Goal: Book appointment/travel/reservation: Book appointment/travel/reservation

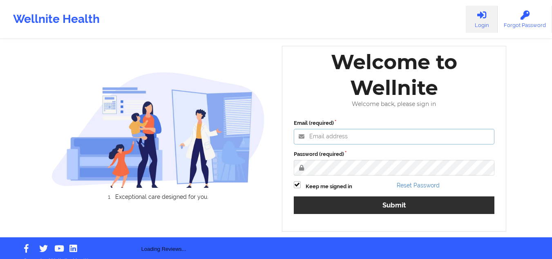
type input "mcasanaan@wellnite.com"
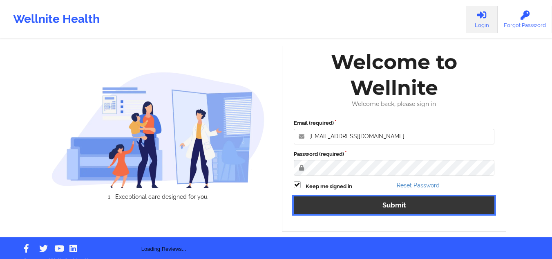
click at [371, 205] on button "Submit" at bounding box center [394, 205] width 201 height 18
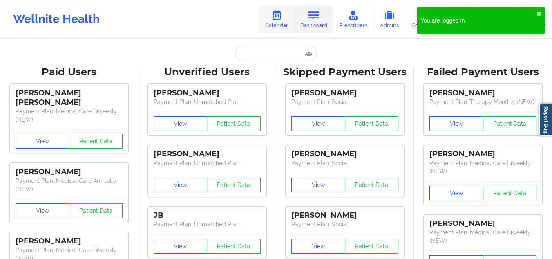
click at [272, 16] on link "Calendar" at bounding box center [276, 19] width 35 height 27
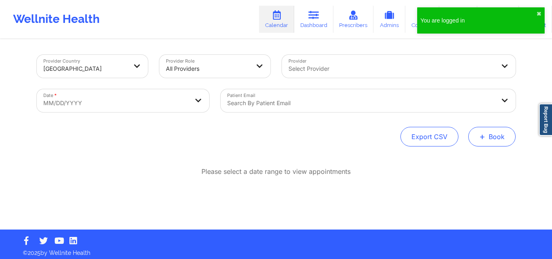
click at [500, 142] on button "+ Book" at bounding box center [492, 137] width 47 height 20
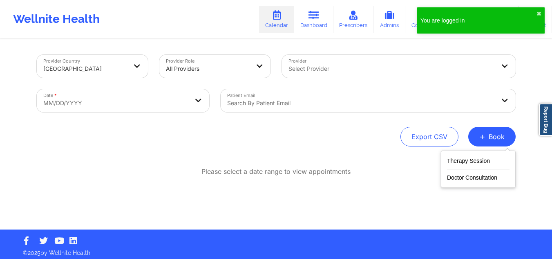
click at [387, 72] on div at bounding box center [392, 69] width 207 height 10
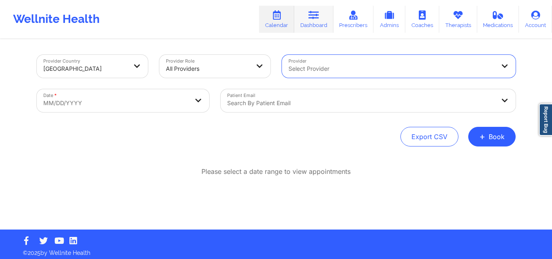
drag, startPoint x: 321, startPoint y: 16, endPoint x: 321, endPoint y: 25, distance: 8.2
click at [319, 16] on icon at bounding box center [314, 15] width 11 height 9
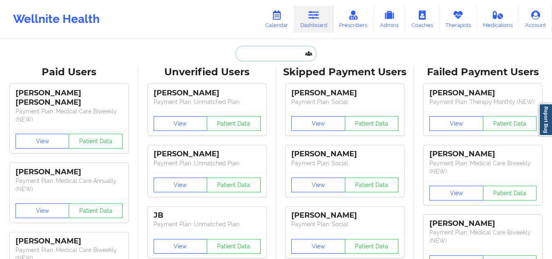
click at [272, 50] on input "text" at bounding box center [276, 54] width 81 height 16
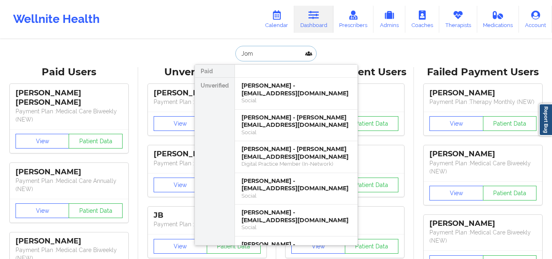
click at [272, 50] on input "Jom" at bounding box center [276, 54] width 81 height 16
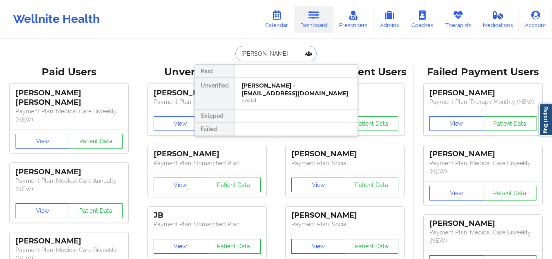
type input "Jonathan Pecora"
click at [283, 102] on div "Social" at bounding box center [297, 100] width 110 height 7
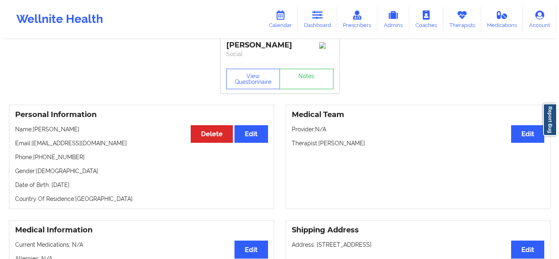
scroll to position [3, 0]
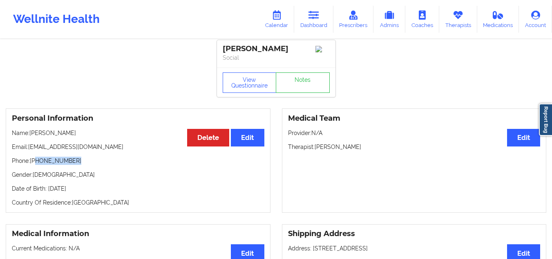
drag, startPoint x: 77, startPoint y: 164, endPoint x: 36, endPoint y: 162, distance: 41.3
click at [36, 162] on p "Phone: +1917-608-2268" at bounding box center [138, 161] width 253 height 8
copy p "917-608-2268"
drag, startPoint x: 295, startPoint y: 52, endPoint x: 220, endPoint y: 49, distance: 75.7
click at [220, 49] on div "Jonathan Pecora Social" at bounding box center [276, 53] width 119 height 27
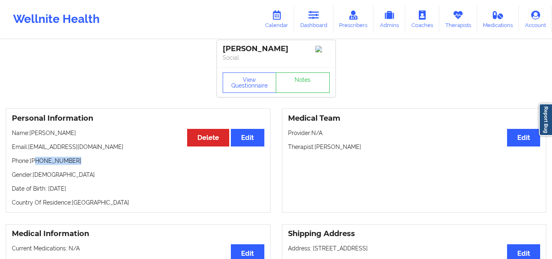
copy div "Jonathan Pecora"
drag, startPoint x: 82, startPoint y: 161, endPoint x: 35, endPoint y: 165, distance: 47.2
click at [35, 165] on p "Phone: +1917-608-2268" at bounding box center [138, 161] width 253 height 8
copy p "917-608-2268"
drag, startPoint x: 92, startPoint y: 152, endPoint x: 62, endPoint y: 159, distance: 31.1
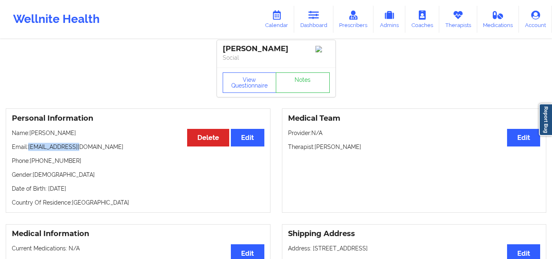
click at [29, 150] on p "Email: jmabp2@gmail.com" at bounding box center [138, 147] width 253 height 8
copy p "jmabp2@gmail.com"
drag, startPoint x: 372, startPoint y: 149, endPoint x: 315, endPoint y: 149, distance: 56.4
click at [315, 149] on p "Therapist: Brittany Brown" at bounding box center [414, 147] width 253 height 8
copy p "Brittany Brown"
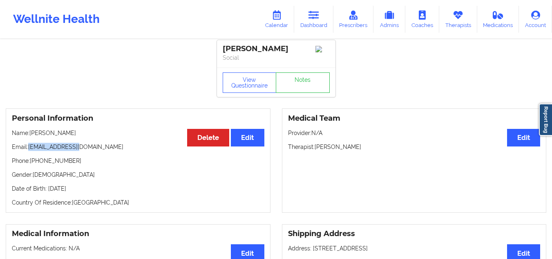
drag, startPoint x: 281, startPoint y: 19, endPoint x: 256, endPoint y: 2, distance: 30.1
click at [281, 19] on icon at bounding box center [276, 15] width 11 height 9
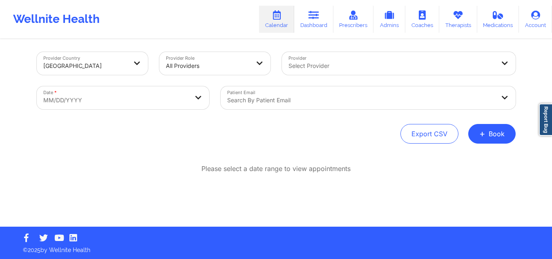
click at [302, 66] on div at bounding box center [392, 66] width 207 height 10
type input "anais q"
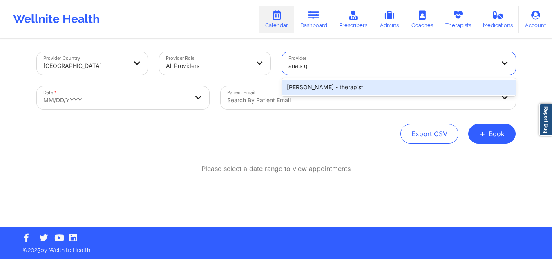
drag, startPoint x: 299, startPoint y: 90, endPoint x: 290, endPoint y: 92, distance: 9.3
click at [300, 89] on div "Anais Quiñonez - therapist" at bounding box center [399, 87] width 234 height 15
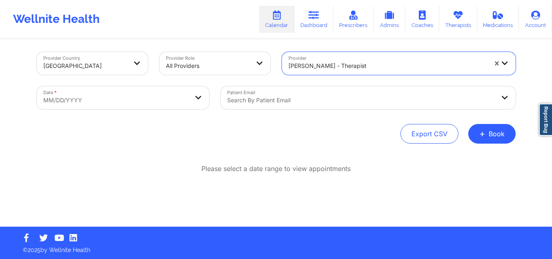
click at [137, 99] on body "Wellnite Health Calendar Dashboard Prescribers Admins Coaches Therapists Medica…" at bounding box center [276, 126] width 552 height 259
select select "2025-8"
select select "2025-9"
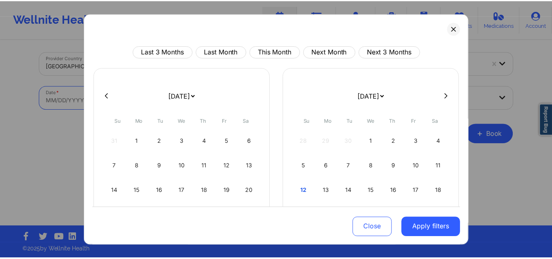
scroll to position [41, 0]
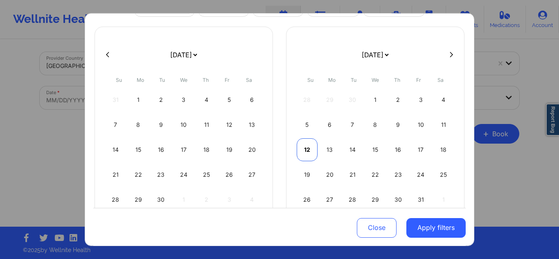
click at [306, 152] on div "12" at bounding box center [306, 149] width 21 height 23
select select "2025-9"
select select "2025-10"
select select "2025-9"
select select "2025-10"
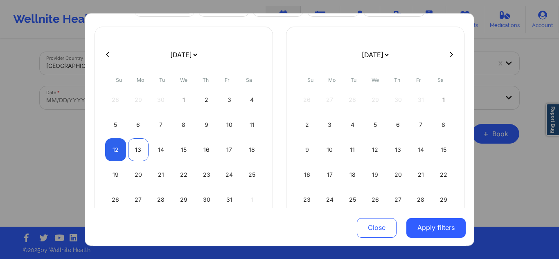
select select "2025-9"
select select "2025-10"
click at [133, 143] on div "13" at bounding box center [138, 149] width 21 height 23
select select "2025-9"
select select "2025-10"
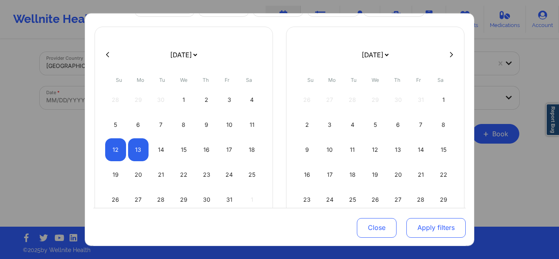
click at [443, 229] on button "Apply filters" at bounding box center [435, 228] width 59 height 20
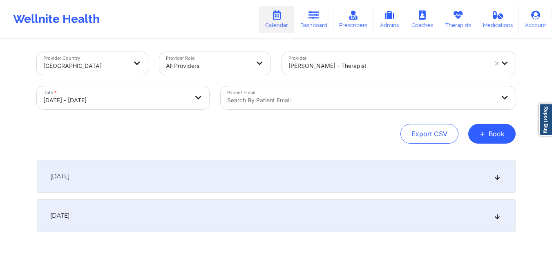
click at [231, 170] on div "October 12, 2025" at bounding box center [276, 176] width 479 height 33
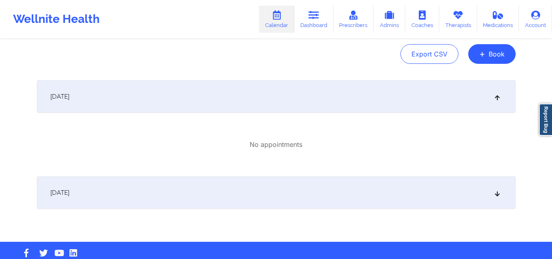
scroll to position [85, 0]
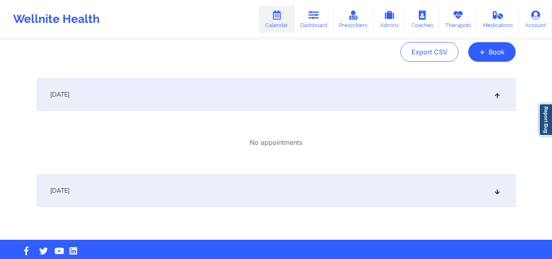
click at [229, 183] on div "October 13, 2025" at bounding box center [276, 190] width 479 height 33
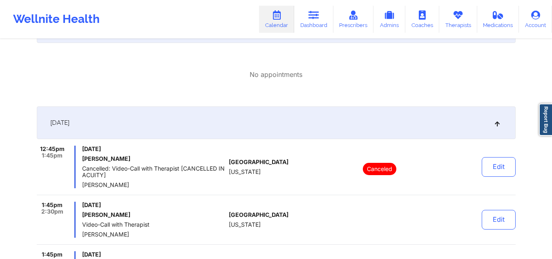
scroll to position [275, 0]
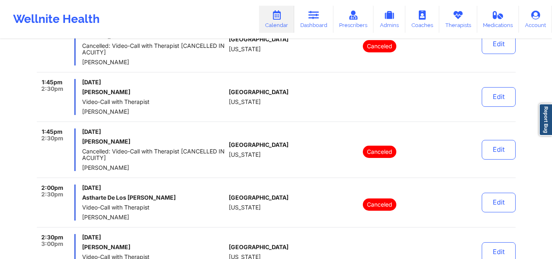
drag, startPoint x: 162, startPoint y: 90, endPoint x: 82, endPoint y: 92, distance: 79.8
click at [82, 92] on h6 "Chynah Rodriguez- Banton" at bounding box center [154, 92] width 144 height 7
copy h6 "Chynah Rodriguez- Banton"
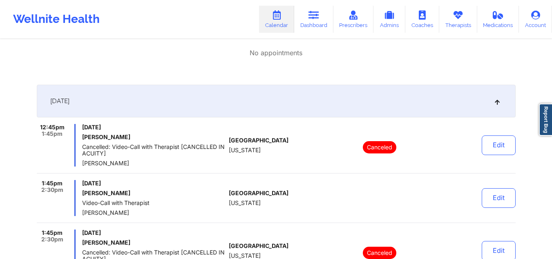
scroll to position [71, 0]
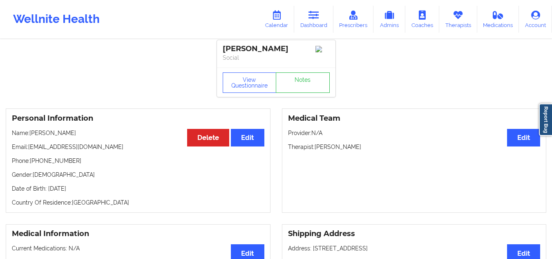
scroll to position [3, 0]
drag, startPoint x: 359, startPoint y: 147, endPoint x: 316, endPoint y: 150, distance: 42.6
click at [316, 150] on p "Therapist: Brittany Brown" at bounding box center [414, 146] width 253 height 8
copy p "Brittany Brown"
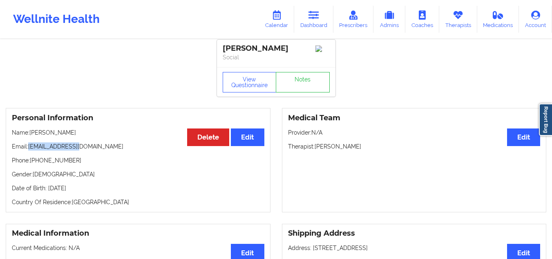
drag, startPoint x: 85, startPoint y: 149, endPoint x: 29, endPoint y: 149, distance: 56.8
click at [29, 149] on p "Email: jmabp2@gmail.com" at bounding box center [138, 146] width 253 height 8
copy p "jmabp2@gmail.com"
drag, startPoint x: 79, startPoint y: 132, endPoint x: 32, endPoint y: 133, distance: 46.6
click at [32, 133] on p "Name: Jonathan Pecora" at bounding box center [138, 132] width 253 height 8
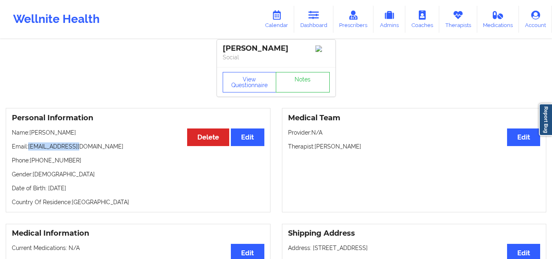
copy p "Jonathan Pecora"
drag, startPoint x: 75, startPoint y: 161, endPoint x: 36, endPoint y: 163, distance: 38.9
click at [36, 163] on p "Phone: +1917-608-2268" at bounding box center [138, 160] width 253 height 8
copy p "917-608-2268"
click at [315, 24] on link "Dashboard" at bounding box center [313, 19] width 39 height 27
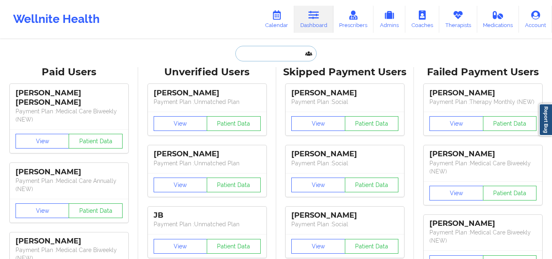
click at [278, 49] on input "text" at bounding box center [276, 54] width 81 height 16
paste input "[EMAIL_ADDRESS][DOMAIN_NAME]"
type input "[EMAIL_ADDRESS][DOMAIN_NAME]"
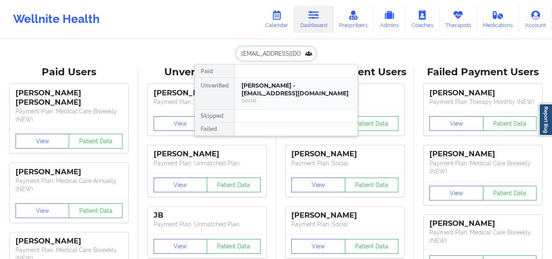
click at [278, 80] on div "Timothy Surfield - timsurfield@yahoo.com Social" at bounding box center [296, 93] width 123 height 31
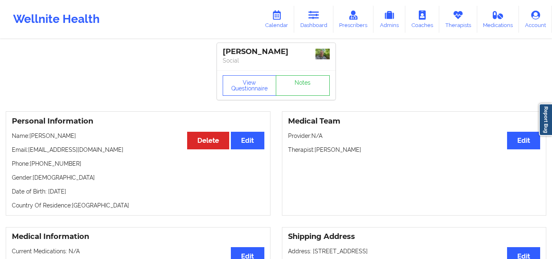
drag, startPoint x: 292, startPoint y: 49, endPoint x: 222, endPoint y: 55, distance: 70.2
click at [222, 55] on div "Timothy Surfield Social" at bounding box center [276, 56] width 119 height 27
copy div "[PERSON_NAME]"
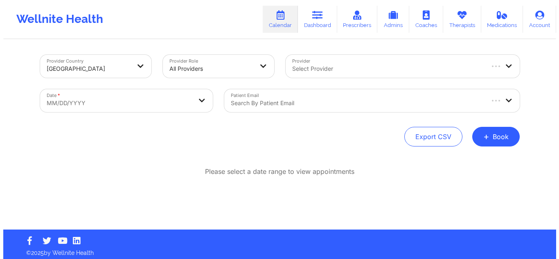
scroll to position [4, 0]
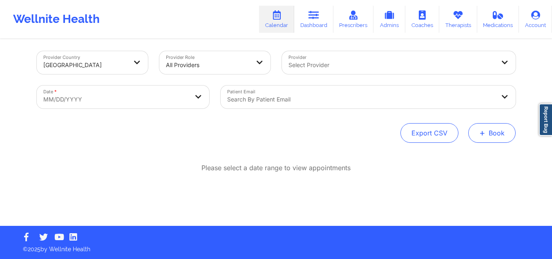
click at [502, 135] on button "+ Book" at bounding box center [492, 133] width 47 height 20
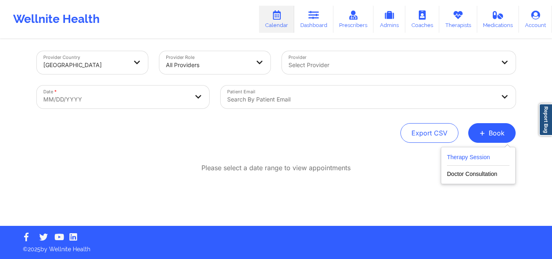
click at [449, 160] on button "Therapy Session" at bounding box center [478, 158] width 63 height 13
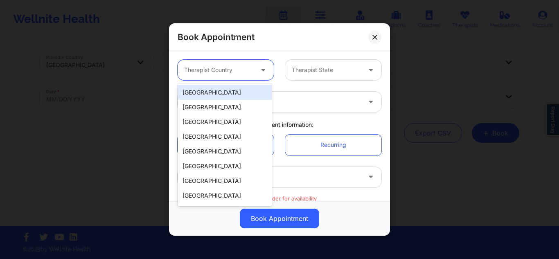
click at [219, 73] on div at bounding box center [218, 70] width 69 height 10
click at [211, 90] on div "[GEOGRAPHIC_DATA]" at bounding box center [224, 92] width 94 height 15
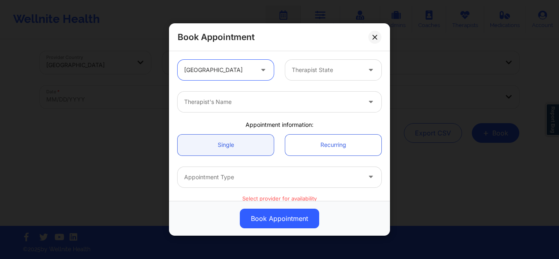
click at [303, 71] on div at bounding box center [326, 70] width 69 height 10
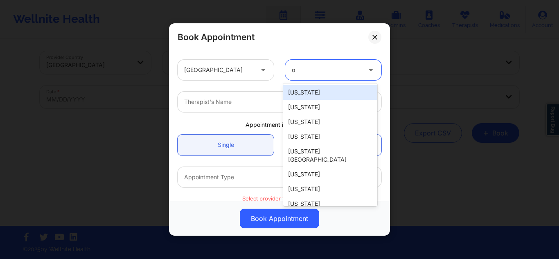
type input "oh"
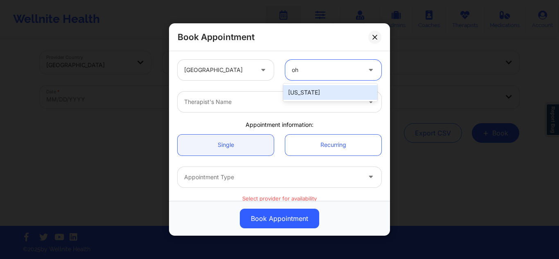
click at [301, 94] on div "[US_STATE]" at bounding box center [330, 92] width 94 height 15
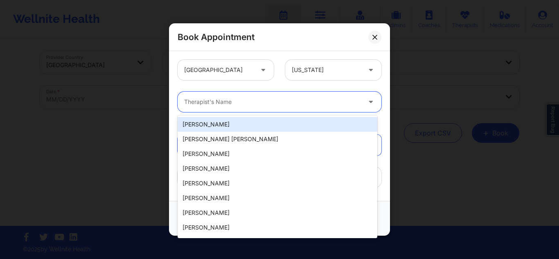
click at [262, 101] on div at bounding box center [272, 102] width 177 height 10
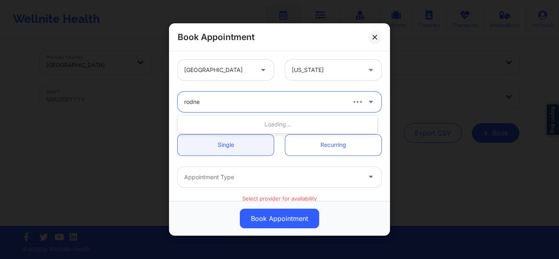
type input "[PERSON_NAME]"
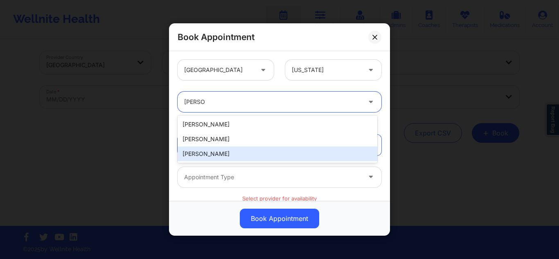
click at [224, 154] on div "[PERSON_NAME]" at bounding box center [277, 153] width 200 height 15
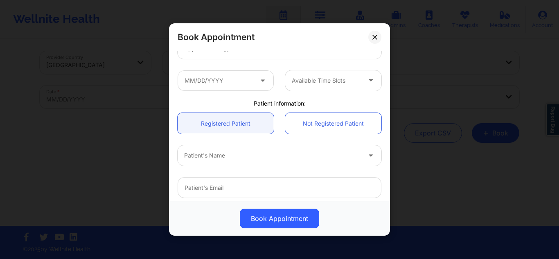
scroll to position [82, 0]
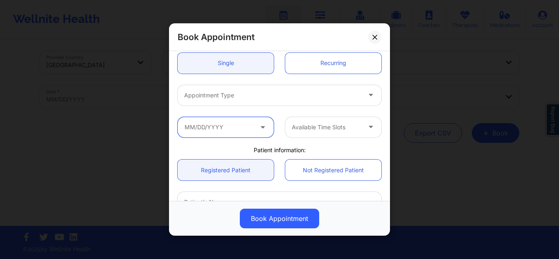
click at [227, 132] on input "text" at bounding box center [225, 127] width 96 height 20
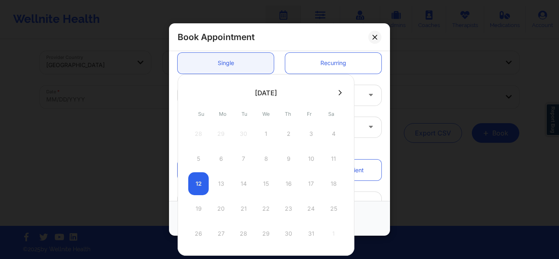
click at [375, 77] on div "Single Recurring" at bounding box center [279, 63] width 215 height 32
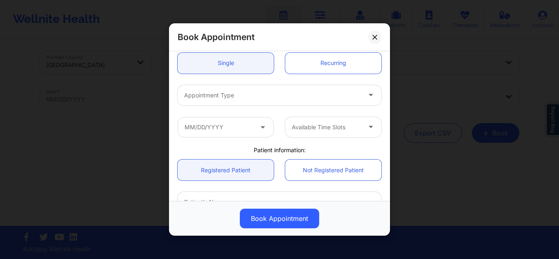
click at [278, 96] on div at bounding box center [272, 95] width 177 height 10
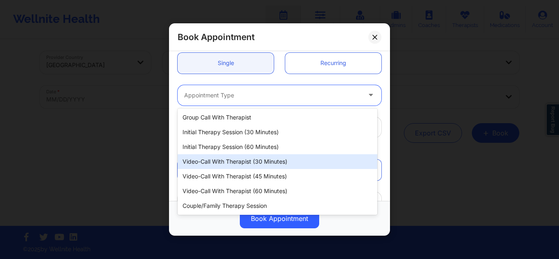
click at [242, 161] on div "Video-Call with Therapist (30 minutes)" at bounding box center [277, 161] width 200 height 15
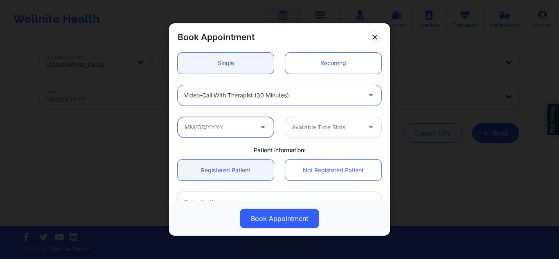
click at [236, 125] on input "text" at bounding box center [225, 127] width 96 height 20
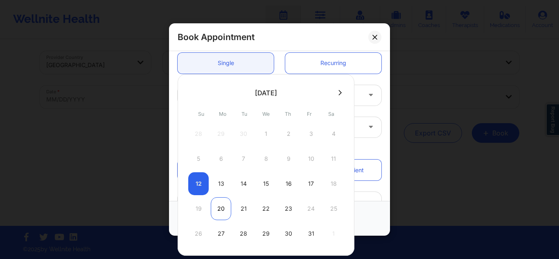
click at [225, 212] on div "20" at bounding box center [221, 208] width 20 height 23
type input "10/20/2025"
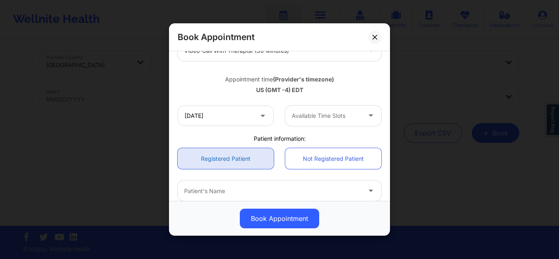
scroll to position [123, 0]
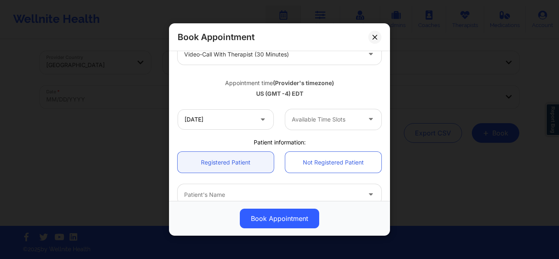
click at [316, 123] on div "Available Time Slots" at bounding box center [323, 119] width 76 height 20
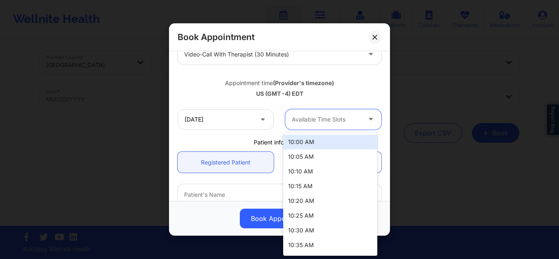
click at [312, 141] on div "10:00 AM" at bounding box center [330, 142] width 94 height 15
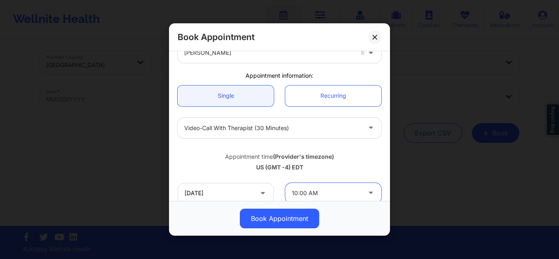
scroll to position [41, 0]
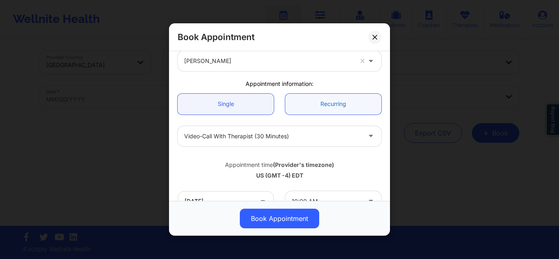
click at [310, 107] on link "Recurring" at bounding box center [333, 103] width 96 height 21
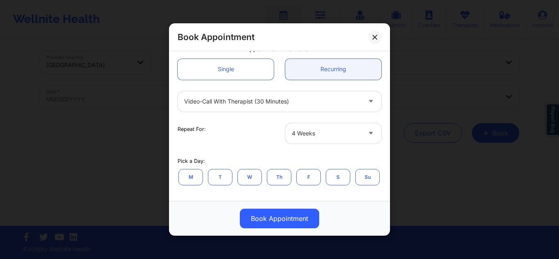
scroll to position [123, 0]
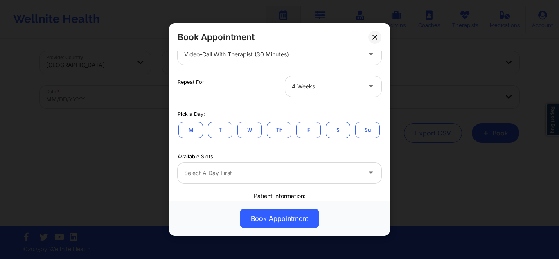
click at [187, 119] on div "Pick a Day: M T W Th F S Su" at bounding box center [279, 123] width 215 height 31
click at [191, 126] on button "M" at bounding box center [190, 129] width 25 height 16
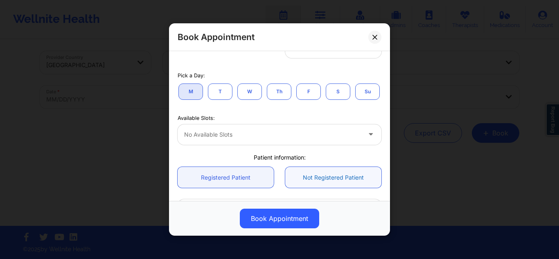
scroll to position [204, 0]
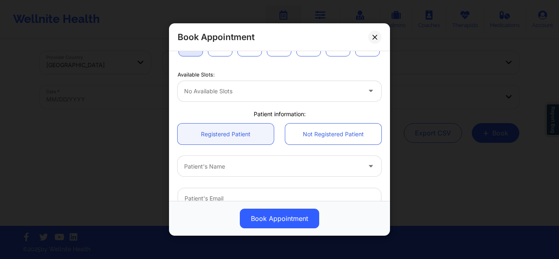
click at [249, 96] on div at bounding box center [272, 91] width 177 height 10
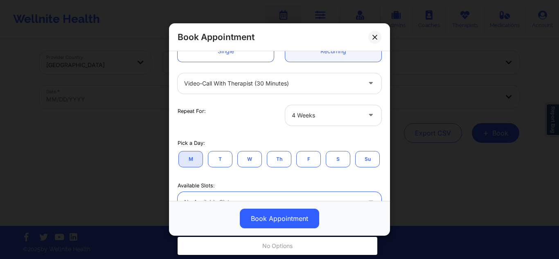
scroll to position [41, 0]
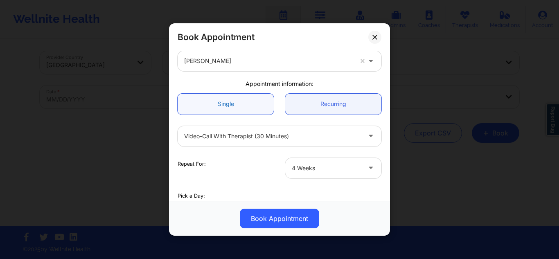
click at [240, 105] on link "Single" at bounding box center [225, 103] width 96 height 21
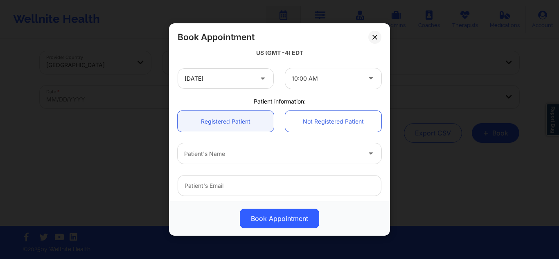
scroll to position [245, 0]
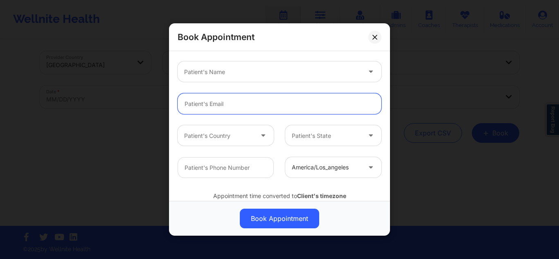
click at [248, 102] on input "Patient Email" at bounding box center [279, 103] width 204 height 21
paste input "[EMAIL_ADDRESS][DOMAIN_NAME]"
click at [281, 101] on input "[EMAIL_ADDRESS][DOMAIN_NAME]" at bounding box center [279, 103] width 204 height 21
type input "[EMAIL_ADDRESS][DOMAIN_NAME]"
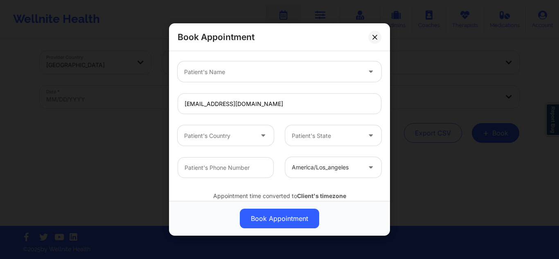
click at [283, 66] on div "Patient's Name" at bounding box center [269, 71] width 184 height 20
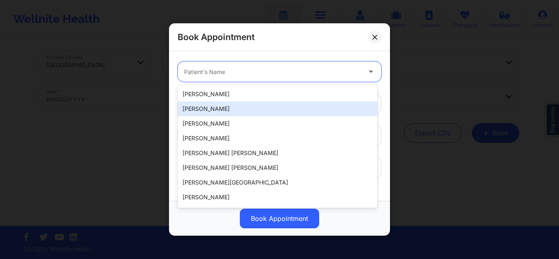
paste input "[PERSON_NAME]"
type input "Timothy Surfield"
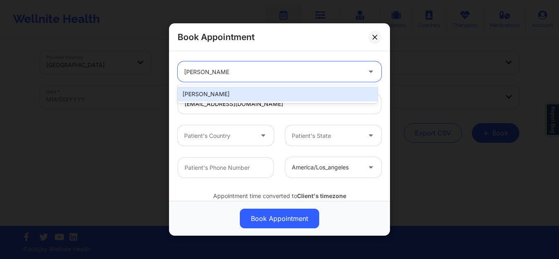
click at [252, 93] on div "Timothy Surfield" at bounding box center [277, 94] width 200 height 15
type input "+15672044744"
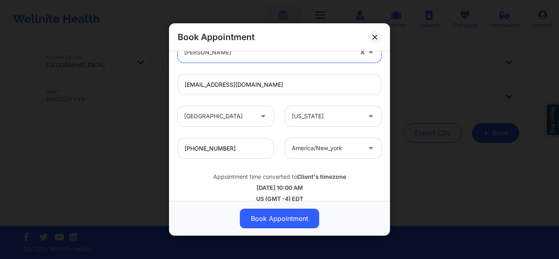
scroll to position [275, 0]
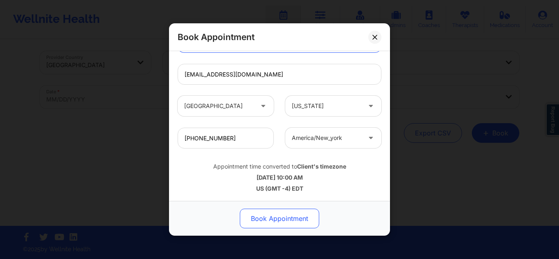
click at [288, 220] on button "Book Appointment" at bounding box center [279, 219] width 79 height 20
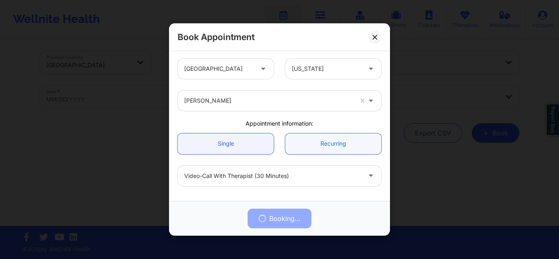
scroll to position [0, 0]
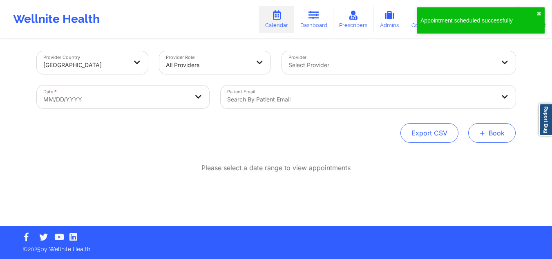
click at [498, 136] on button "+ Book" at bounding box center [492, 133] width 47 height 20
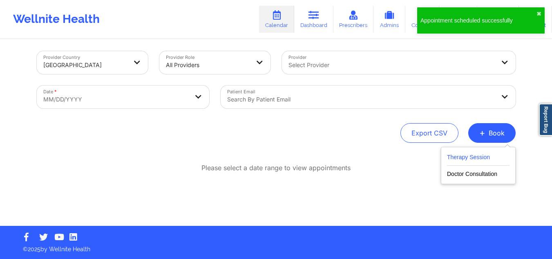
click at [485, 154] on button "Therapy Session" at bounding box center [478, 158] width 63 height 13
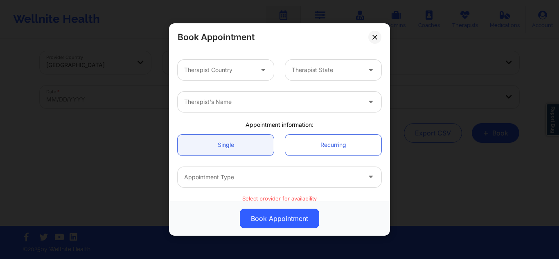
click at [212, 66] on div at bounding box center [218, 70] width 69 height 10
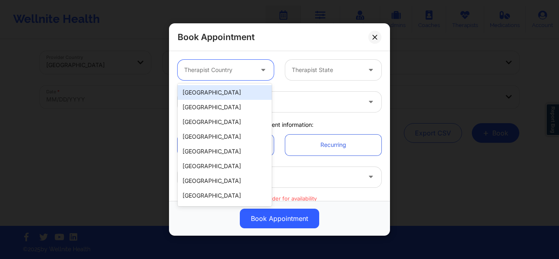
drag, startPoint x: 212, startPoint y: 92, endPoint x: 292, endPoint y: 74, distance: 81.3
click at [213, 92] on div "[GEOGRAPHIC_DATA]" at bounding box center [224, 92] width 94 height 15
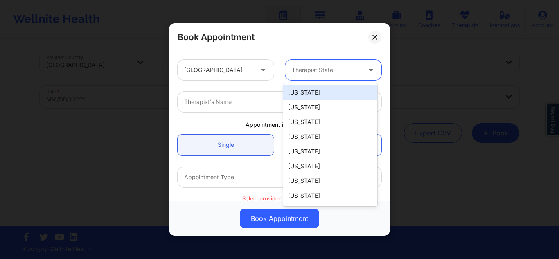
click at [298, 71] on div at bounding box center [326, 70] width 69 height 10
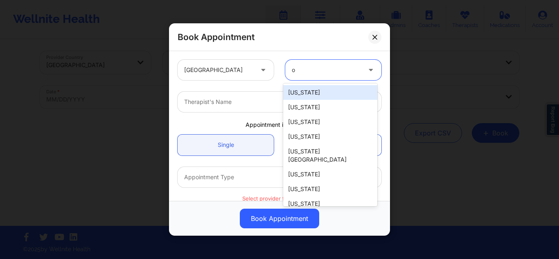
type input "oh"
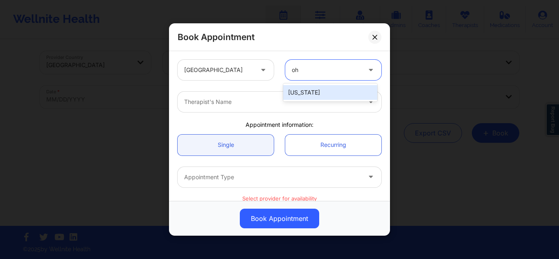
click at [290, 94] on div "Ohio" at bounding box center [330, 92] width 94 height 15
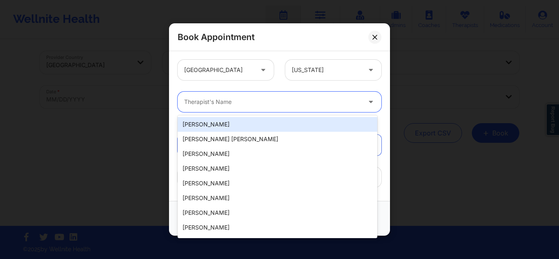
click at [258, 105] on div at bounding box center [272, 102] width 177 height 10
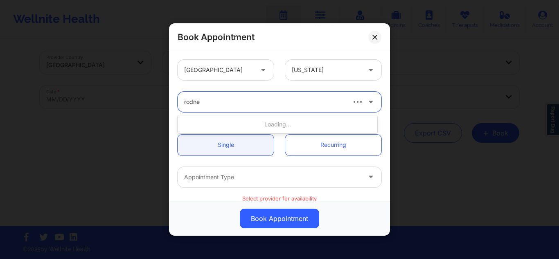
type input "rodney"
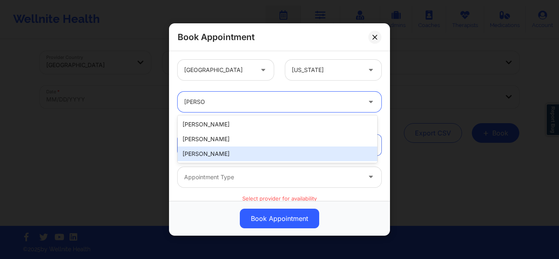
click at [204, 156] on div "Rodney Dunlap" at bounding box center [277, 153] width 200 height 15
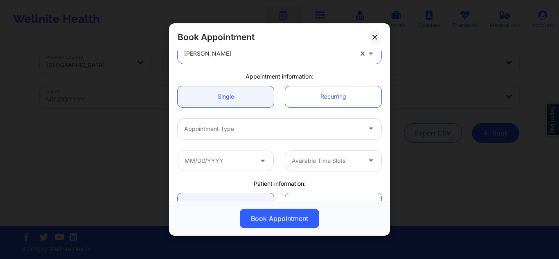
scroll to position [41, 0]
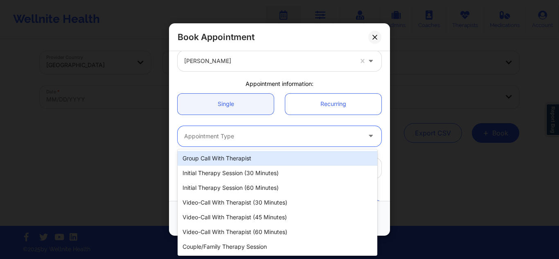
click at [255, 131] on div "Appointment Type" at bounding box center [269, 136] width 184 height 20
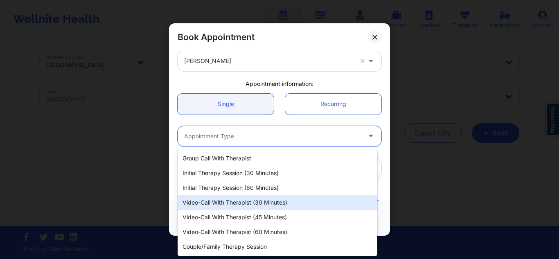
click at [270, 204] on div "Video-Call with Therapist (30 minutes)" at bounding box center [277, 202] width 200 height 15
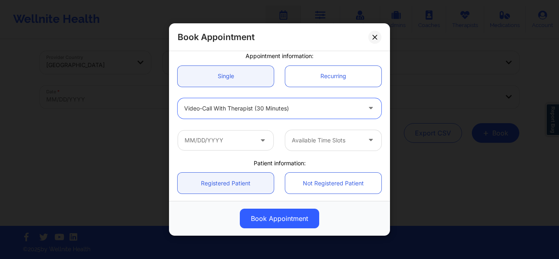
scroll to position [82, 0]
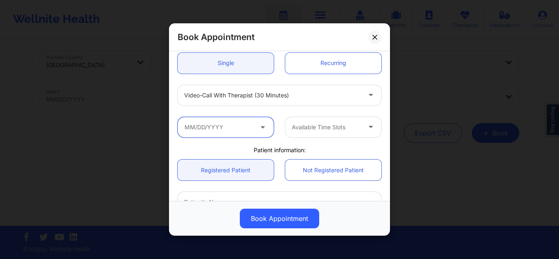
click at [246, 125] on input "text" at bounding box center [225, 127] width 96 height 20
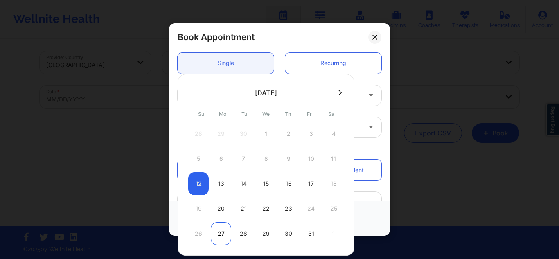
click at [225, 227] on div "27" at bounding box center [221, 233] width 20 height 23
type input "10/27/2025"
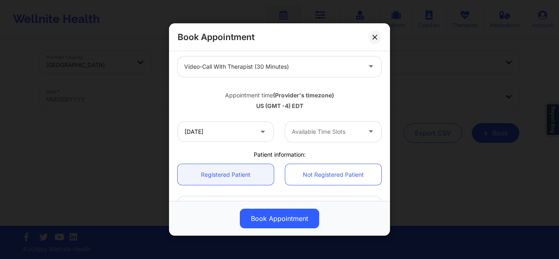
scroll to position [123, 0]
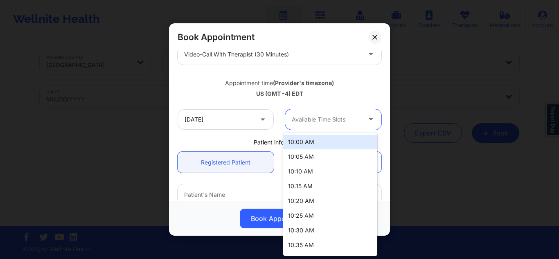
click at [333, 113] on div "Available Time Slots" at bounding box center [323, 119] width 76 height 20
click at [314, 143] on div "10:00 AM" at bounding box center [330, 142] width 94 height 15
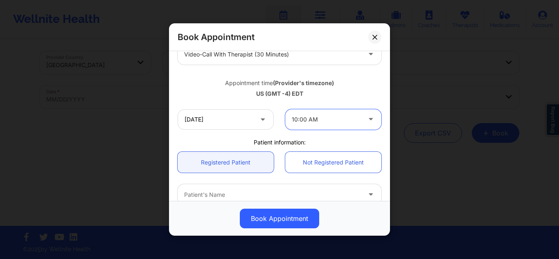
scroll to position [204, 0]
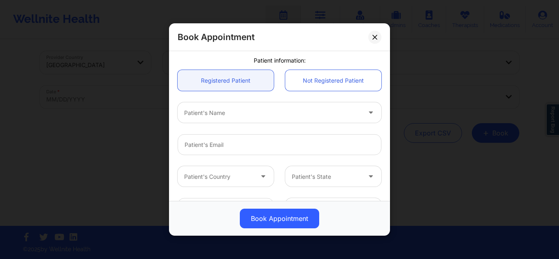
click at [231, 105] on div "Patient's Name" at bounding box center [269, 112] width 184 height 20
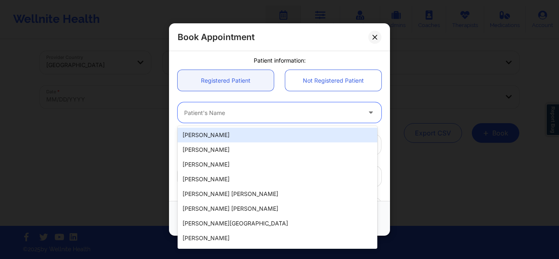
paste input "Timothy Surfield"
type input "Timothy Surfield"
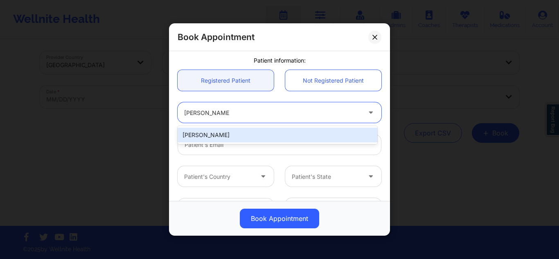
click at [234, 134] on div "Timothy Surfield" at bounding box center [277, 135] width 200 height 15
type input "timsurfield@yahoo.com"
type input "+15672044744"
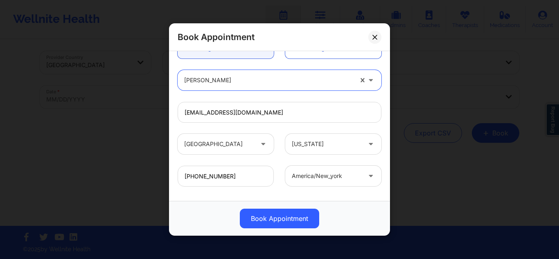
scroll to position [275, 0]
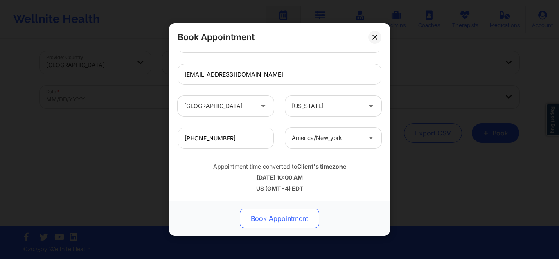
click at [286, 222] on button "Book Appointment" at bounding box center [279, 219] width 79 height 20
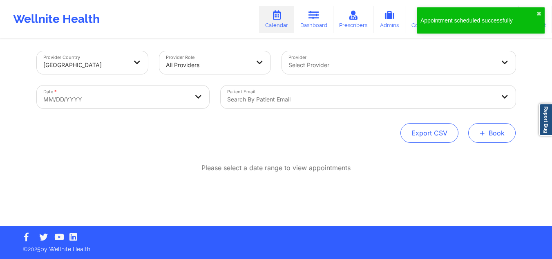
click at [484, 135] on span "+" at bounding box center [483, 132] width 6 height 4
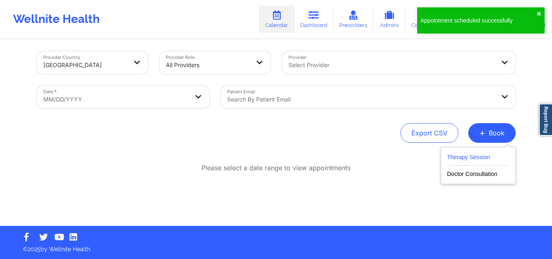
click at [453, 161] on button "Therapy Session" at bounding box center [478, 158] width 63 height 13
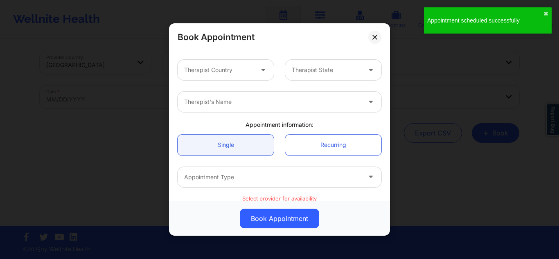
click at [224, 71] on div at bounding box center [218, 70] width 69 height 10
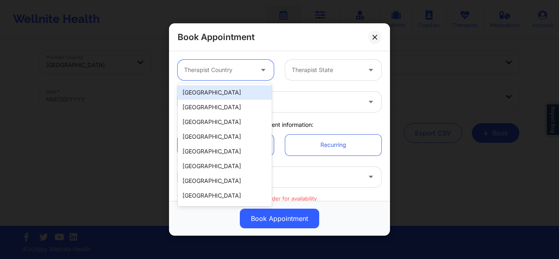
click at [224, 89] on div "[GEOGRAPHIC_DATA]" at bounding box center [224, 92] width 94 height 15
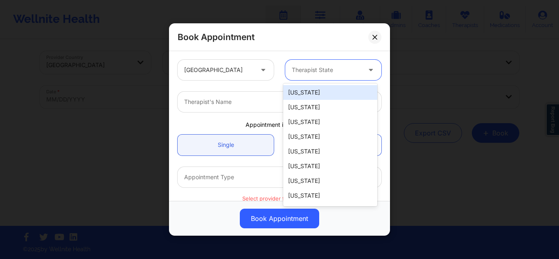
click at [296, 70] on div at bounding box center [326, 70] width 69 height 10
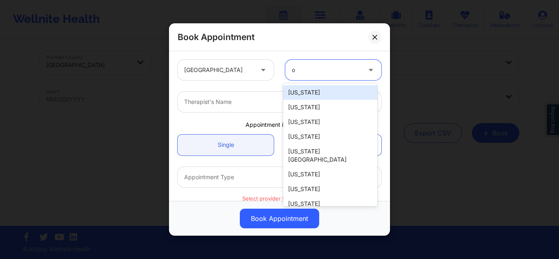
type input "oh"
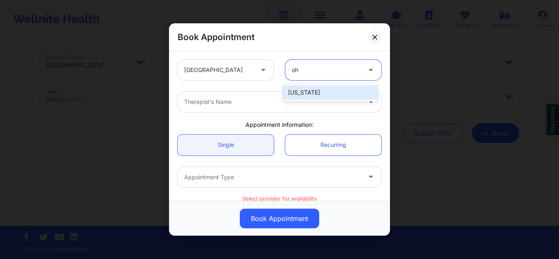
click at [294, 89] on div "Ohio" at bounding box center [330, 92] width 94 height 15
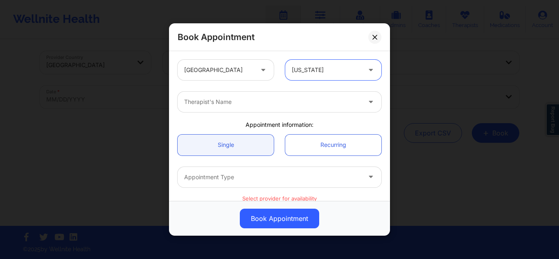
click at [255, 103] on div at bounding box center [272, 102] width 177 height 10
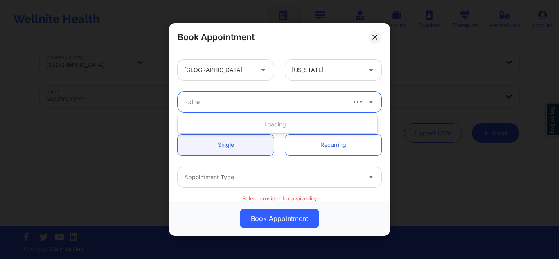
type input "rodney"
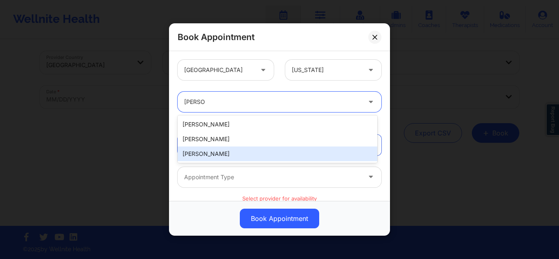
click at [219, 156] on div "Rodney Dunlap" at bounding box center [277, 153] width 200 height 15
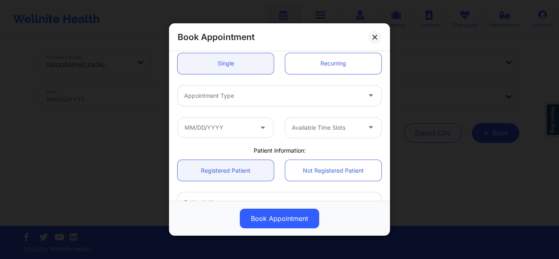
scroll to position [82, 0]
click at [263, 95] on div at bounding box center [272, 95] width 177 height 10
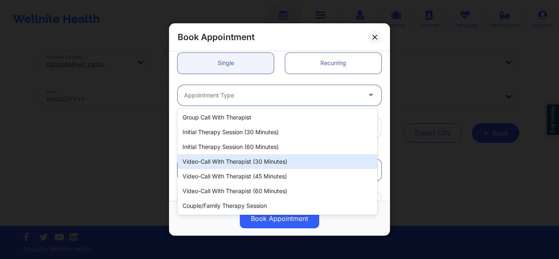
click at [256, 160] on div "Video-Call with Therapist (30 minutes)" at bounding box center [277, 161] width 200 height 15
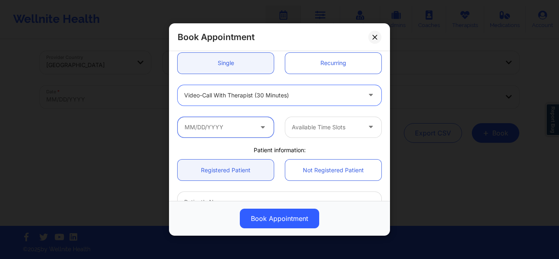
click at [231, 132] on input "text" at bounding box center [225, 127] width 96 height 20
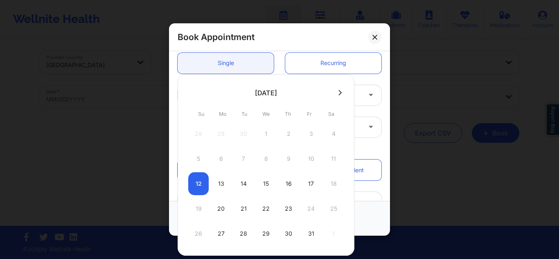
click at [338, 90] on icon at bounding box center [339, 93] width 3 height 6
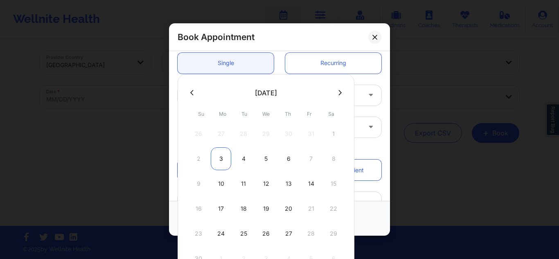
click at [218, 159] on div "3" at bounding box center [221, 158] width 20 height 23
type input "11/03/2025"
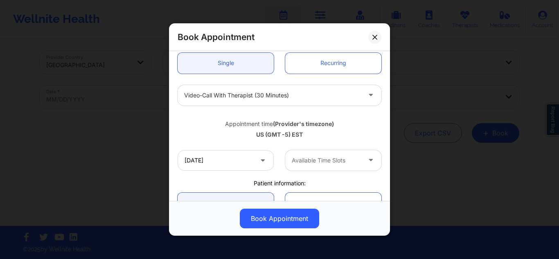
click at [309, 153] on div "Available Time Slots" at bounding box center [323, 160] width 76 height 20
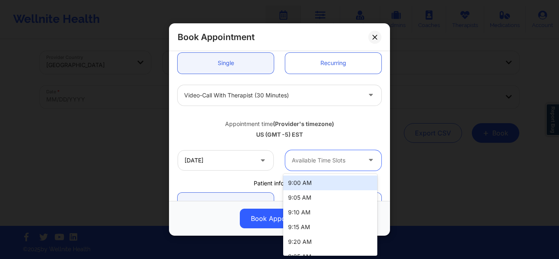
scroll to position [35, 0]
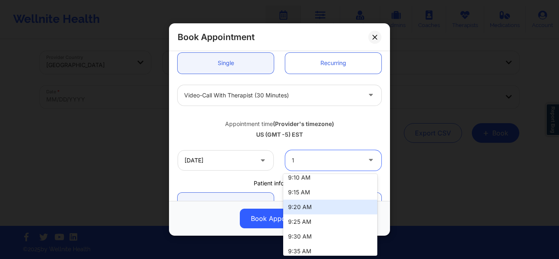
type input "10"
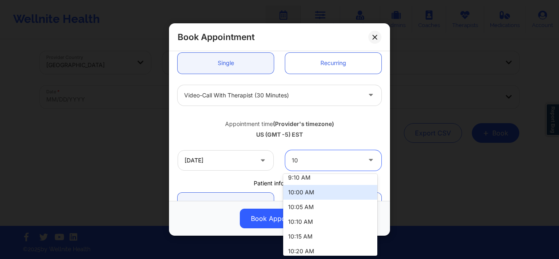
click at [310, 196] on div "10:00 AM" at bounding box center [330, 192] width 94 height 15
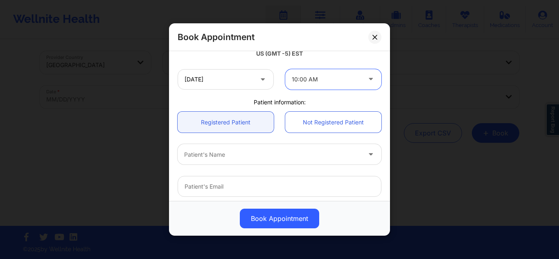
scroll to position [164, 0]
click at [241, 74] on input "11/03/2025" at bounding box center [225, 78] width 96 height 20
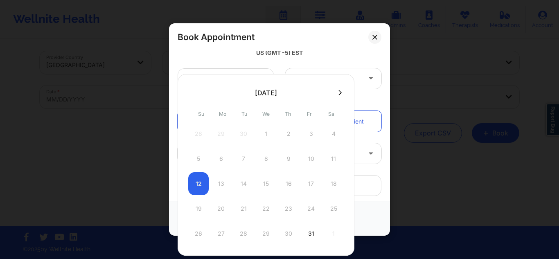
click at [338, 93] on icon at bounding box center [339, 93] width 3 height 6
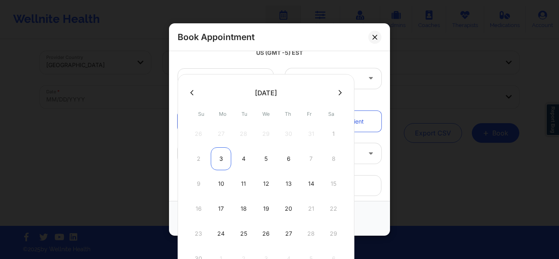
click at [221, 157] on div "3" at bounding box center [221, 158] width 20 height 23
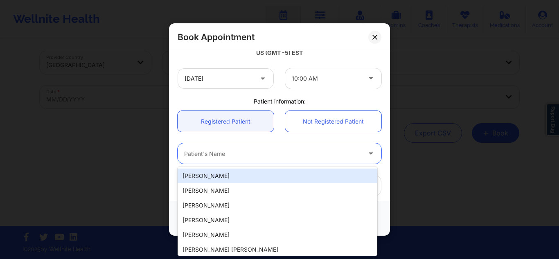
click at [280, 146] on div "Patient's Name" at bounding box center [269, 153] width 184 height 20
paste input "Timothy Surfield"
type input "Timothy Surfield"
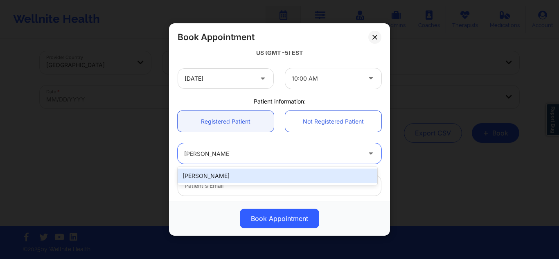
click at [253, 173] on div "Timothy Surfield" at bounding box center [277, 175] width 200 height 15
type input "timsurfield@yahoo.com"
type input "+15672044744"
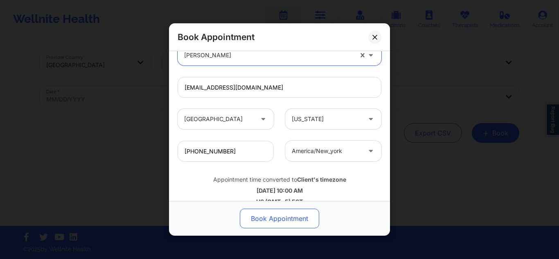
scroll to position [275, 0]
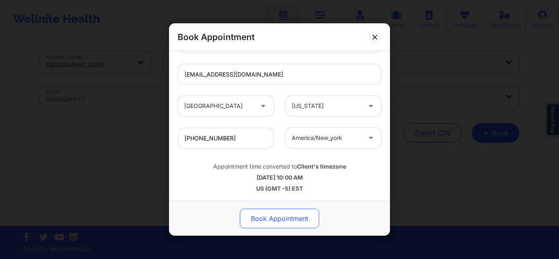
click at [275, 224] on button "Book Appointment" at bounding box center [279, 219] width 79 height 20
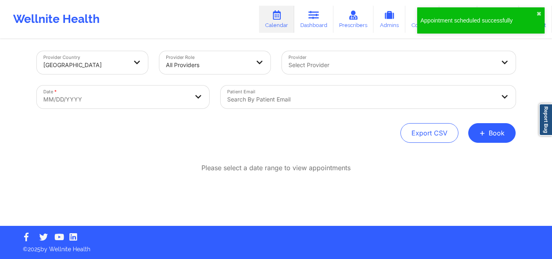
click at [254, 134] on div "Export CSV + Book" at bounding box center [276, 133] width 479 height 20
click at [493, 128] on button "+ Book" at bounding box center [492, 133] width 47 height 20
drag, startPoint x: 459, startPoint y: 163, endPoint x: 460, endPoint y: 168, distance: 6.0
click at [460, 168] on div "Therapy Session Doctor Consultation" at bounding box center [478, 165] width 63 height 27
click at [460, 159] on button "Therapy Session" at bounding box center [478, 158] width 63 height 13
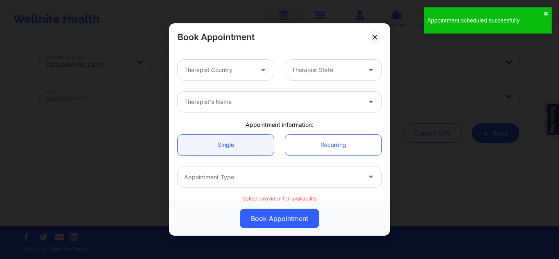
click at [259, 70] on icon at bounding box center [263, 68] width 8 height 7
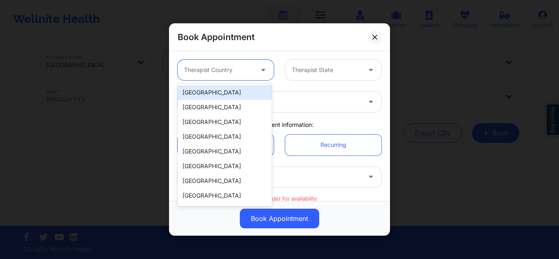
click at [241, 91] on div "[GEOGRAPHIC_DATA]" at bounding box center [224, 92] width 94 height 15
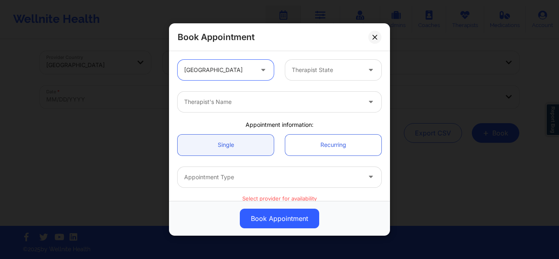
click at [310, 67] on div at bounding box center [326, 70] width 69 height 10
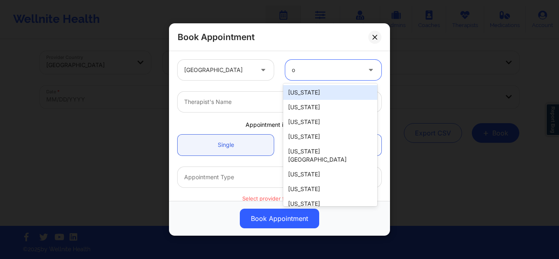
type input "oh"
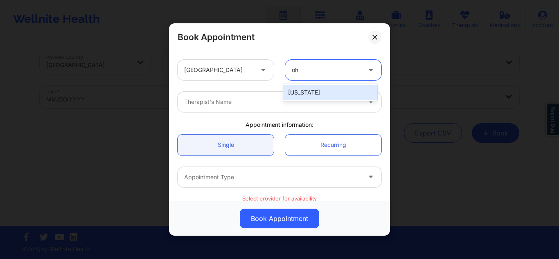
click at [292, 92] on div "Ohio" at bounding box center [330, 92] width 94 height 15
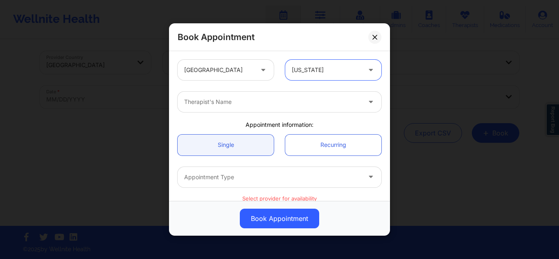
click at [253, 99] on div at bounding box center [272, 102] width 177 height 10
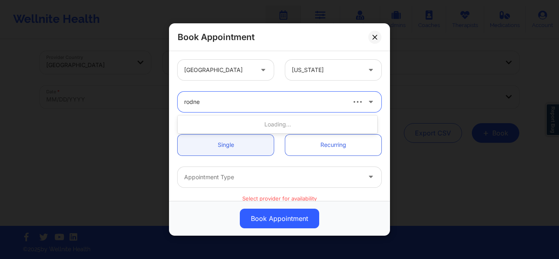
type input "rodney"
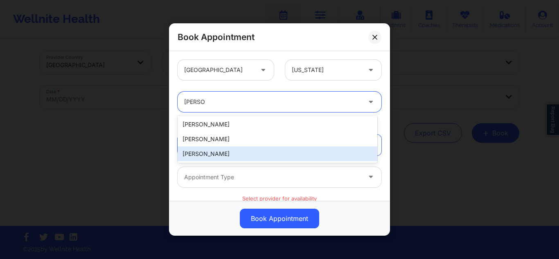
click at [232, 153] on div "Rodney Dunlap" at bounding box center [277, 153] width 200 height 15
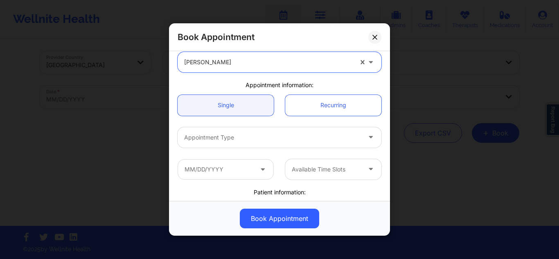
scroll to position [82, 0]
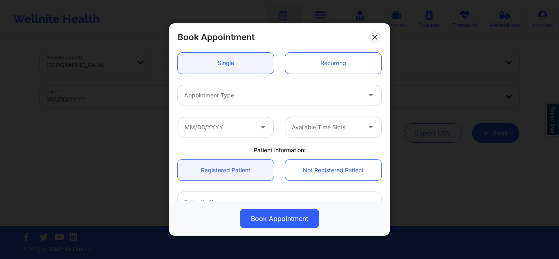
click at [260, 92] on div at bounding box center [272, 95] width 177 height 10
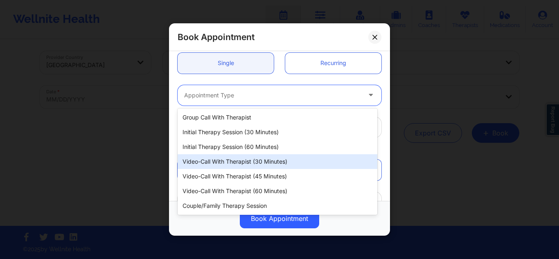
click at [251, 160] on div "Video-Call with Therapist (30 minutes)" at bounding box center [277, 161] width 200 height 15
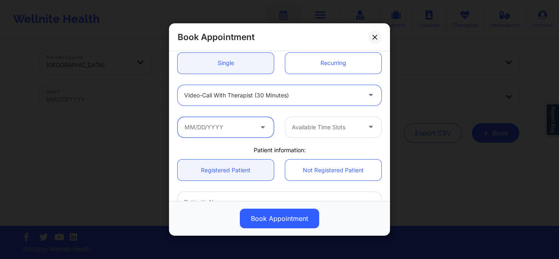
click at [239, 129] on input "text" at bounding box center [225, 127] width 96 height 20
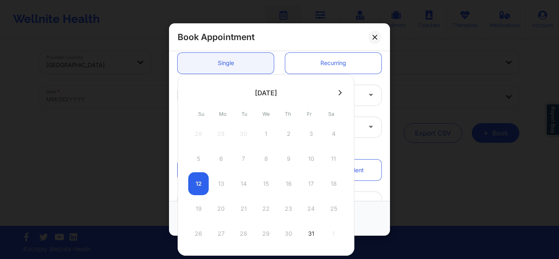
click at [342, 93] on button at bounding box center [340, 92] width 8 height 7
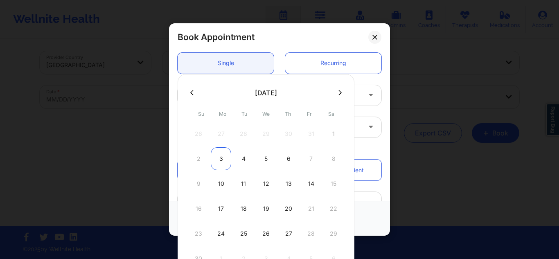
click at [220, 162] on div "3" at bounding box center [221, 158] width 20 height 23
type input "11/03/2025"
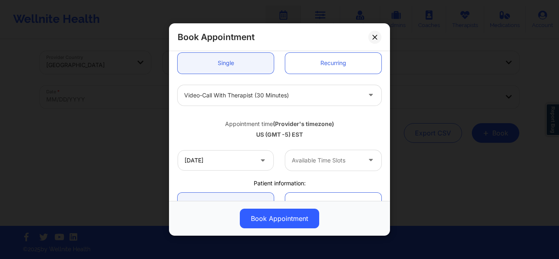
click at [321, 155] on div "Available Time Slots" at bounding box center [323, 160] width 76 height 20
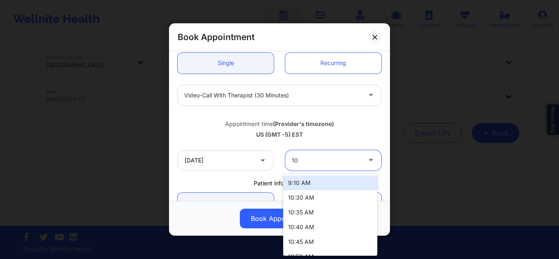
type input "10"
click at [225, 167] on input "11/03/2025" at bounding box center [225, 160] width 96 height 20
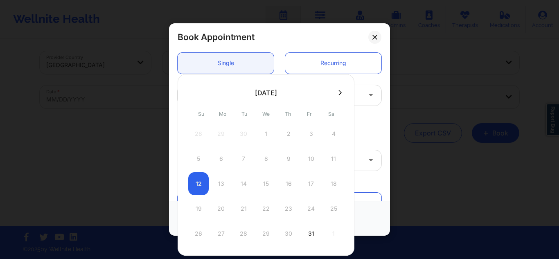
click at [338, 93] on icon at bounding box center [339, 93] width 3 height 6
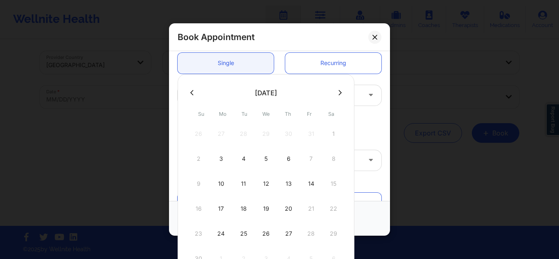
click at [339, 90] on icon at bounding box center [339, 93] width 3 height 6
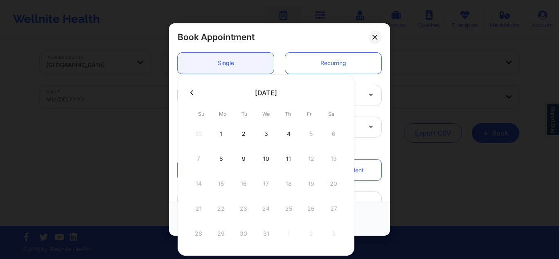
click at [192, 99] on div "December 2025 Su Mo Tu We Th Fr Sa 30 1 2 3 4 5 6 7 8 9 10 11 12 13 14 15 16 17…" at bounding box center [265, 165] width 177 height 182
click at [192, 91] on icon at bounding box center [191, 92] width 3 height 5
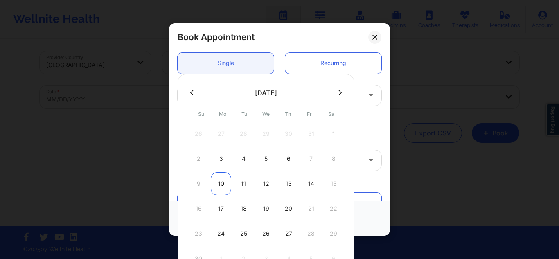
click at [224, 186] on div "10" at bounding box center [221, 183] width 20 height 23
type input "11/10/2025"
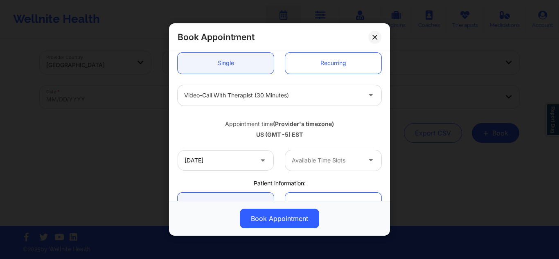
click at [310, 158] on div at bounding box center [326, 160] width 69 height 10
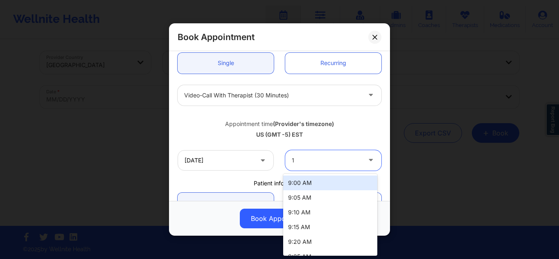
type input "10"
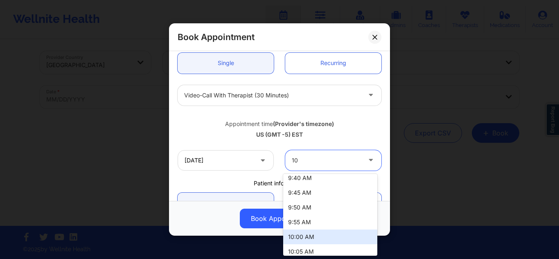
click at [316, 235] on div "10:00 AM" at bounding box center [330, 236] width 94 height 15
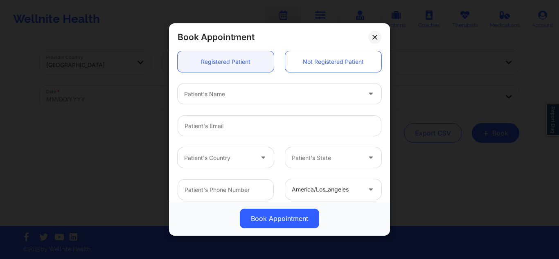
scroll to position [204, 0]
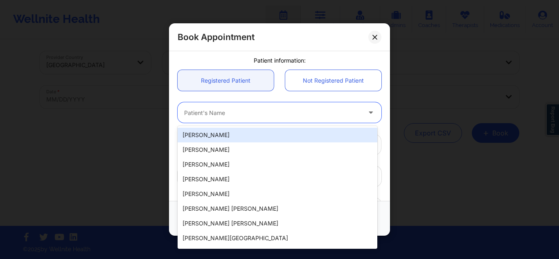
click at [218, 119] on div "Patient's Name" at bounding box center [269, 112] width 184 height 20
paste input "Timothy Surfield"
type input "Timothy Surfield"
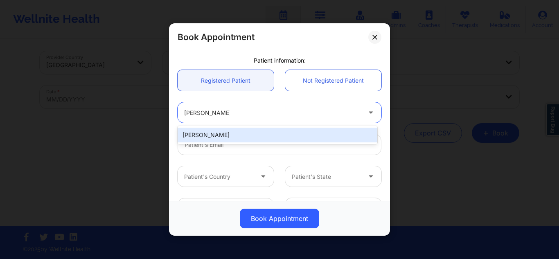
click at [227, 133] on div "Timothy Surfield" at bounding box center [277, 135] width 200 height 15
type input "timsurfield@yahoo.com"
type input "+15672044744"
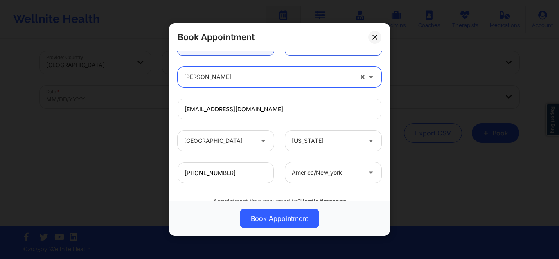
scroll to position [275, 0]
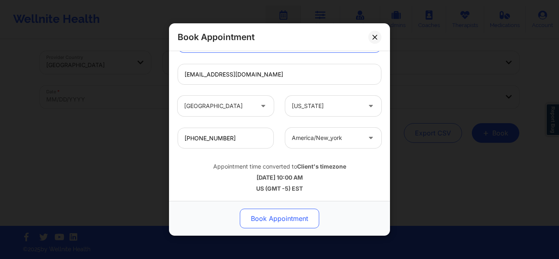
click at [273, 215] on button "Book Appointment" at bounding box center [279, 219] width 79 height 20
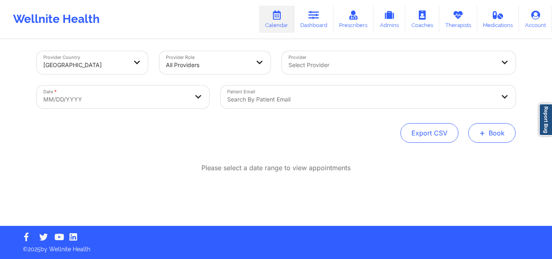
click at [509, 133] on button "+ Book" at bounding box center [492, 133] width 47 height 20
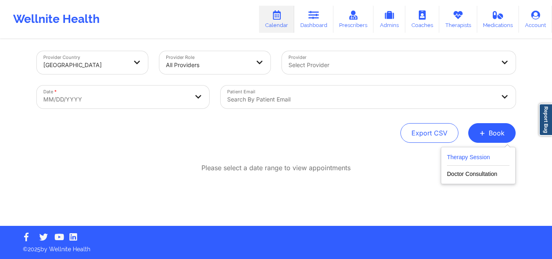
click at [459, 157] on button "Therapy Session" at bounding box center [478, 158] width 63 height 13
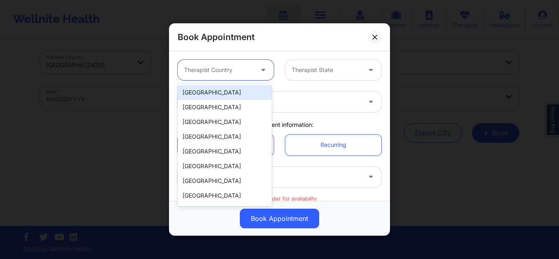
click at [228, 69] on div at bounding box center [218, 70] width 69 height 10
click at [241, 91] on div "[GEOGRAPHIC_DATA]" at bounding box center [224, 92] width 94 height 15
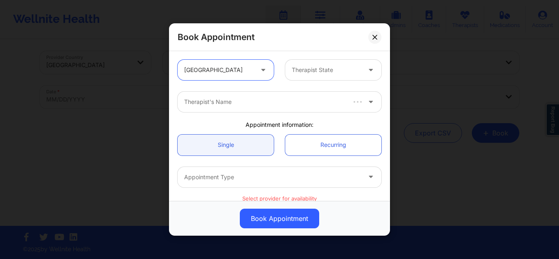
click at [323, 66] on div at bounding box center [326, 70] width 69 height 10
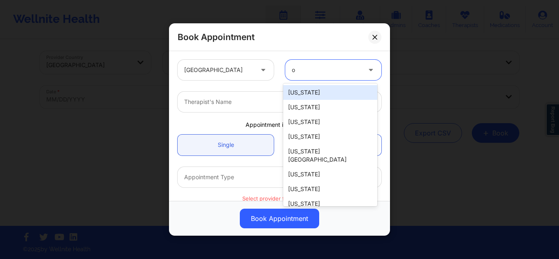
type input "oh"
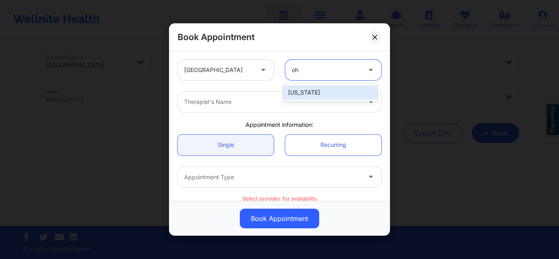
click at [291, 91] on div "Ohio" at bounding box center [330, 92] width 94 height 15
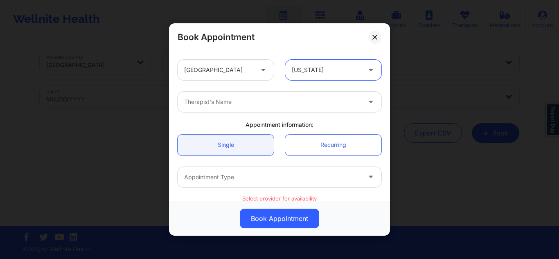
click at [251, 109] on div "Therapist's Name" at bounding box center [269, 102] width 184 height 20
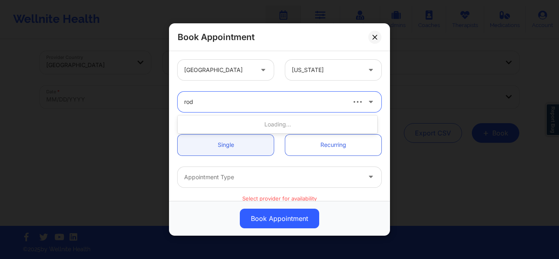
type input "rodn"
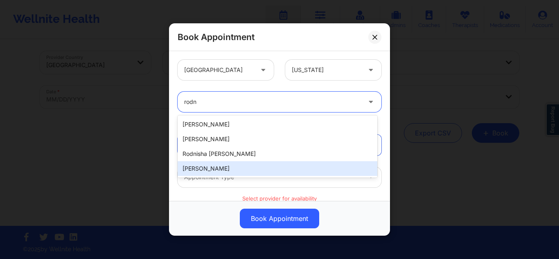
click at [220, 168] on div "Rodney Dunlap" at bounding box center [277, 168] width 200 height 15
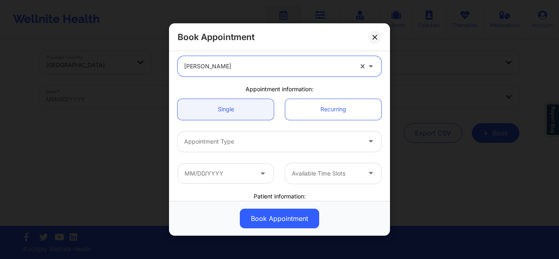
scroll to position [82, 0]
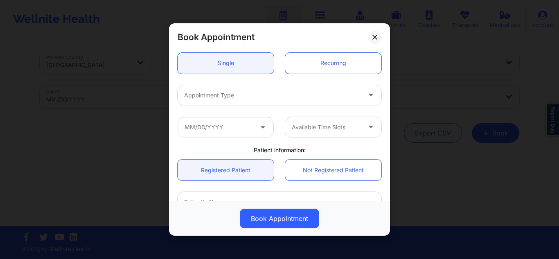
click at [257, 96] on div at bounding box center [272, 95] width 177 height 10
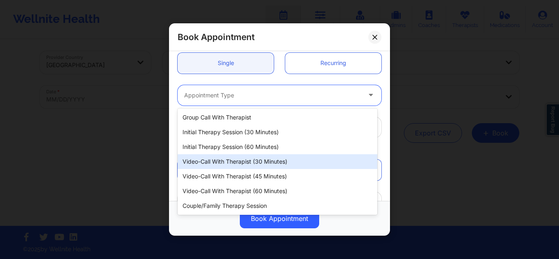
click at [246, 166] on div "Video-Call with Therapist (30 minutes)" at bounding box center [277, 161] width 200 height 15
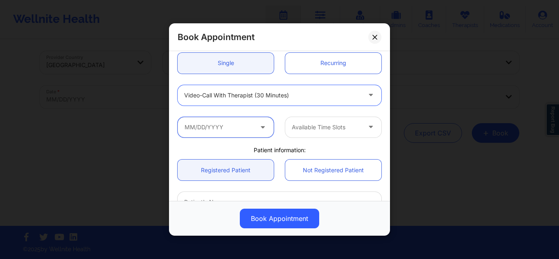
click at [236, 121] on input "text" at bounding box center [225, 127] width 96 height 20
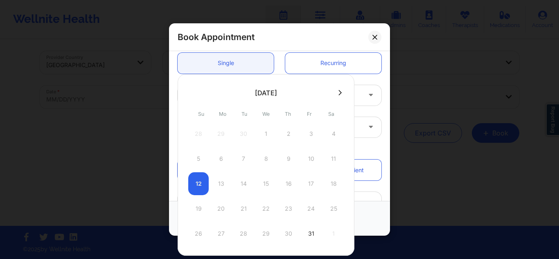
click at [338, 98] on div at bounding box center [265, 92] width 177 height 12
click at [338, 92] on icon at bounding box center [339, 93] width 3 height 6
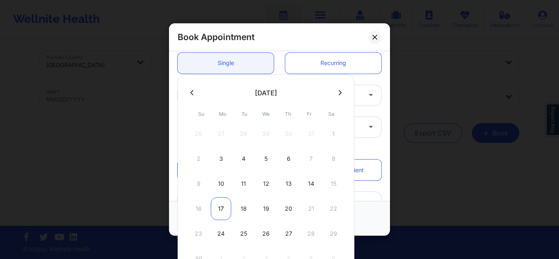
click at [225, 204] on div "17" at bounding box center [221, 208] width 20 height 23
type input "11/17/2025"
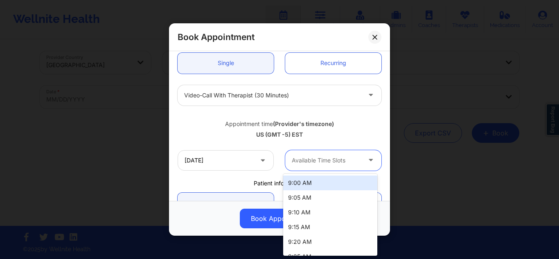
click at [302, 159] on div at bounding box center [326, 160] width 69 height 10
type input "10"
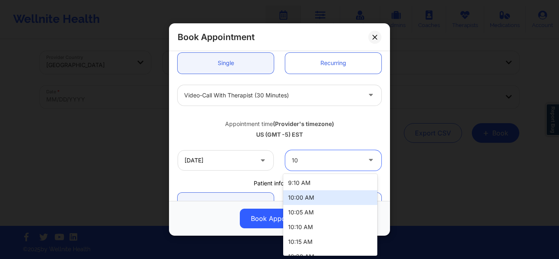
click at [316, 200] on div "10:00 AM" at bounding box center [330, 197] width 94 height 15
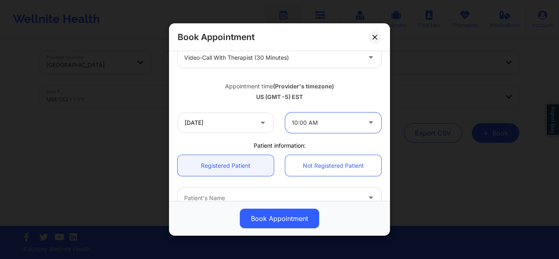
scroll to position [164, 0]
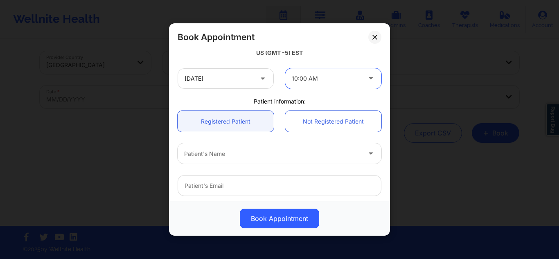
click at [230, 152] on div at bounding box center [272, 153] width 177 height 10
click at [231, 153] on div at bounding box center [272, 153] width 177 height 10
paste input "Timothy Surfield"
type input "Timothy Surfield"
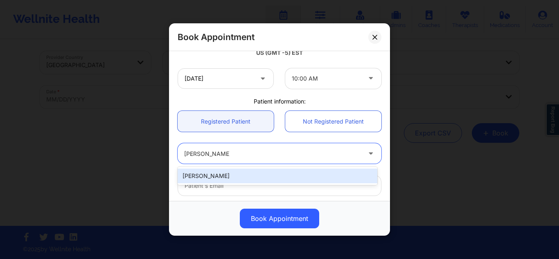
click at [248, 176] on div "Timothy Surfield" at bounding box center [277, 175] width 200 height 15
type input "timsurfield@yahoo.com"
type input "+15672044744"
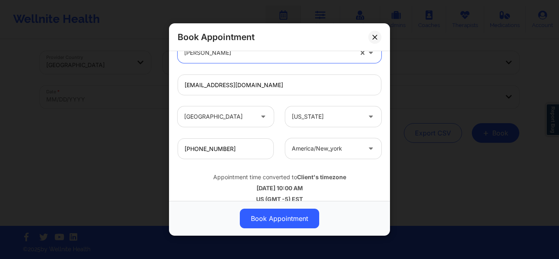
scroll to position [275, 0]
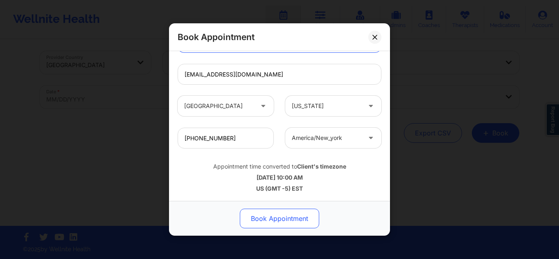
click at [278, 213] on button "Book Appointment" at bounding box center [279, 219] width 79 height 20
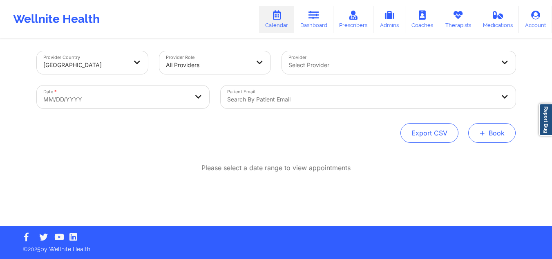
click at [493, 133] on button "+ Book" at bounding box center [492, 133] width 47 height 20
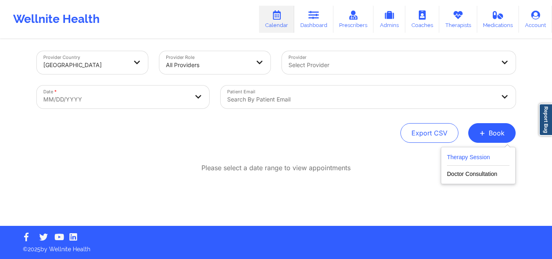
click at [449, 157] on button "Therapy Session" at bounding box center [478, 158] width 63 height 13
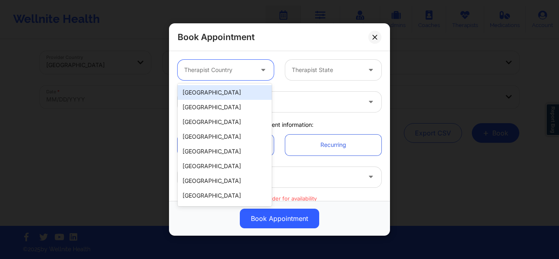
click at [224, 67] on div at bounding box center [218, 70] width 69 height 10
click at [225, 88] on div "[GEOGRAPHIC_DATA]" at bounding box center [224, 92] width 94 height 15
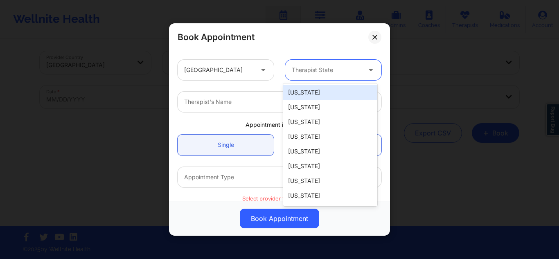
click at [314, 70] on div at bounding box center [326, 70] width 69 height 10
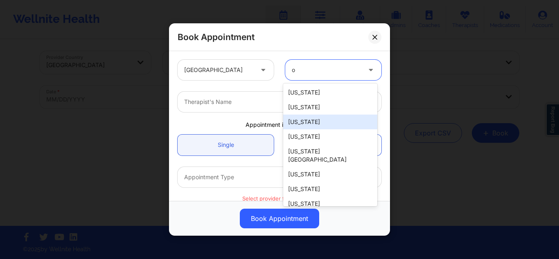
type input "oh"
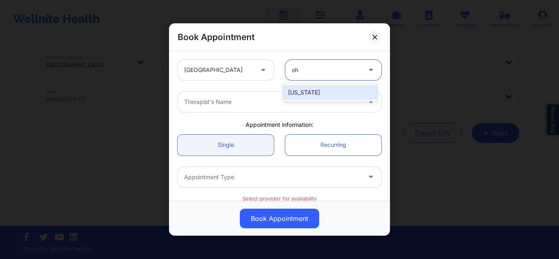
click at [298, 86] on div "Ohio" at bounding box center [330, 92] width 94 height 15
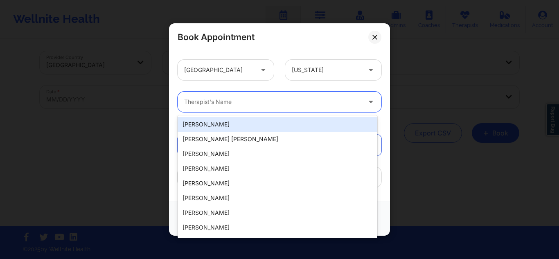
click at [274, 105] on div at bounding box center [272, 102] width 177 height 10
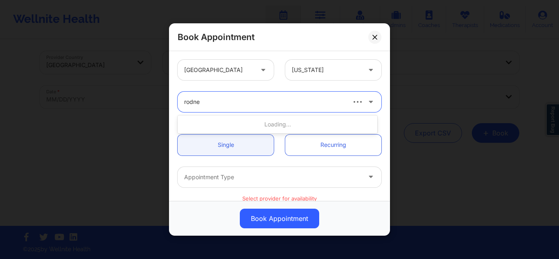
type input "rodney"
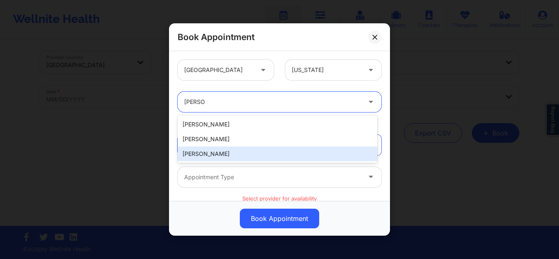
click at [217, 150] on div "Rodney Dunlap" at bounding box center [277, 153] width 200 height 15
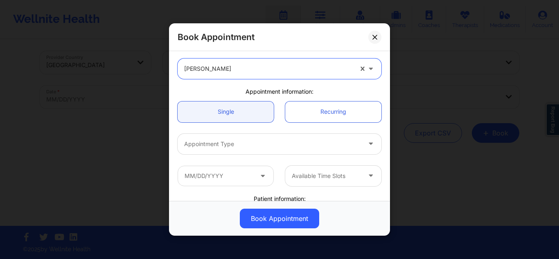
scroll to position [82, 0]
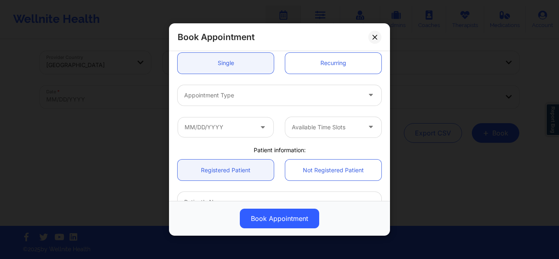
click at [261, 102] on div "Appointment Type" at bounding box center [269, 95] width 184 height 20
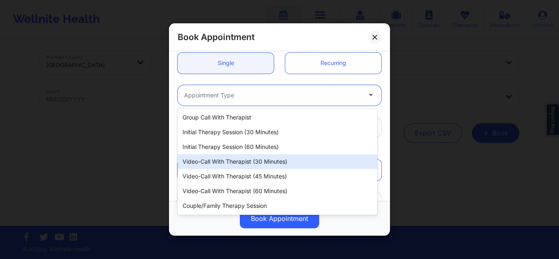
click at [259, 157] on div "Video-Call with Therapist (30 minutes)" at bounding box center [277, 161] width 200 height 15
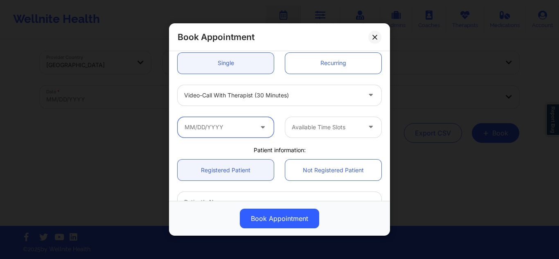
click at [238, 126] on input "text" at bounding box center [225, 127] width 96 height 20
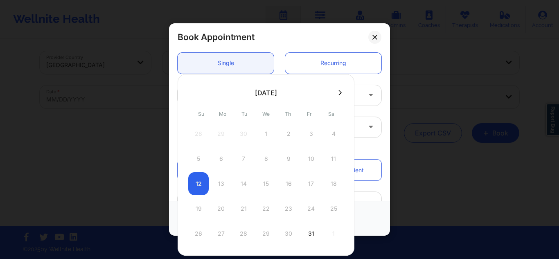
click at [338, 92] on icon at bounding box center [339, 93] width 3 height 6
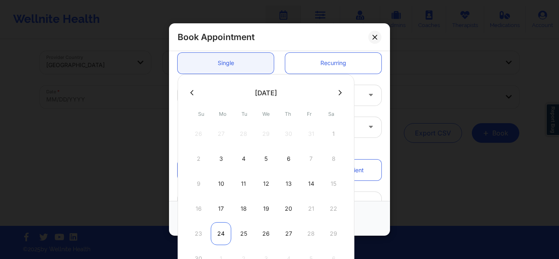
click at [228, 230] on div "24" at bounding box center [221, 233] width 20 height 23
type input "11/24/2025"
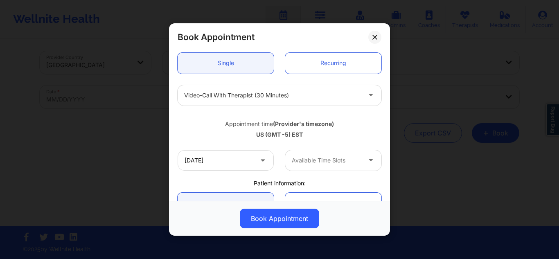
click at [340, 160] on div at bounding box center [326, 160] width 69 height 10
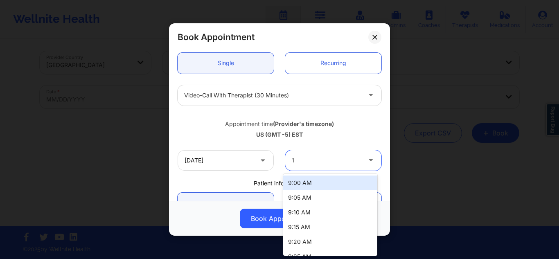
type input "10"
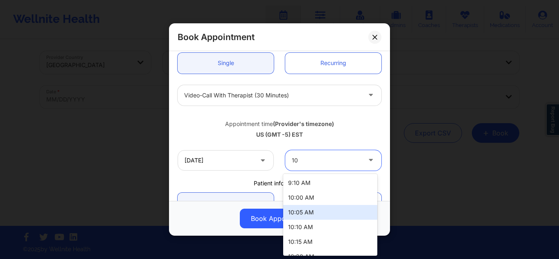
click at [316, 205] on div "10:05 AM" at bounding box center [330, 212] width 94 height 15
click at [312, 160] on div at bounding box center [326, 160] width 69 height 10
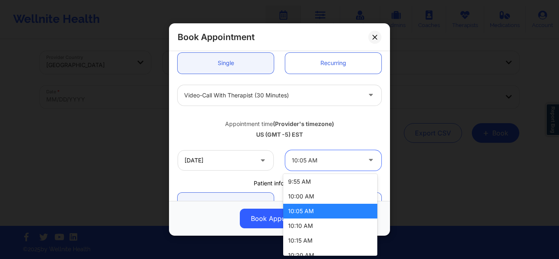
scroll to position [164, 0]
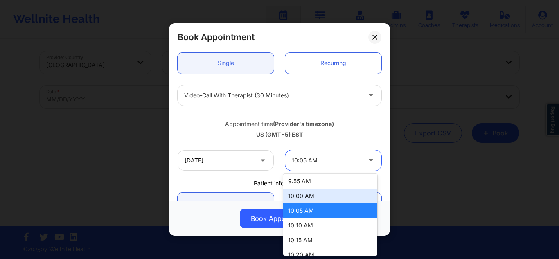
click at [303, 198] on div "10:00 AM" at bounding box center [330, 195] width 94 height 15
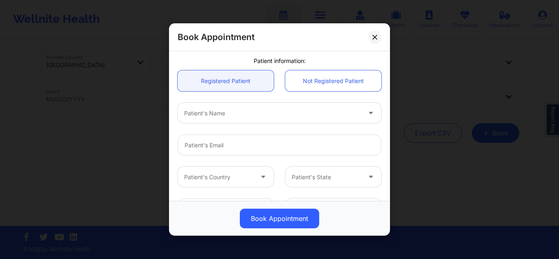
scroll to position [204, 0]
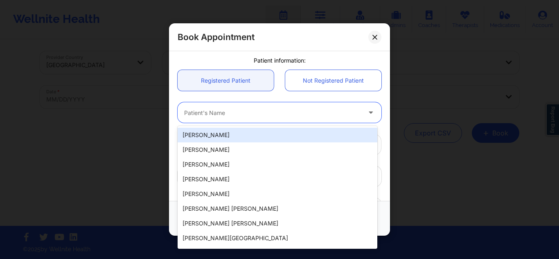
click at [227, 117] on div at bounding box center [272, 113] width 177 height 10
paste input "Timothy Surfield"
type input "Timothy Surfield"
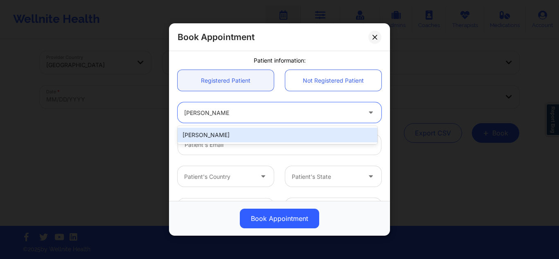
click at [267, 135] on div "Timothy Surfield" at bounding box center [277, 135] width 200 height 15
type input "timsurfield@yahoo.com"
type input "+15672044744"
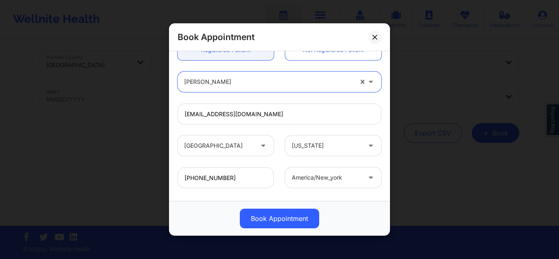
scroll to position [275, 0]
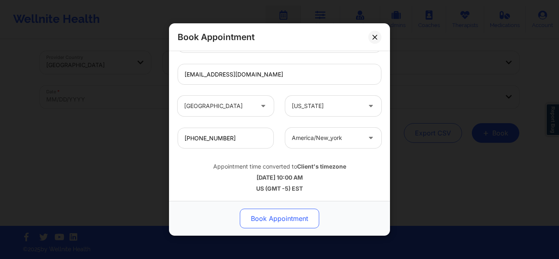
click at [299, 215] on button "Book Appointment" at bounding box center [279, 219] width 79 height 20
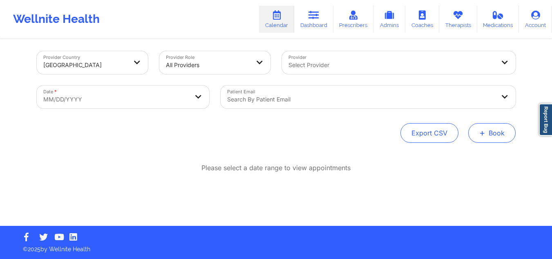
click at [493, 125] on button "+ Book" at bounding box center [492, 133] width 47 height 20
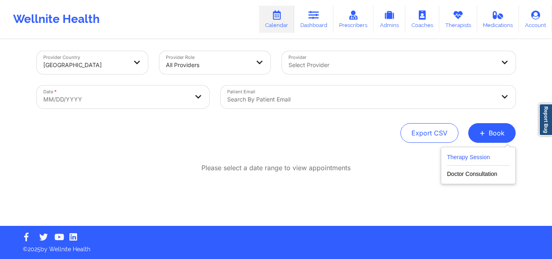
click at [465, 157] on button "Therapy Session" at bounding box center [478, 158] width 63 height 13
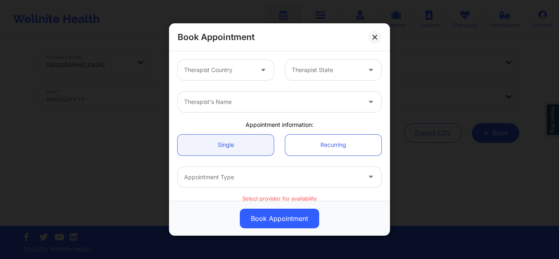
click at [213, 76] on div "Therapist Country" at bounding box center [215, 70] width 76 height 20
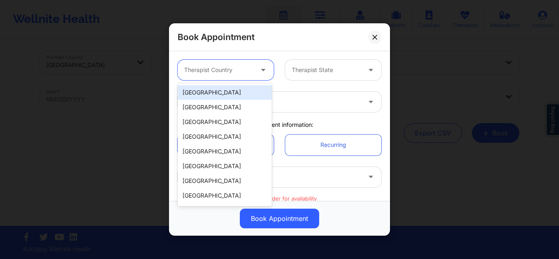
click at [215, 94] on div "[GEOGRAPHIC_DATA]" at bounding box center [224, 92] width 94 height 15
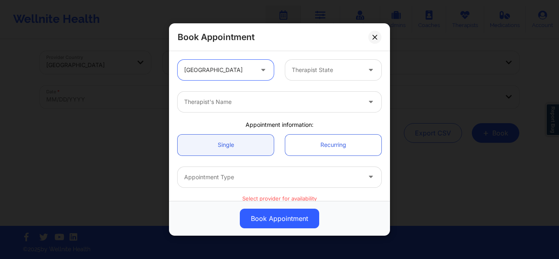
click at [313, 67] on div at bounding box center [326, 70] width 69 height 10
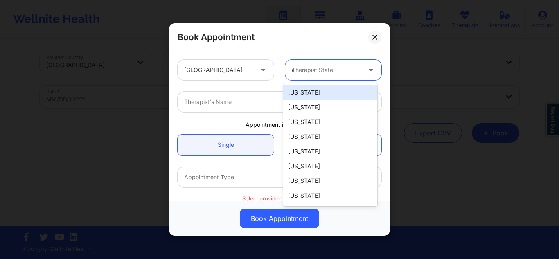
type input "oh"
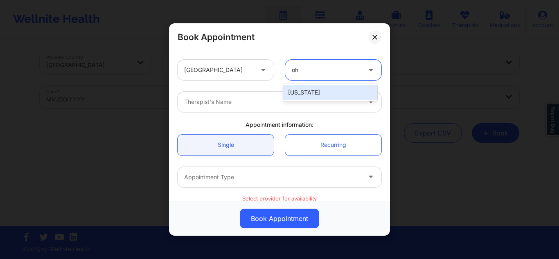
click at [301, 92] on div "Ohio" at bounding box center [330, 92] width 94 height 15
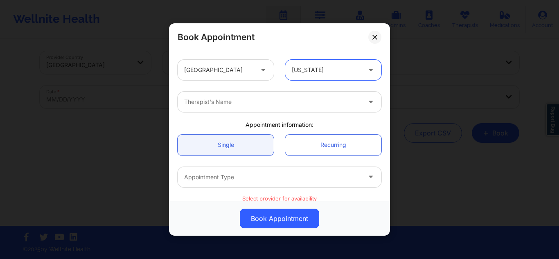
click at [256, 108] on div "Therapist's Name" at bounding box center [269, 102] width 184 height 20
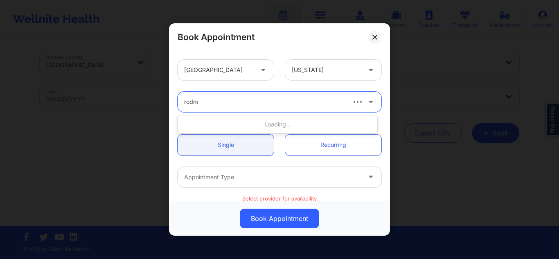
type input "rodney"
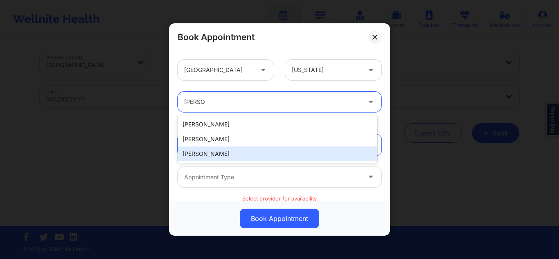
click at [236, 149] on div "Rodney Dunlap" at bounding box center [277, 153] width 200 height 15
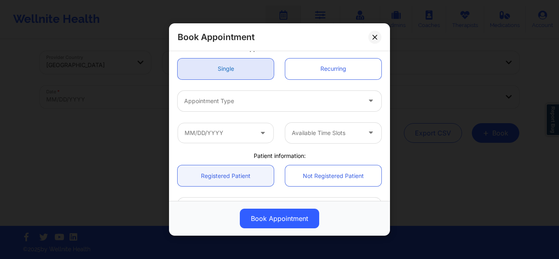
scroll to position [82, 0]
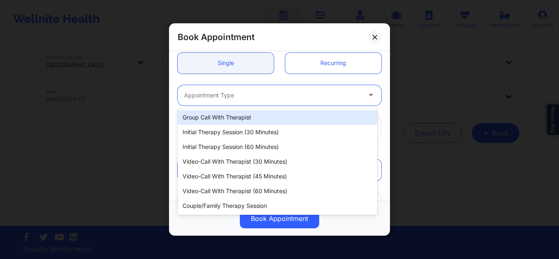
click at [249, 101] on div "Appointment Type" at bounding box center [269, 95] width 184 height 20
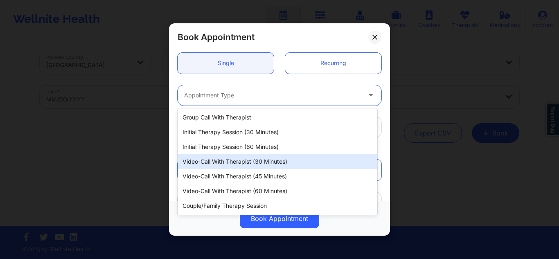
click at [252, 161] on div "Video-Call with Therapist (30 minutes)" at bounding box center [277, 161] width 200 height 15
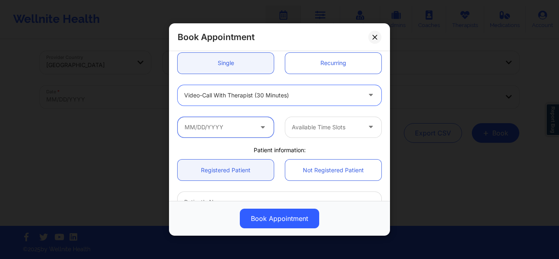
click at [244, 126] on input "text" at bounding box center [225, 127] width 96 height 20
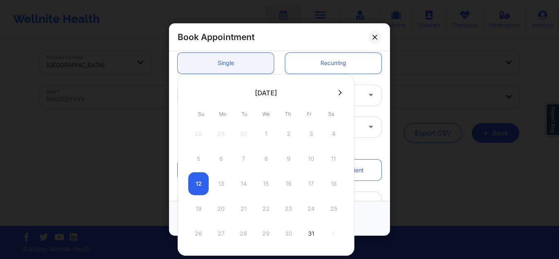
click at [339, 95] on icon at bounding box center [339, 93] width 3 height 6
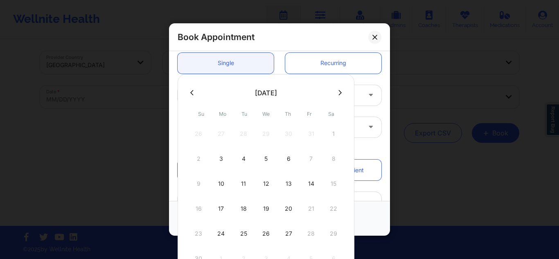
click at [339, 95] on icon at bounding box center [339, 93] width 3 height 6
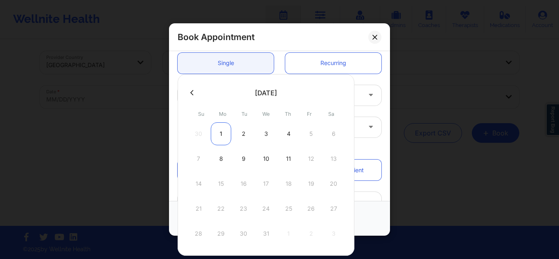
click at [221, 133] on div "1" at bounding box center [221, 133] width 20 height 23
type input "12/01/2025"
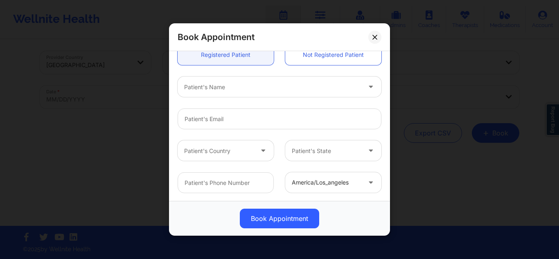
scroll to position [231, 0]
click at [257, 84] on div at bounding box center [272, 86] width 177 height 10
paste input "Timothy Surfield"
type input "Timothy Surfield"
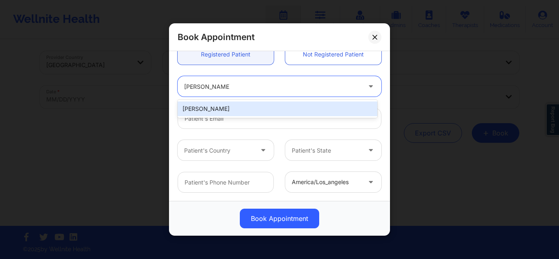
click at [244, 109] on div "Timothy Surfield" at bounding box center [277, 108] width 200 height 15
type input "timsurfield@yahoo.com"
type input "+15672044744"
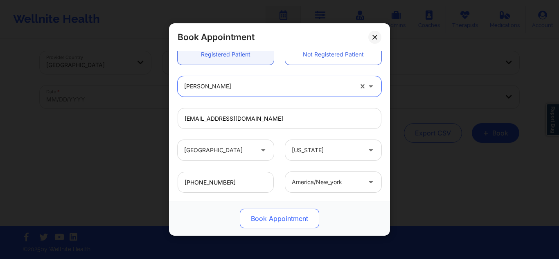
click at [273, 215] on button "Book Appointment" at bounding box center [279, 219] width 79 height 20
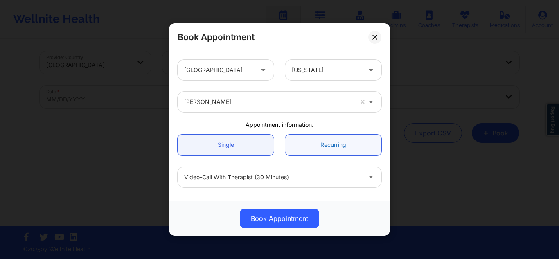
scroll to position [204, 0]
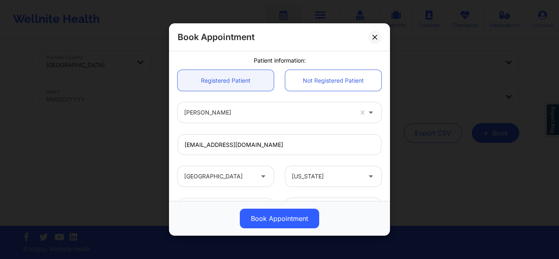
click at [302, 110] on div at bounding box center [268, 113] width 168 height 10
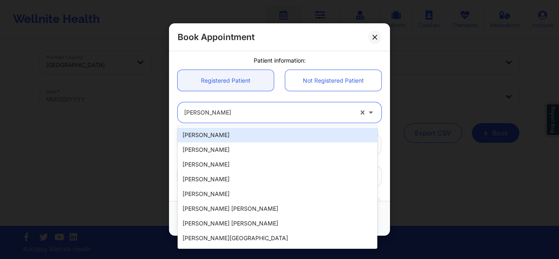
paste input "Timothy Surfield"
type input "Timothy Surfield"
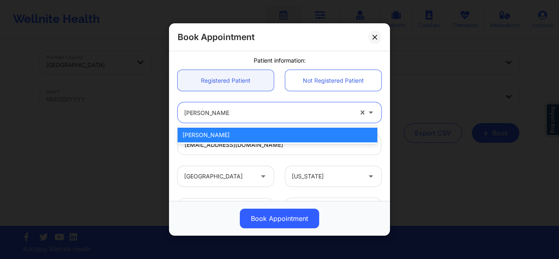
click at [270, 134] on div "Timothy Surfield" at bounding box center [277, 135] width 200 height 15
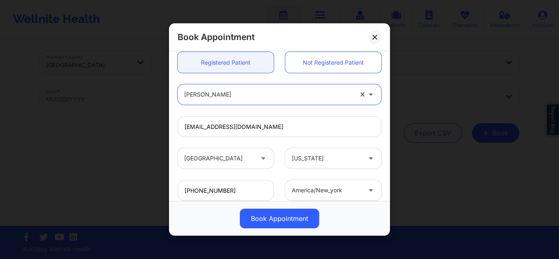
scroll to position [231, 0]
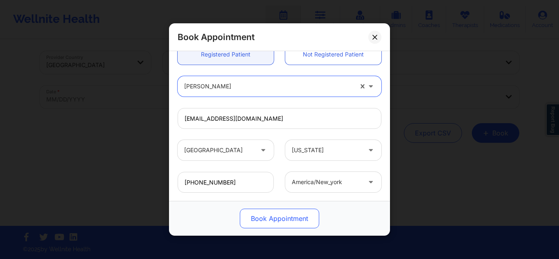
click at [299, 212] on button "Book Appointment" at bounding box center [279, 219] width 79 height 20
click at [299, 219] on button "Book Appointment" at bounding box center [279, 219] width 79 height 20
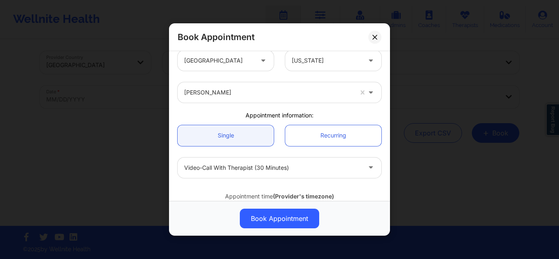
scroll to position [0, 0]
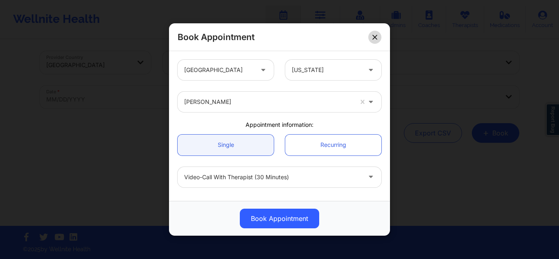
click at [371, 36] on button at bounding box center [374, 36] width 13 height 13
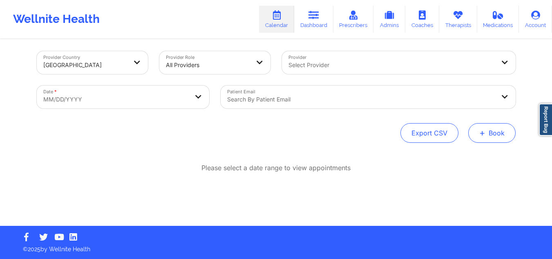
click at [498, 138] on button "+ Book" at bounding box center [492, 133] width 47 height 20
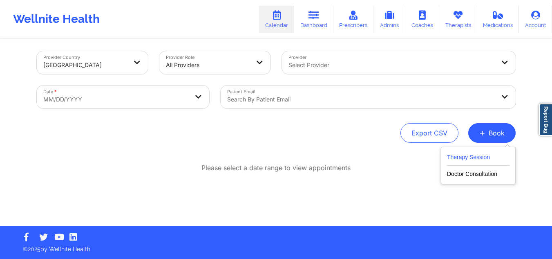
click at [464, 157] on button "Therapy Session" at bounding box center [478, 158] width 63 height 13
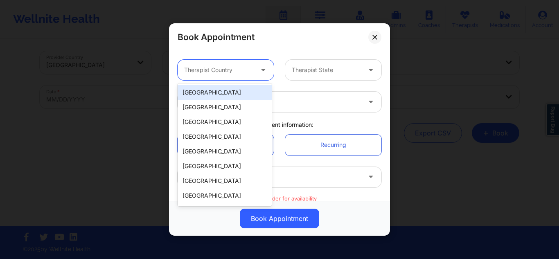
click at [222, 71] on div at bounding box center [218, 70] width 69 height 10
click at [217, 92] on div "[GEOGRAPHIC_DATA]" at bounding box center [224, 92] width 94 height 15
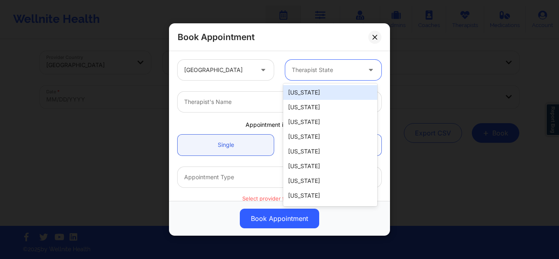
click at [287, 68] on div "Therapist State" at bounding box center [323, 70] width 76 height 20
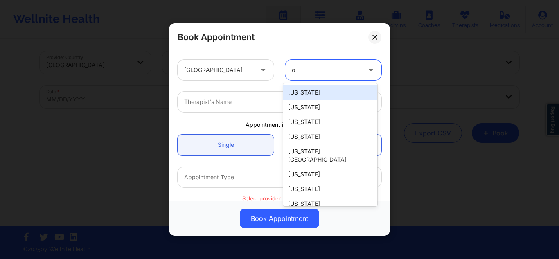
type input "oh"
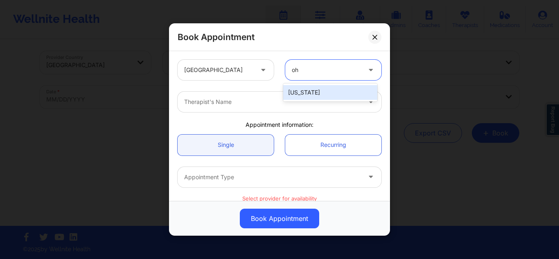
click at [294, 93] on div "Ohio" at bounding box center [330, 92] width 94 height 15
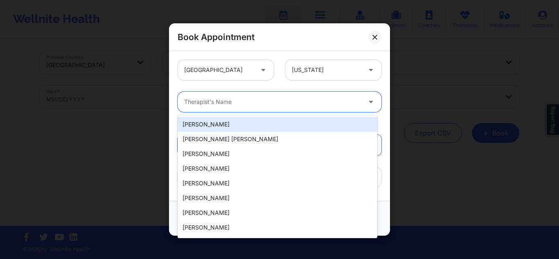
click at [269, 101] on div at bounding box center [272, 102] width 177 height 10
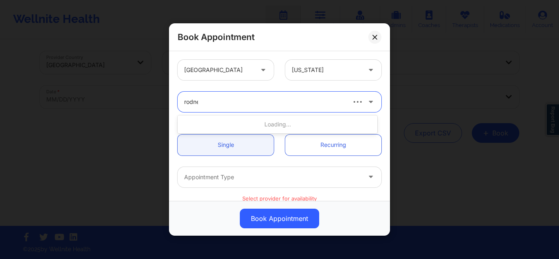
type input "rodney"
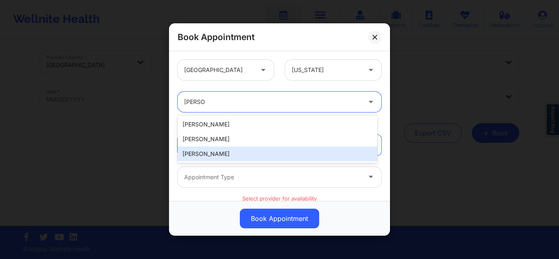
click at [245, 156] on div "Rodney Dunlap" at bounding box center [277, 153] width 200 height 15
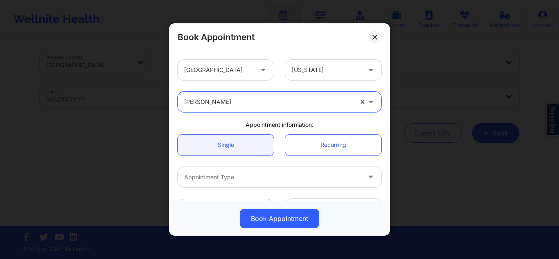
scroll to position [82, 0]
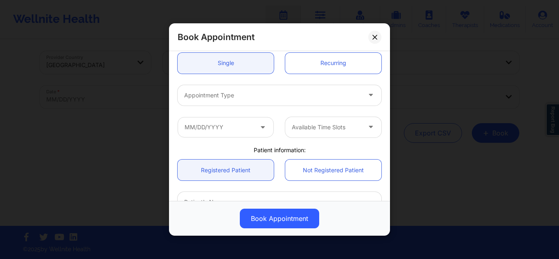
click at [262, 103] on div "Appointment Type" at bounding box center [269, 95] width 184 height 20
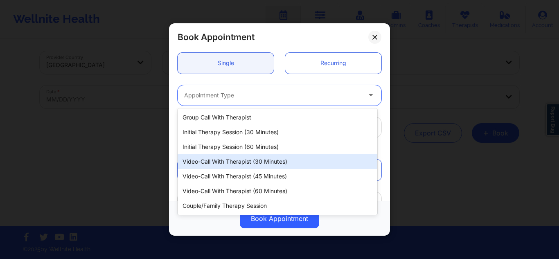
click at [253, 160] on div "Video-Call with Therapist (30 minutes)" at bounding box center [277, 161] width 200 height 15
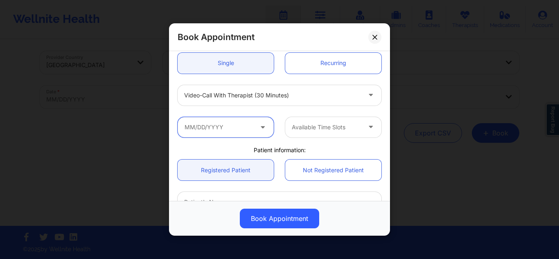
click at [240, 124] on input "text" at bounding box center [225, 127] width 96 height 20
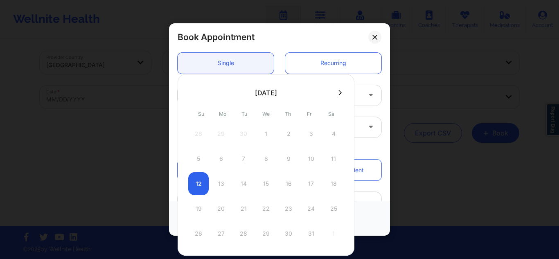
click at [338, 93] on icon at bounding box center [339, 93] width 3 height 6
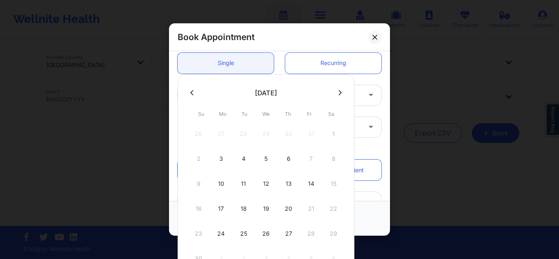
click at [339, 92] on icon at bounding box center [339, 92] width 3 height 5
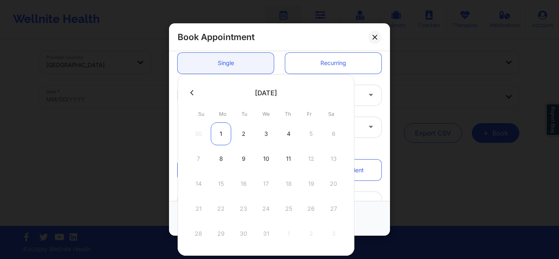
click at [218, 132] on div "1" at bounding box center [221, 133] width 20 height 23
type input "12/01/2025"
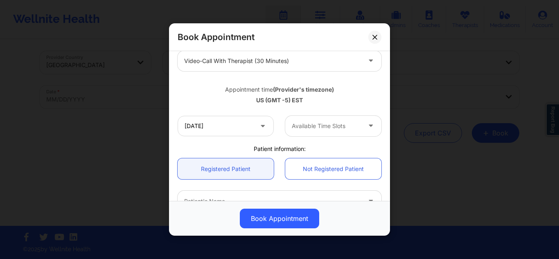
scroll to position [204, 0]
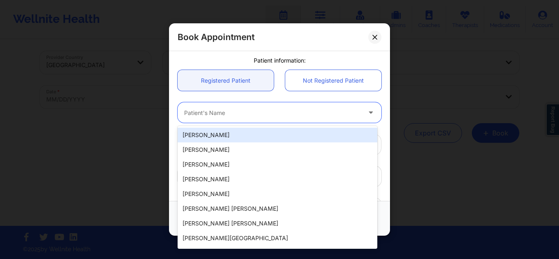
click at [274, 113] on div at bounding box center [272, 113] width 177 height 10
paste input "Timothy Surfield"
type input "Timothy Surfield"
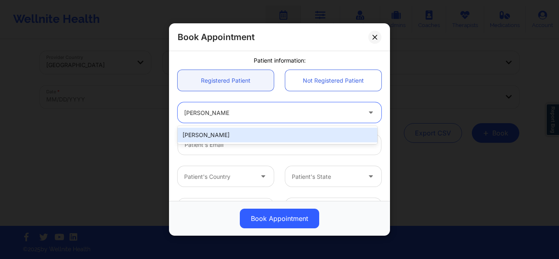
click at [245, 137] on div "Timothy Surfield" at bounding box center [277, 135] width 200 height 15
type input "timsurfield@yahoo.com"
type input "+15672044744"
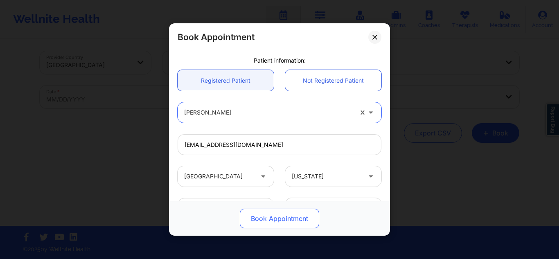
click at [292, 211] on button "Book Appointment" at bounding box center [279, 219] width 79 height 20
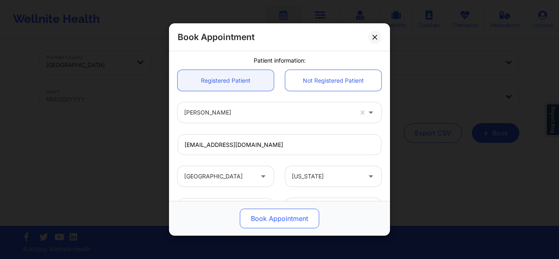
click at [283, 215] on button "Book Appointment" at bounding box center [279, 219] width 79 height 20
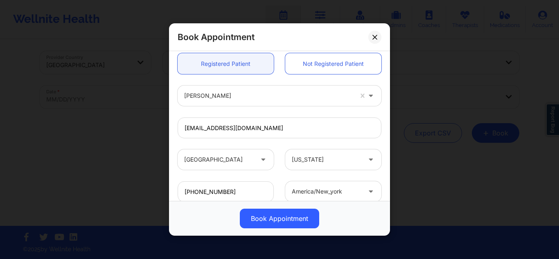
scroll to position [231, 0]
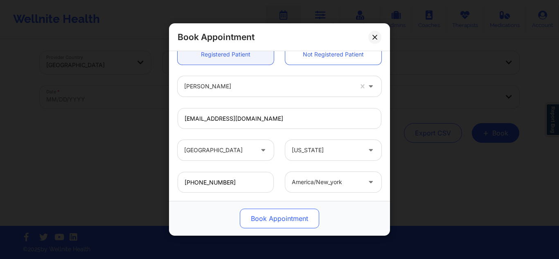
click at [257, 213] on button "Book Appointment" at bounding box center [279, 219] width 79 height 20
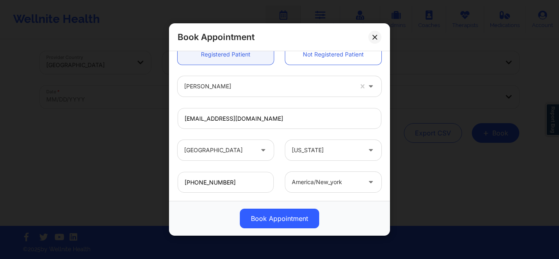
click at [259, 203] on div "Book Appointment" at bounding box center [279, 218] width 221 height 35
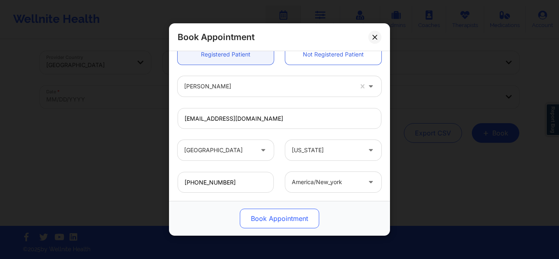
click at [260, 218] on button "Book Appointment" at bounding box center [279, 219] width 79 height 20
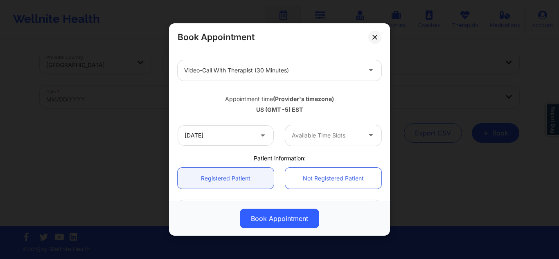
scroll to position [67, 0]
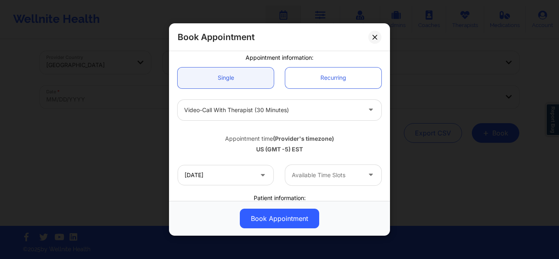
click at [318, 178] on div at bounding box center [326, 175] width 69 height 10
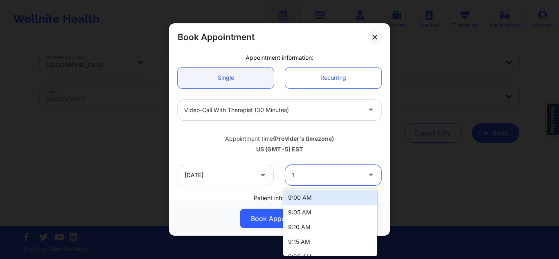
type input "10"
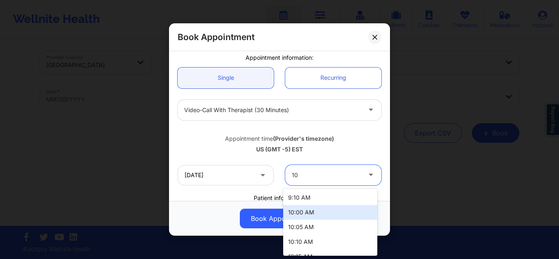
click at [345, 212] on div "10:00 AM" at bounding box center [330, 212] width 94 height 15
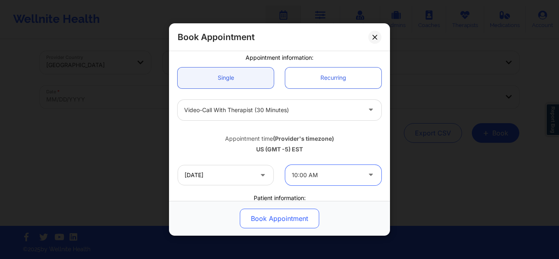
click at [301, 219] on button "Book Appointment" at bounding box center [279, 219] width 79 height 20
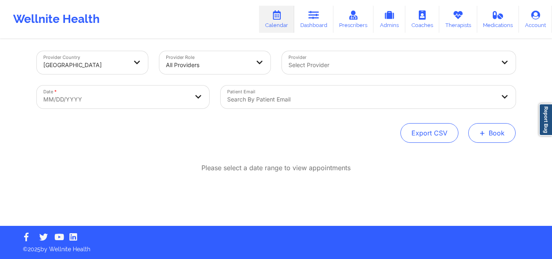
click at [509, 132] on button "+ Book" at bounding box center [492, 133] width 47 height 20
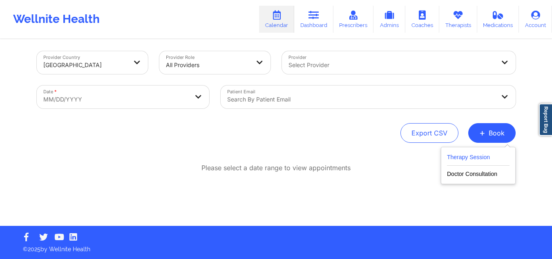
click at [485, 154] on button "Therapy Session" at bounding box center [478, 158] width 63 height 13
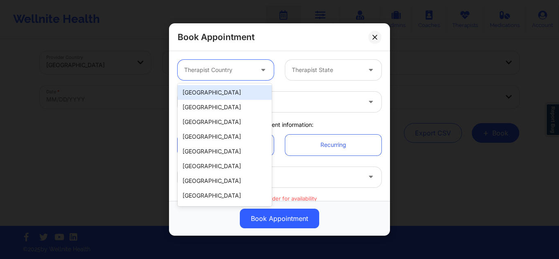
click at [239, 67] on div at bounding box center [218, 70] width 69 height 10
click at [233, 90] on div "[GEOGRAPHIC_DATA]" at bounding box center [224, 92] width 94 height 15
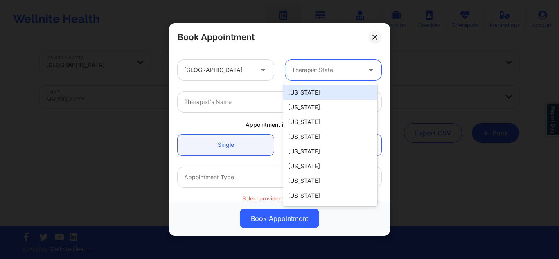
click at [315, 72] on div at bounding box center [326, 70] width 69 height 10
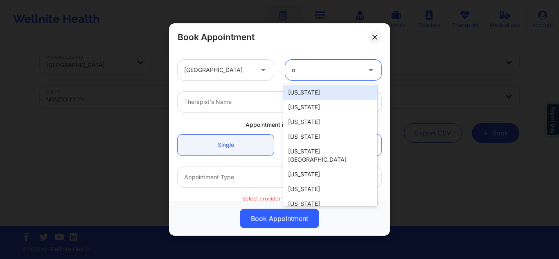
type input "oh"
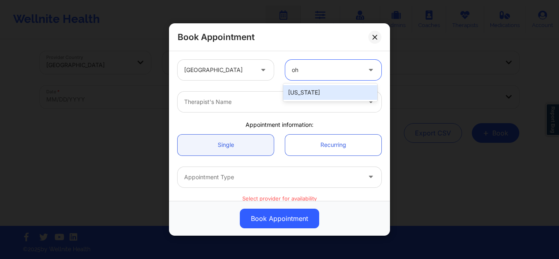
click at [309, 94] on div "Ohio" at bounding box center [330, 92] width 94 height 15
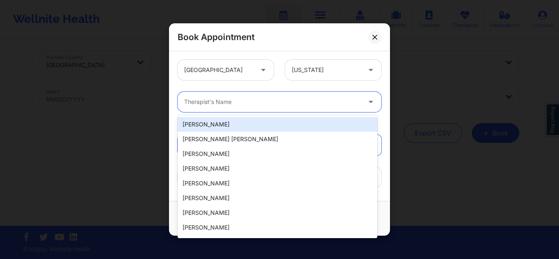
click at [308, 95] on div "Therapist's Name" at bounding box center [269, 102] width 184 height 20
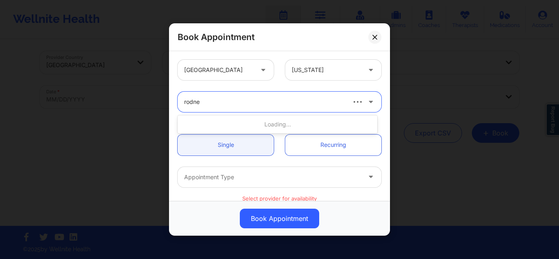
type input "rodney"
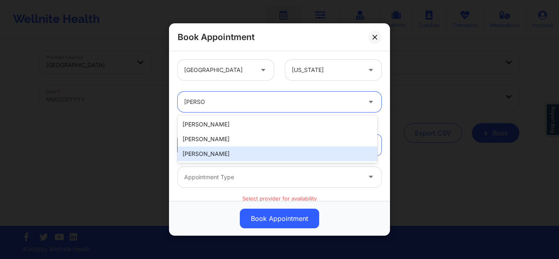
click at [217, 151] on div "Rodney Dunlap" at bounding box center [277, 153] width 200 height 15
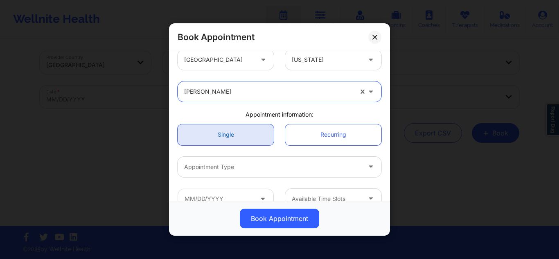
scroll to position [41, 0]
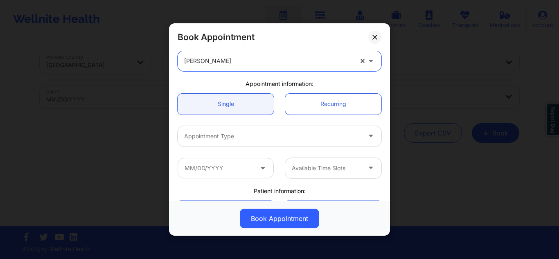
click at [240, 136] on div at bounding box center [272, 136] width 177 height 10
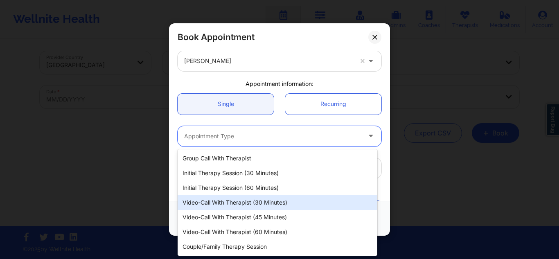
click at [251, 207] on div "Video-Call with Therapist (30 minutes)" at bounding box center [277, 202] width 200 height 15
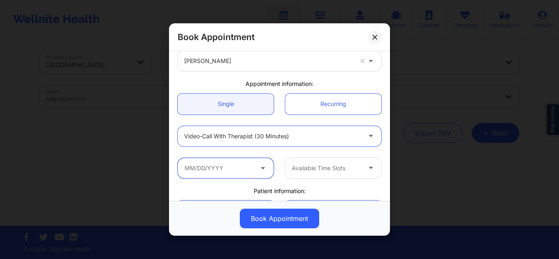
click at [236, 166] on input "text" at bounding box center [225, 167] width 96 height 20
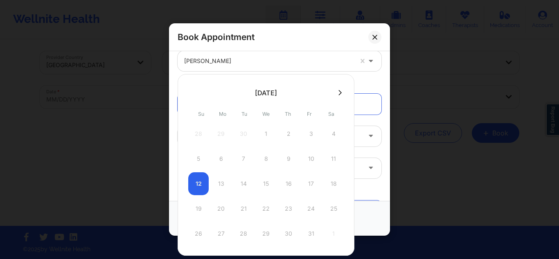
click at [337, 88] on div at bounding box center [265, 92] width 177 height 12
click at [339, 92] on icon at bounding box center [339, 93] width 3 height 6
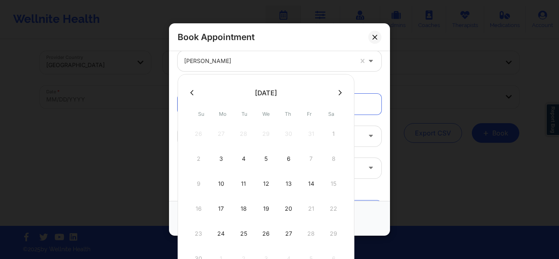
click at [339, 92] on icon at bounding box center [339, 93] width 3 height 6
click at [220, 157] on div "8" at bounding box center [221, 158] width 20 height 23
type input "12/08/2025"
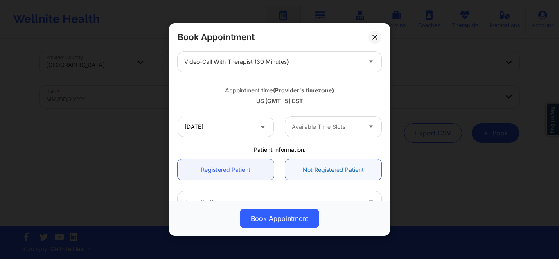
scroll to position [123, 0]
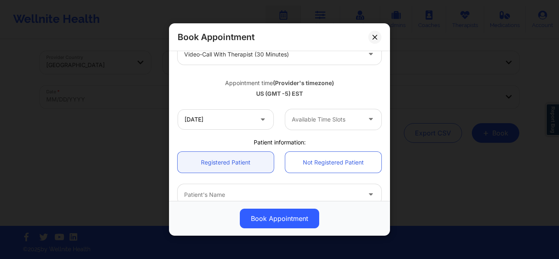
click at [327, 117] on div at bounding box center [326, 119] width 69 height 10
type input "10:00 am"
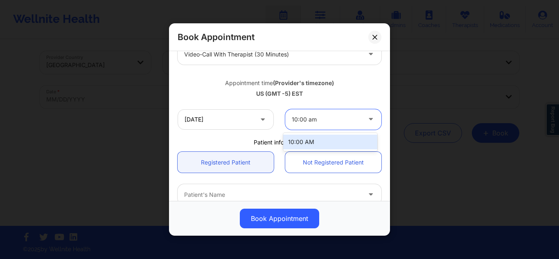
click at [298, 143] on div "10:00 AM" at bounding box center [330, 142] width 94 height 15
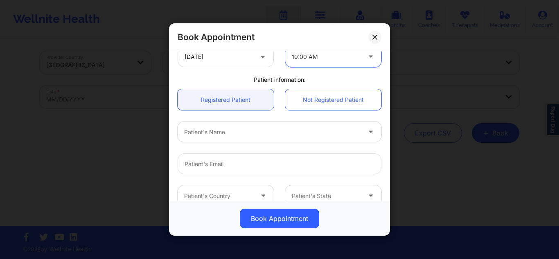
scroll to position [245, 0]
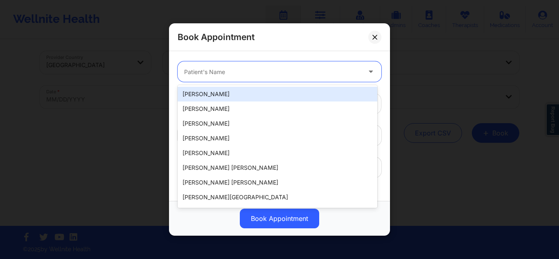
click at [244, 67] on div at bounding box center [272, 72] width 177 height 10
paste input "Timothy Surfield"
type input "Timothy Surfield"
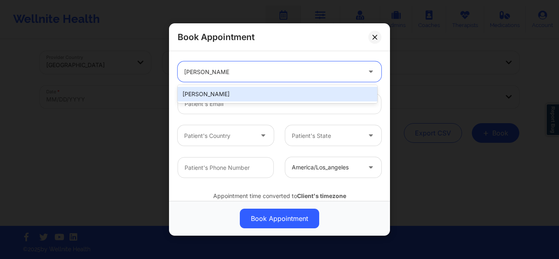
click at [262, 95] on div "Timothy Surfield" at bounding box center [277, 94] width 200 height 15
type input "timsurfield@yahoo.com"
type input "+15672044744"
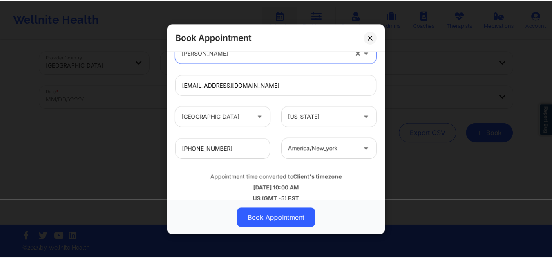
scroll to position [275, 0]
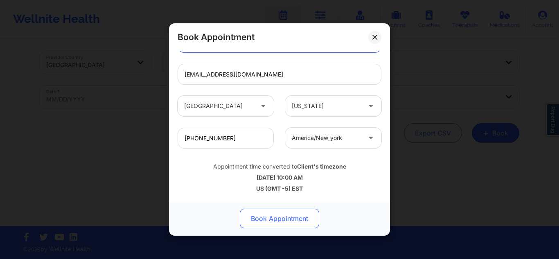
click at [290, 216] on button "Book Appointment" at bounding box center [279, 219] width 79 height 20
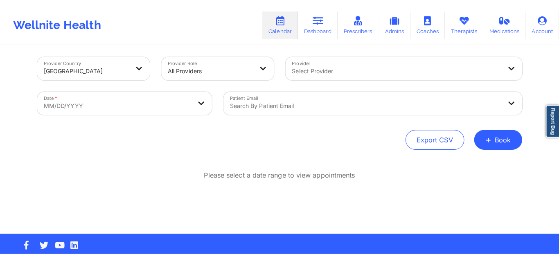
scroll to position [4, 0]
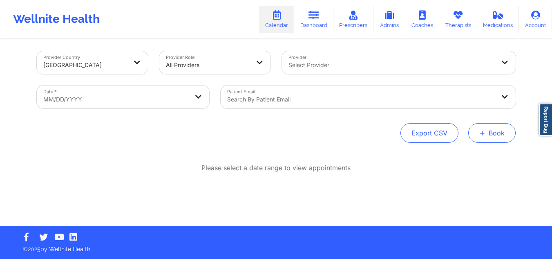
drag, startPoint x: 497, startPoint y: 135, endPoint x: 489, endPoint y: 137, distance: 7.6
click at [497, 135] on button "+ Book" at bounding box center [492, 133] width 47 height 20
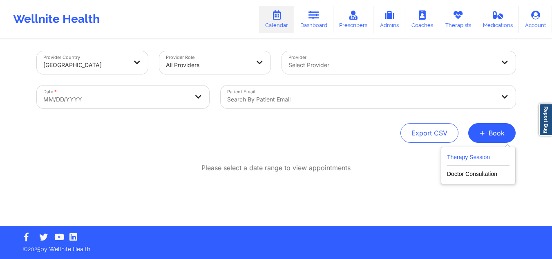
click at [451, 156] on button "Therapy Session" at bounding box center [478, 158] width 63 height 13
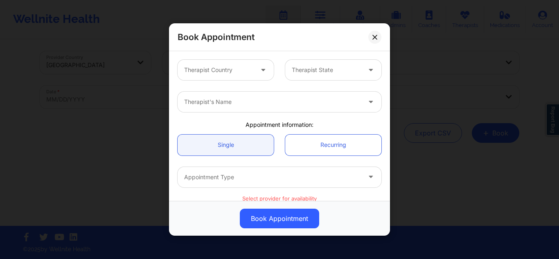
click at [230, 69] on div at bounding box center [218, 70] width 69 height 10
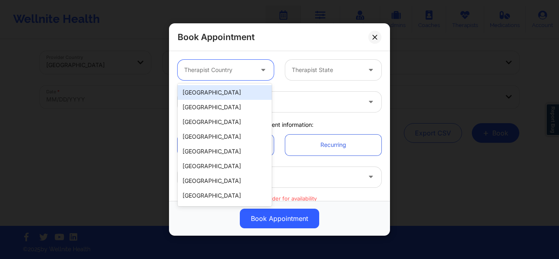
click at [216, 83] on div "United States Spain Mexico Canada South Africa Australia Colombia Chile New Zea…" at bounding box center [224, 144] width 94 height 123
drag, startPoint x: 216, startPoint y: 93, endPoint x: 292, endPoint y: 79, distance: 77.0
click at [216, 94] on div "[GEOGRAPHIC_DATA]" at bounding box center [224, 92] width 94 height 15
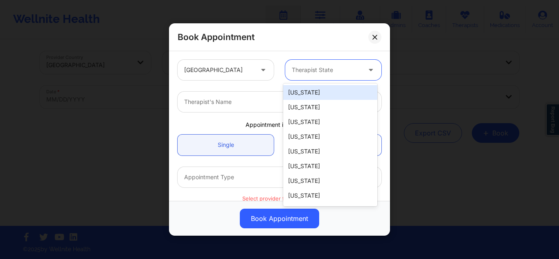
click at [321, 71] on div at bounding box center [326, 70] width 69 height 10
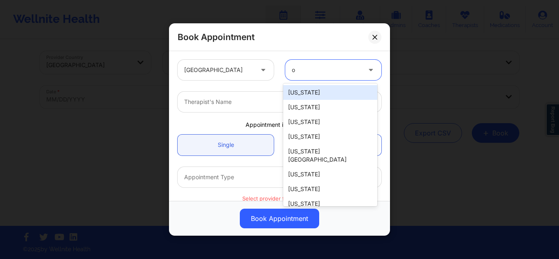
type input "oh"
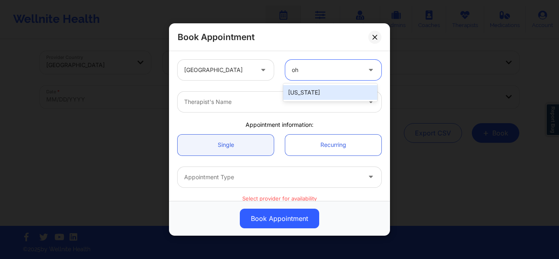
click at [290, 87] on div "[US_STATE]" at bounding box center [330, 92] width 94 height 15
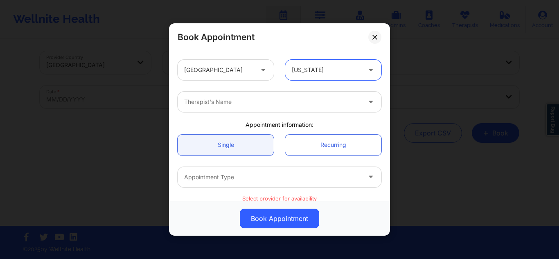
click at [282, 106] on div at bounding box center [272, 102] width 177 height 10
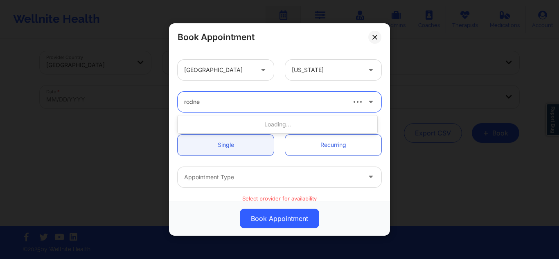
type input "[PERSON_NAME]"
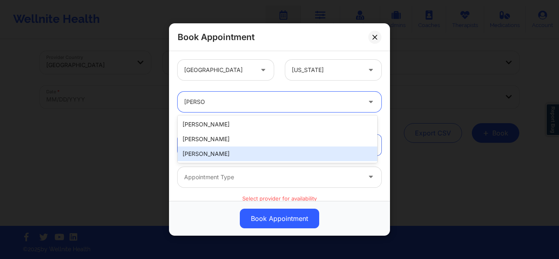
click at [212, 155] on div "[PERSON_NAME]" at bounding box center [277, 153] width 200 height 15
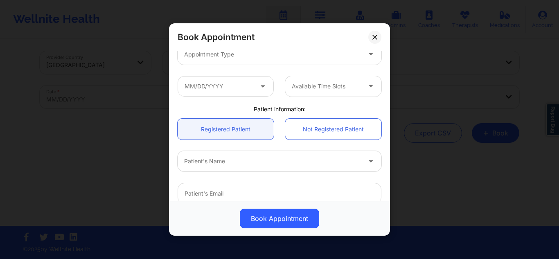
click at [242, 61] on div "Appointment Type" at bounding box center [269, 54] width 184 height 20
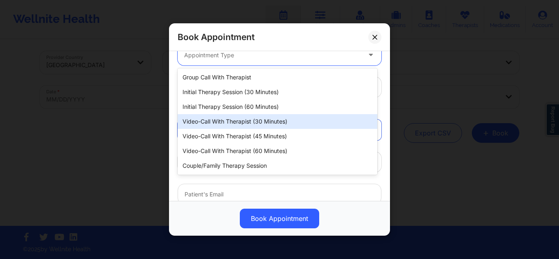
click at [235, 125] on div "Video-Call with Therapist (30 minutes)" at bounding box center [277, 121] width 200 height 15
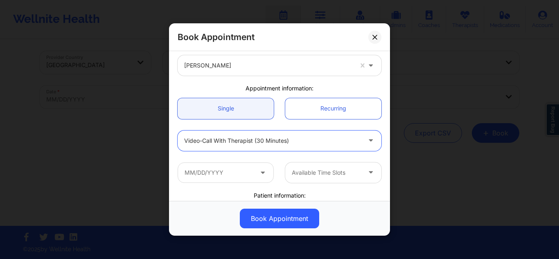
scroll to position [82, 0]
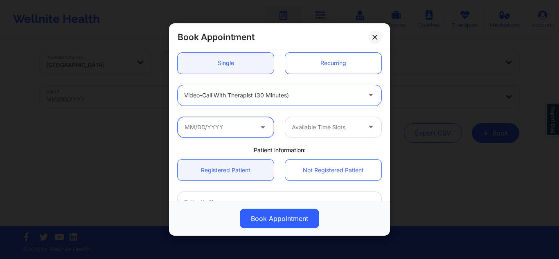
click at [220, 127] on input "text" at bounding box center [225, 127] width 96 height 20
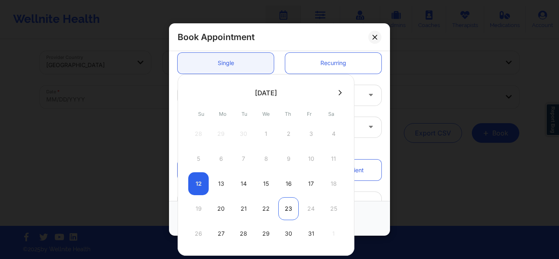
click at [293, 208] on div "23" at bounding box center [288, 208] width 20 height 23
type input "10/23/2025"
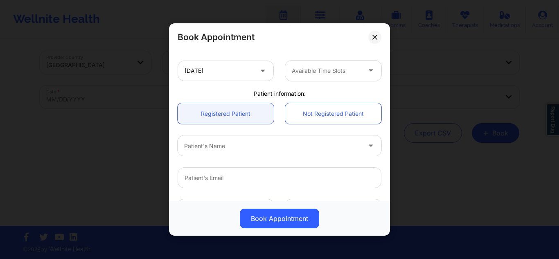
scroll to position [123, 0]
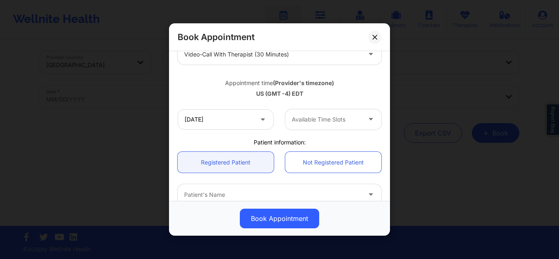
click at [331, 127] on div "Available Time Slots" at bounding box center [323, 119] width 76 height 20
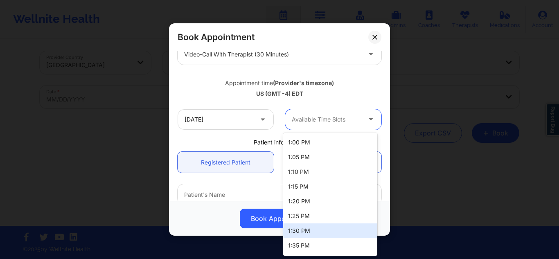
scroll to position [695, 0]
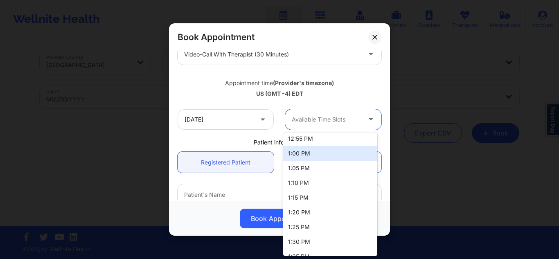
click at [321, 157] on div "1:00 PM" at bounding box center [330, 153] width 94 height 15
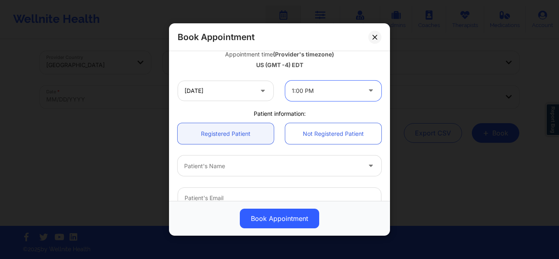
scroll to position [164, 0]
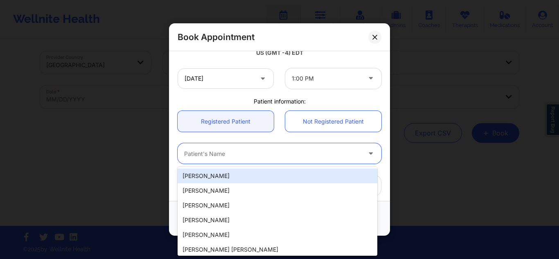
click at [240, 155] on div at bounding box center [272, 153] width 177 height 10
paste input "[PERSON_NAME]"
type input "[PERSON_NAME]"
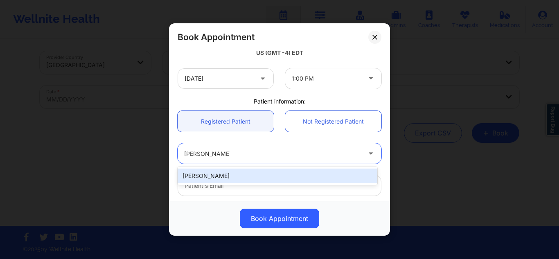
click at [235, 175] on div "[PERSON_NAME]" at bounding box center [277, 175] width 200 height 15
type input "[EMAIL_ADDRESS][DOMAIN_NAME]"
type input "[PHONE_NUMBER]"
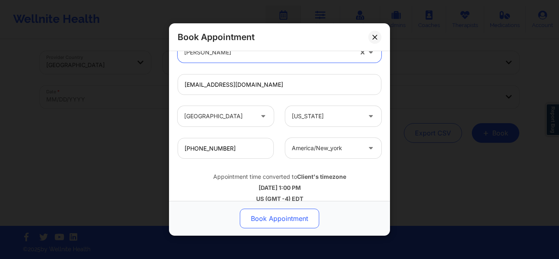
scroll to position [275, 0]
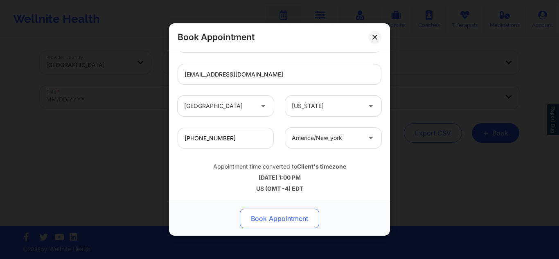
click at [280, 217] on button "Book Appointment" at bounding box center [279, 219] width 79 height 20
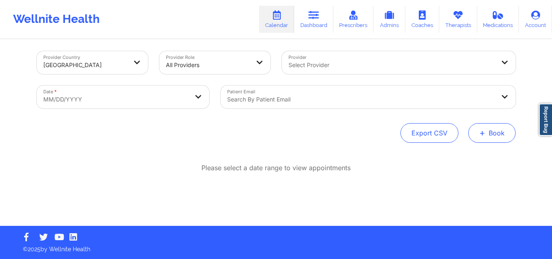
click at [485, 135] on span "+" at bounding box center [483, 132] width 6 height 4
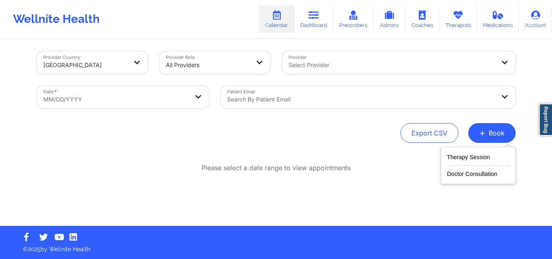
click at [442, 155] on div "Therapy Session Doctor Consultation" at bounding box center [478, 165] width 75 height 37
click at [451, 157] on button "Therapy Session" at bounding box center [478, 158] width 63 height 13
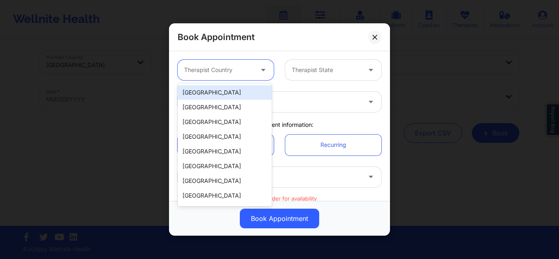
click at [225, 68] on div at bounding box center [218, 70] width 69 height 10
drag, startPoint x: 224, startPoint y: 90, endPoint x: 244, endPoint y: 88, distance: 19.3
click at [224, 90] on div "[GEOGRAPHIC_DATA]" at bounding box center [224, 92] width 94 height 15
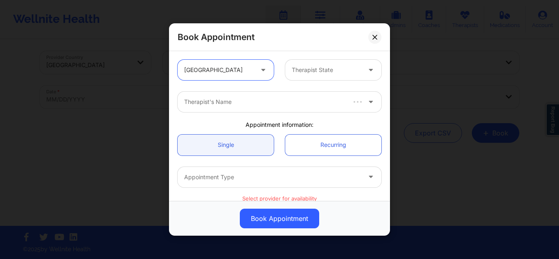
click at [290, 75] on div "Therapist State" at bounding box center [323, 70] width 76 height 20
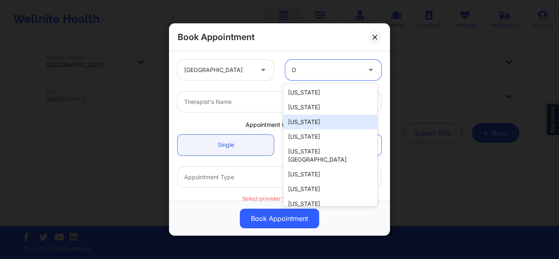
type input "OH"
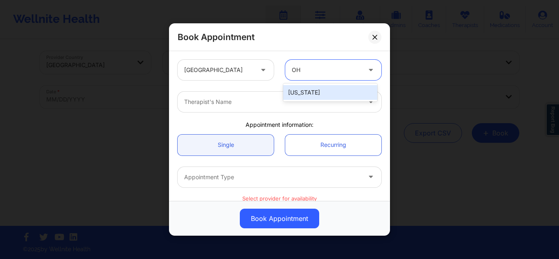
click at [296, 91] on div "[US_STATE]" at bounding box center [330, 92] width 94 height 15
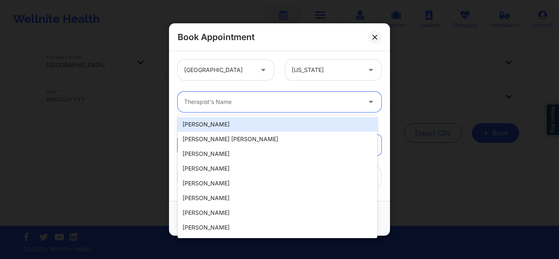
click at [256, 102] on div at bounding box center [272, 102] width 177 height 10
paste input "[PERSON_NAME]"
type input "[PERSON_NAME]"
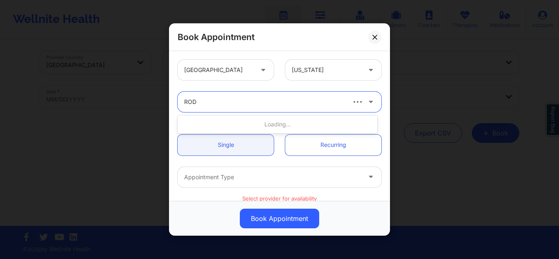
type input "RODN"
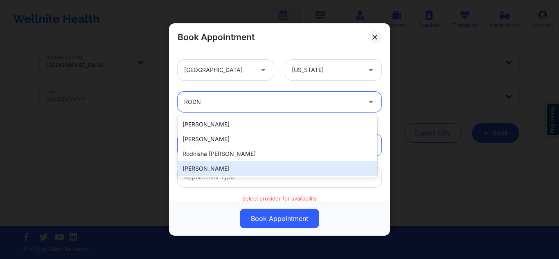
click at [228, 163] on div "[PERSON_NAME]" at bounding box center [277, 168] width 200 height 15
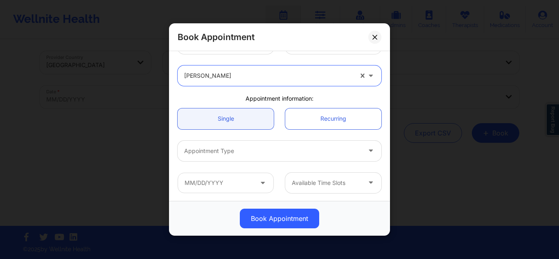
scroll to position [41, 0]
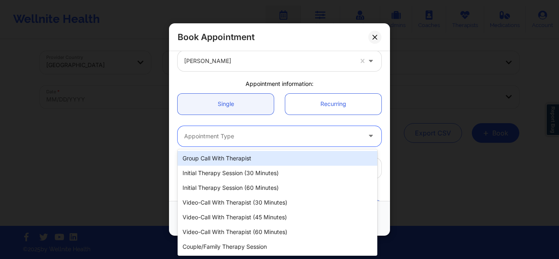
click at [222, 130] on div "Appointment Type" at bounding box center [269, 136] width 184 height 20
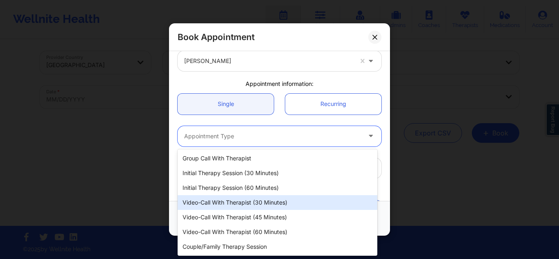
click at [249, 201] on div "Video-Call with Therapist (30 minutes)" at bounding box center [277, 202] width 200 height 15
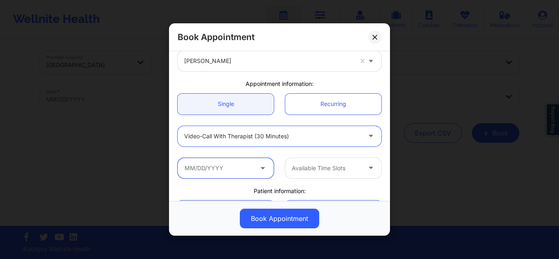
click at [239, 170] on input "text" at bounding box center [225, 167] width 96 height 20
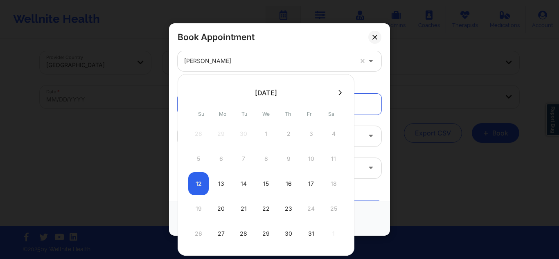
click at [338, 91] on icon at bounding box center [339, 92] width 3 height 5
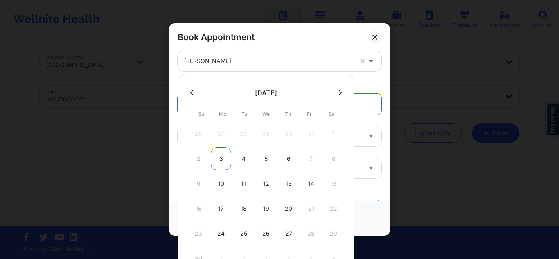
click at [220, 159] on div "3" at bounding box center [221, 158] width 20 height 23
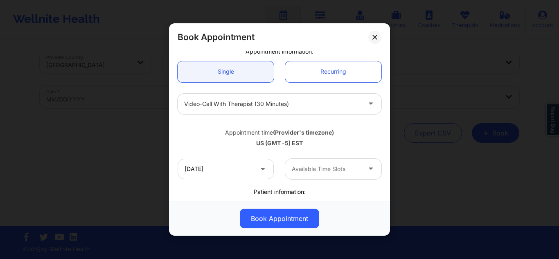
scroll to position [123, 0]
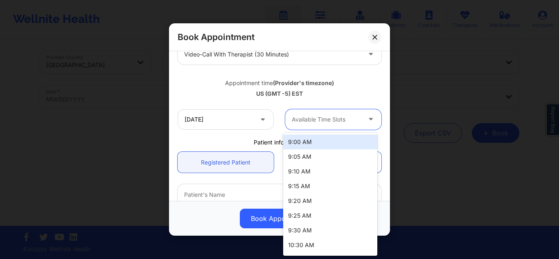
click at [338, 122] on div at bounding box center [326, 119] width 69 height 10
click at [236, 119] on input "11/03/2025" at bounding box center [225, 119] width 96 height 20
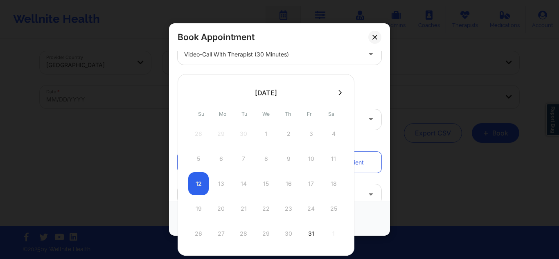
click at [341, 92] on button at bounding box center [340, 92] width 8 height 7
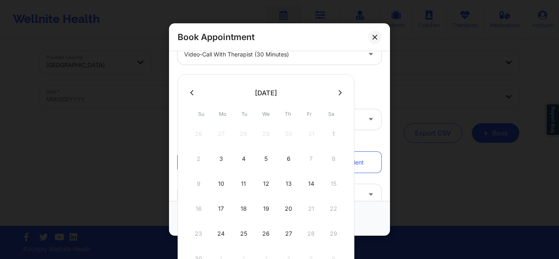
click at [189, 92] on button at bounding box center [192, 92] width 8 height 7
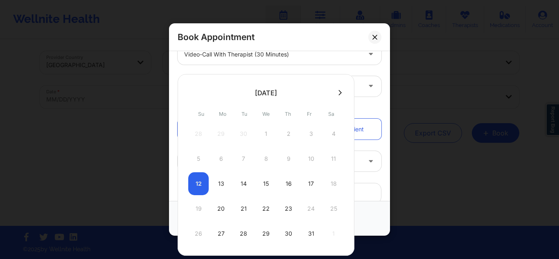
click at [339, 93] on icon at bounding box center [339, 92] width 3 height 5
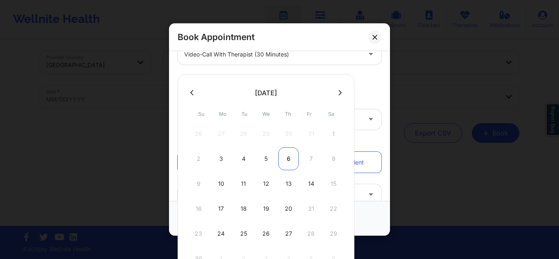
click at [291, 159] on div "6" at bounding box center [288, 158] width 20 height 23
type input "11/06/2025"
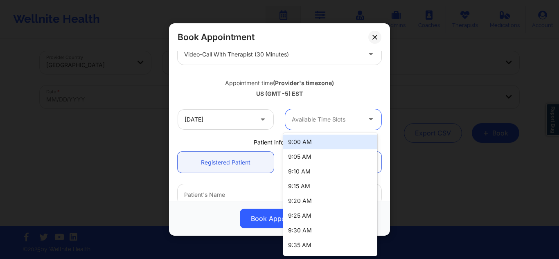
click at [321, 118] on div at bounding box center [326, 119] width 69 height 10
type input "1"
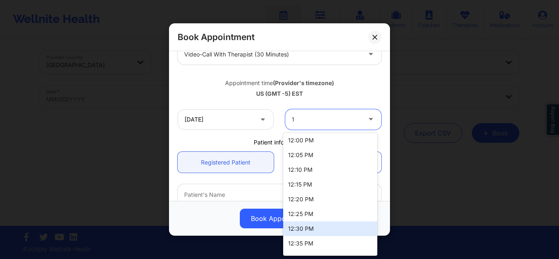
scroll to position [695, 0]
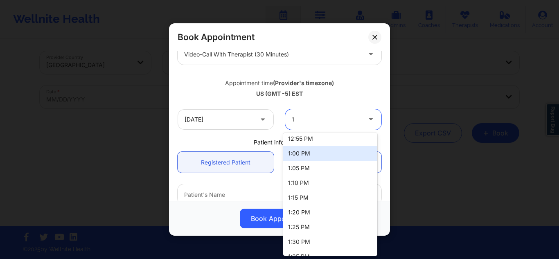
click at [303, 155] on div "1:00 PM" at bounding box center [330, 153] width 94 height 15
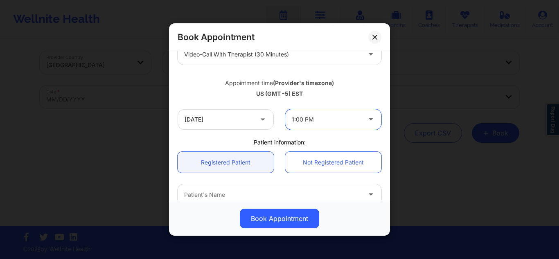
scroll to position [204, 0]
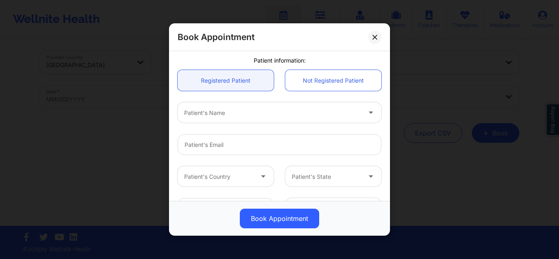
click at [239, 117] on div at bounding box center [272, 113] width 177 height 10
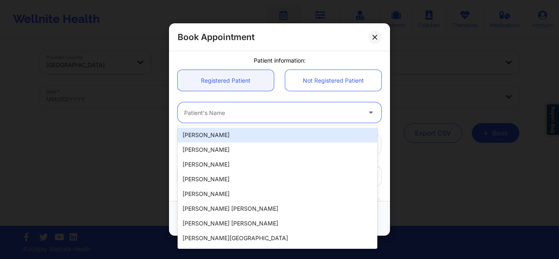
paste input "Timothy Surfield"
type input "Timothy Surfield"
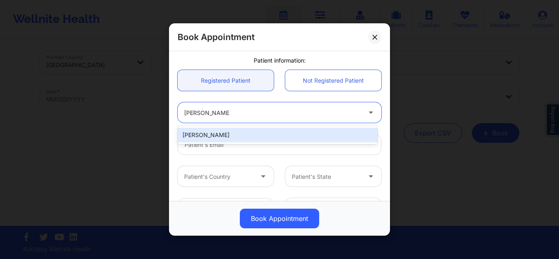
click at [245, 135] on div "Timothy Surfield" at bounding box center [277, 135] width 200 height 15
type input "timsurfield@yahoo.com"
type input "+15672044744"
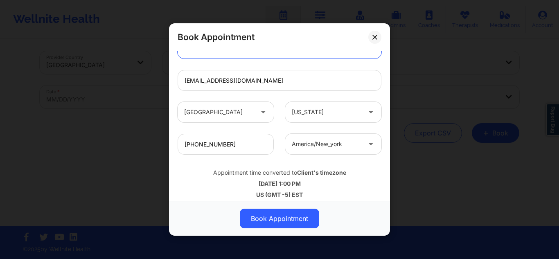
scroll to position [275, 0]
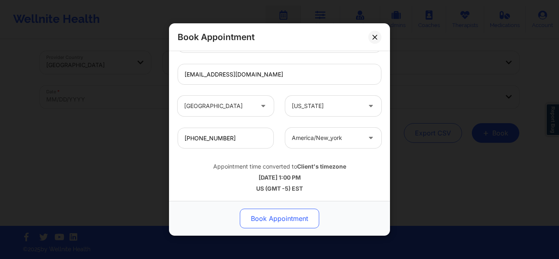
click at [298, 222] on button "Book Appointment" at bounding box center [279, 219] width 79 height 20
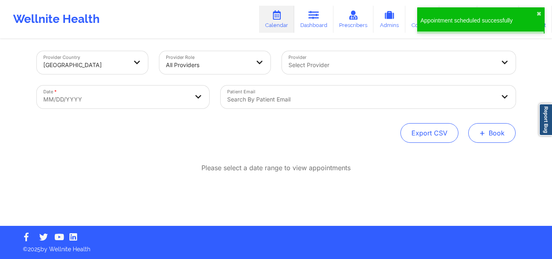
click at [504, 129] on button "+ Book" at bounding box center [492, 133] width 47 height 20
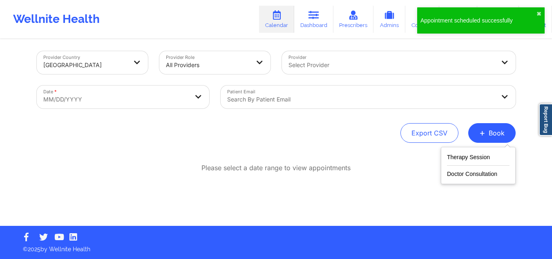
click at [444, 160] on div "Therapy Session Doctor Consultation" at bounding box center [478, 165] width 75 height 37
click at [449, 157] on button "Therapy Session" at bounding box center [478, 158] width 63 height 13
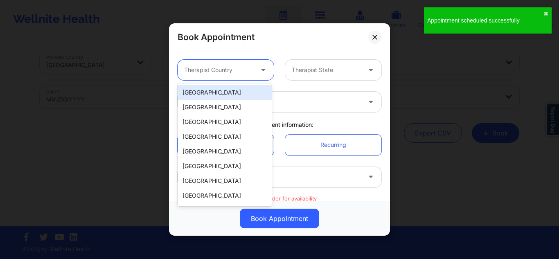
click at [205, 71] on div at bounding box center [218, 70] width 69 height 10
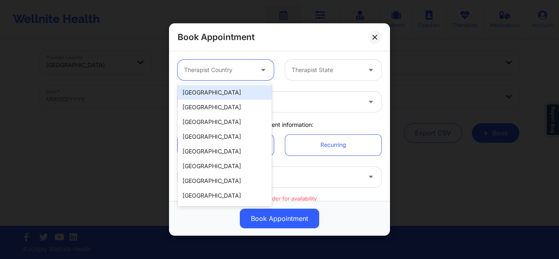
click at [214, 87] on div "[GEOGRAPHIC_DATA]" at bounding box center [224, 92] width 94 height 15
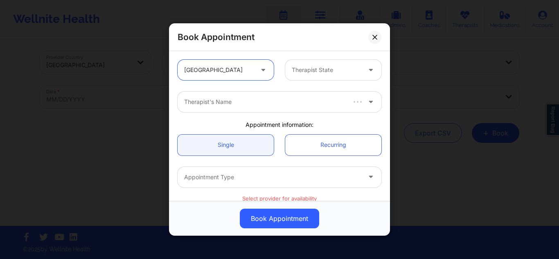
click at [292, 70] on div at bounding box center [326, 70] width 69 height 10
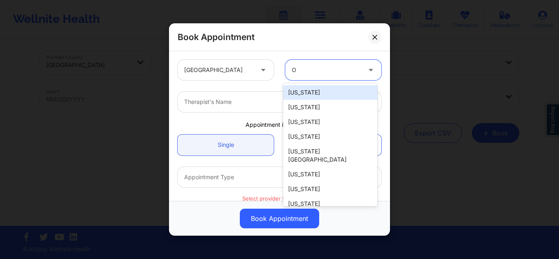
type input "OH"
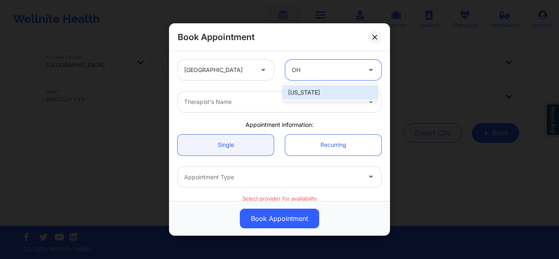
click at [301, 88] on div "Ohio" at bounding box center [330, 92] width 94 height 15
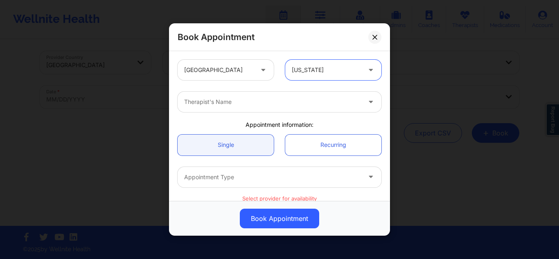
click at [286, 99] on div at bounding box center [272, 102] width 177 height 10
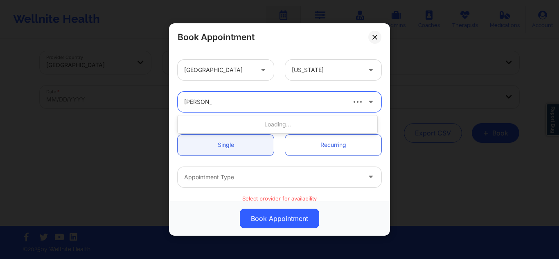
type input "RODNEY D"
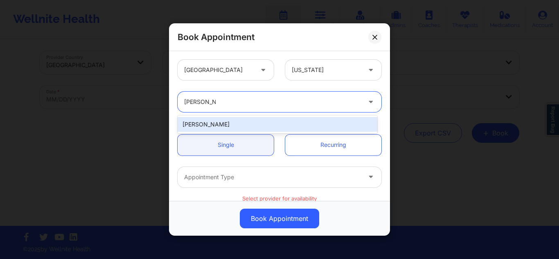
click at [268, 119] on div "Rodney Dunlap" at bounding box center [277, 124] width 200 height 15
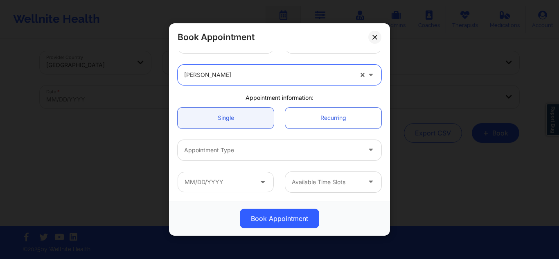
scroll to position [82, 0]
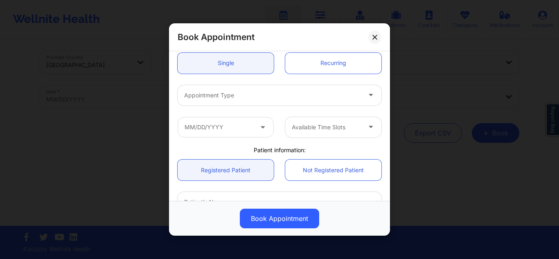
click at [247, 92] on div at bounding box center [272, 95] width 177 height 10
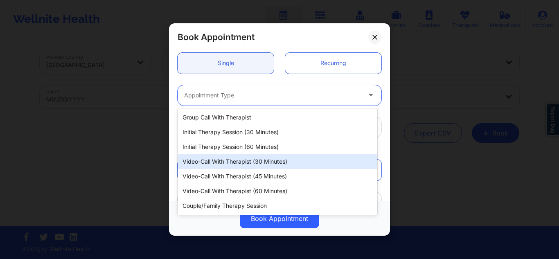
drag, startPoint x: 246, startPoint y: 158, endPoint x: 258, endPoint y: 143, distance: 19.3
click at [246, 159] on div "Video-Call with Therapist (30 minutes)" at bounding box center [277, 161] width 200 height 15
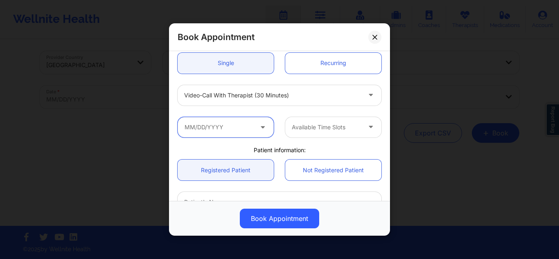
click at [217, 135] on input "text" at bounding box center [225, 127] width 96 height 20
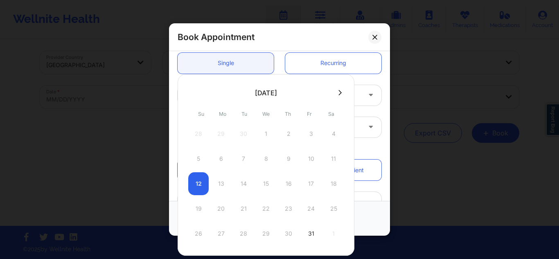
click at [342, 92] on button at bounding box center [340, 92] width 8 height 7
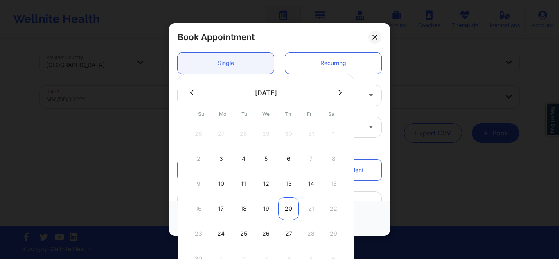
click at [288, 213] on div "20" at bounding box center [288, 208] width 20 height 23
type input "11/20/2025"
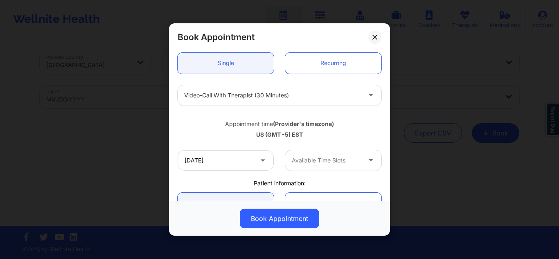
click at [313, 156] on div at bounding box center [326, 160] width 69 height 10
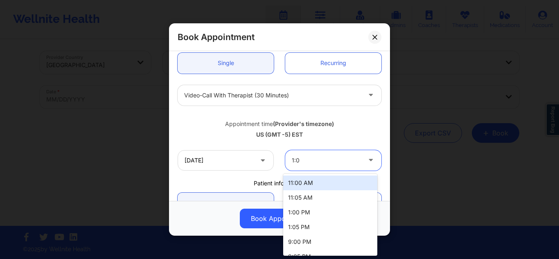
type input "1:00"
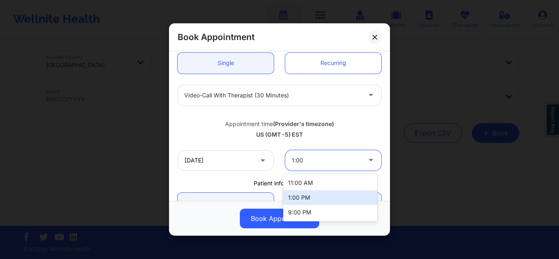
click at [300, 196] on div "1:00 PM" at bounding box center [330, 197] width 94 height 15
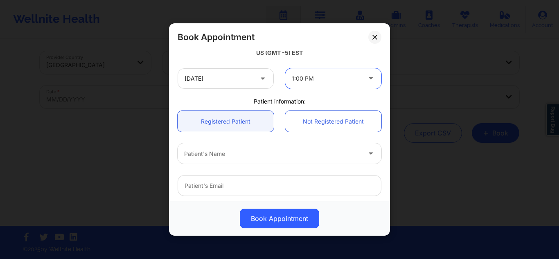
scroll to position [204, 0]
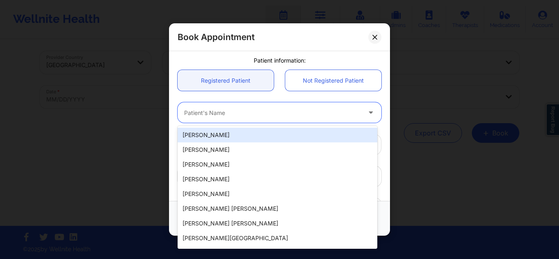
click at [259, 117] on div at bounding box center [272, 113] width 177 height 10
paste input "Timothy Surfield"
type input "Timothy Surfield"
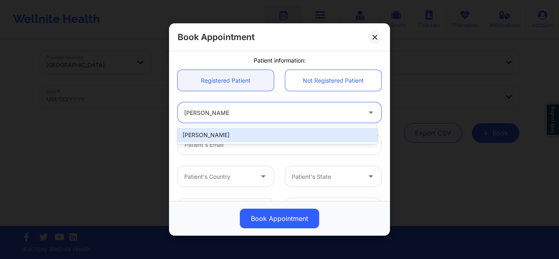
click at [249, 134] on div "Timothy Surfield" at bounding box center [277, 135] width 200 height 15
type input "timsurfield@yahoo.com"
type input "+15672044744"
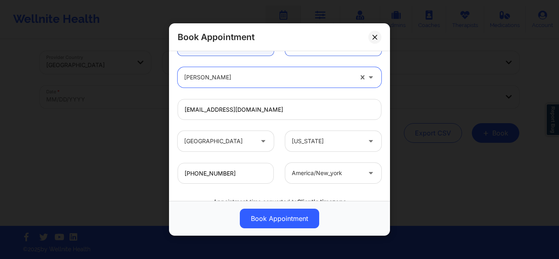
scroll to position [275, 0]
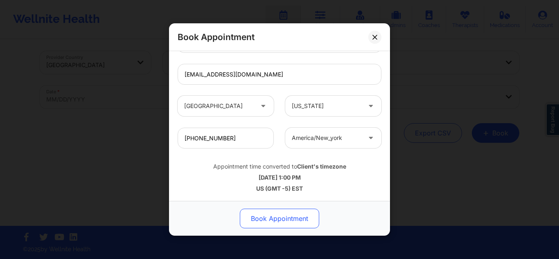
click at [292, 222] on button "Book Appointment" at bounding box center [279, 219] width 79 height 20
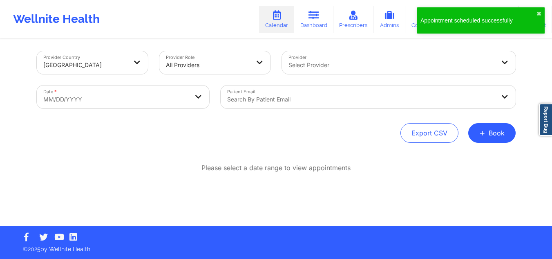
drag, startPoint x: 488, startPoint y: 132, endPoint x: 466, endPoint y: 132, distance: 22.1
click at [488, 132] on button "+ Book" at bounding box center [492, 133] width 47 height 20
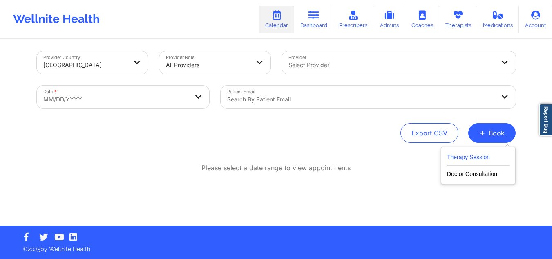
click at [450, 155] on button "Therapy Session" at bounding box center [478, 158] width 63 height 13
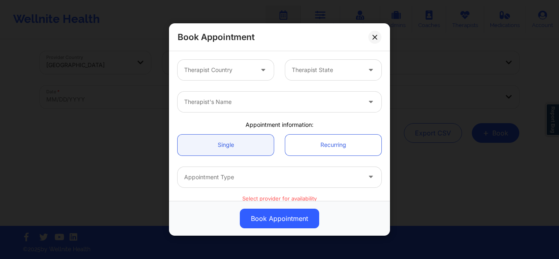
click at [227, 73] on div at bounding box center [218, 70] width 69 height 10
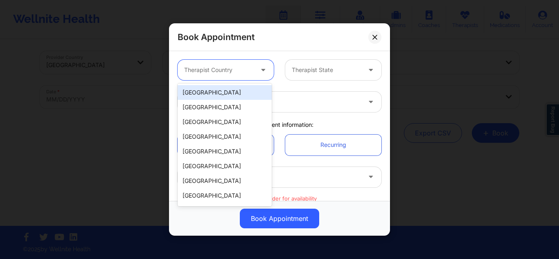
click at [225, 96] on div "[GEOGRAPHIC_DATA]" at bounding box center [224, 92] width 94 height 15
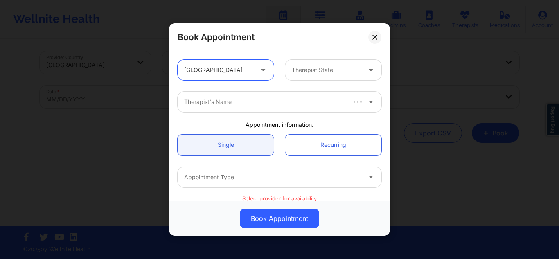
click at [302, 76] on div "Therapist State" at bounding box center [323, 70] width 76 height 20
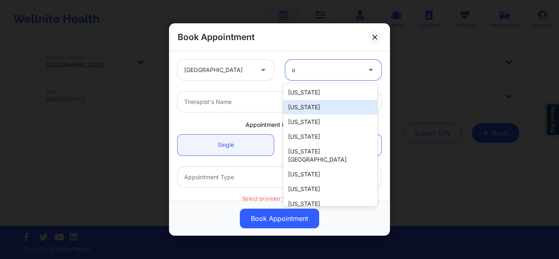
type input "oh"
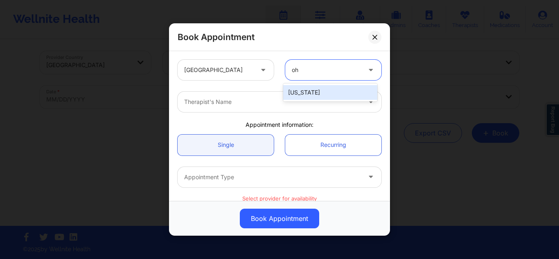
click at [312, 92] on div "Ohio" at bounding box center [330, 92] width 94 height 15
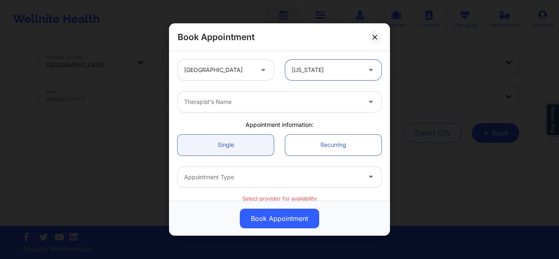
click at [277, 104] on div at bounding box center [272, 102] width 177 height 10
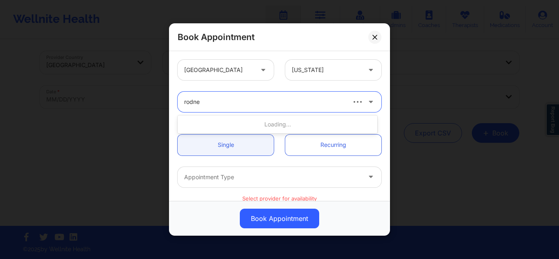
type input "rodney"
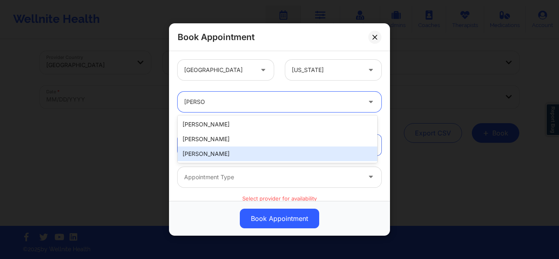
click at [218, 150] on div "Rodney Dunlap" at bounding box center [277, 153] width 200 height 15
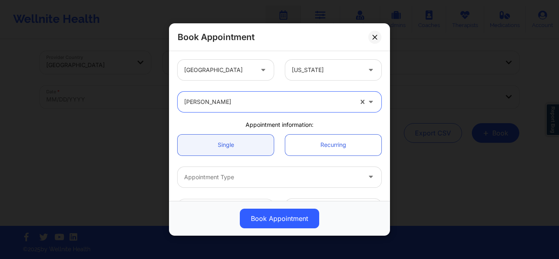
scroll to position [41, 0]
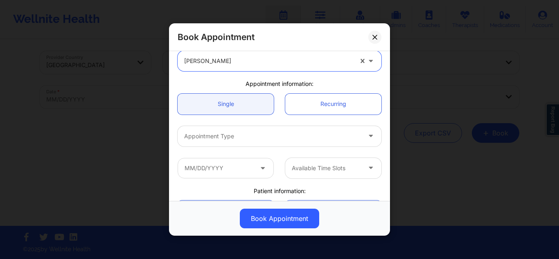
click at [276, 139] on div at bounding box center [272, 136] width 177 height 10
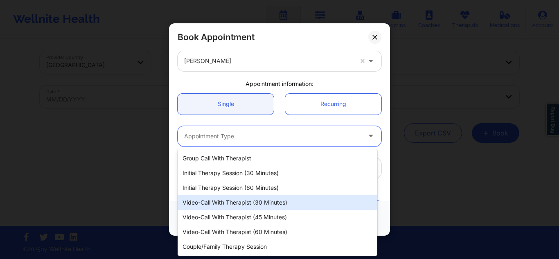
click at [288, 206] on div "Video-Call with Therapist (30 minutes)" at bounding box center [277, 202] width 200 height 15
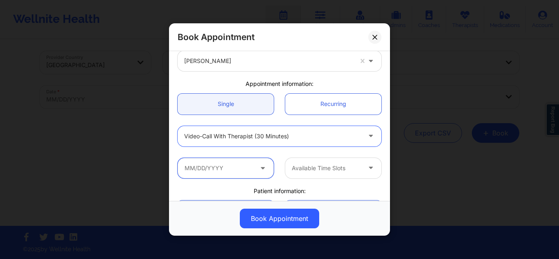
click at [224, 168] on input "text" at bounding box center [225, 167] width 96 height 20
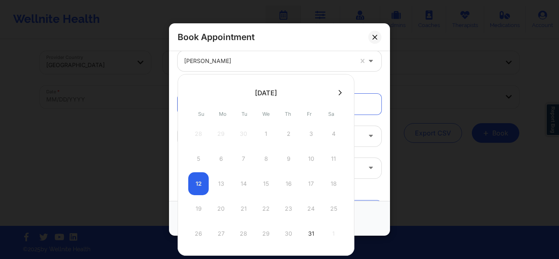
click at [338, 90] on icon at bounding box center [339, 93] width 3 height 6
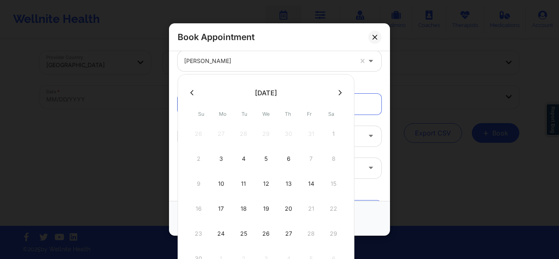
click at [338, 93] on icon at bounding box center [339, 93] width 3 height 6
click at [290, 159] on div "11" at bounding box center [288, 158] width 20 height 23
type input "12/11/2025"
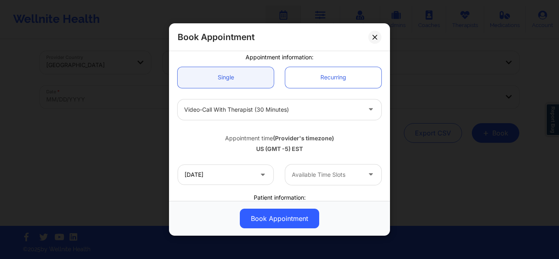
scroll to position [82, 0]
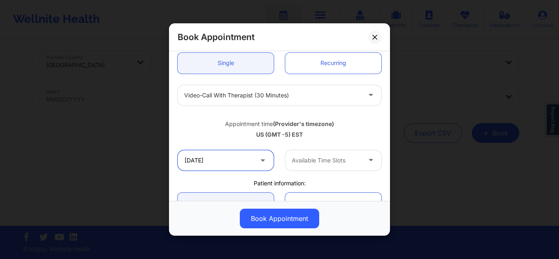
click at [227, 164] on input "12/11/2025" at bounding box center [225, 160] width 96 height 20
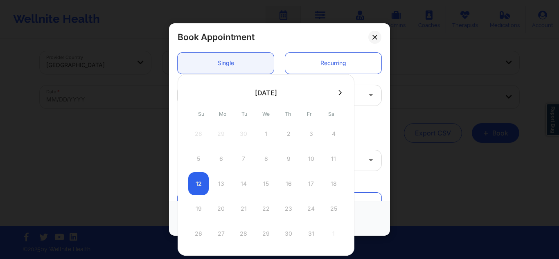
click at [338, 90] on icon at bounding box center [339, 92] width 3 height 5
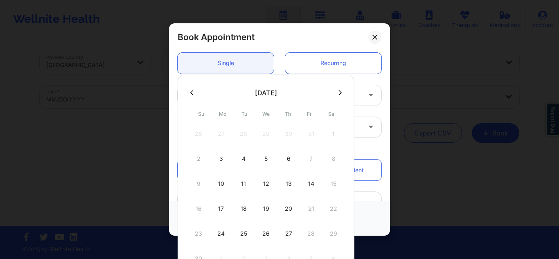
click at [338, 90] on icon at bounding box center [339, 92] width 3 height 5
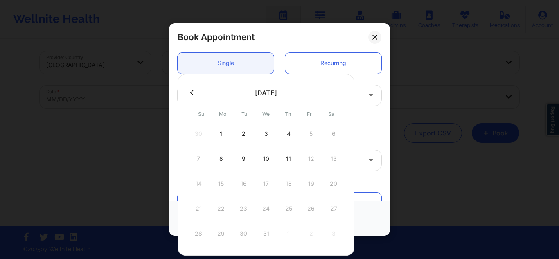
click at [192, 94] on icon at bounding box center [191, 92] width 3 height 5
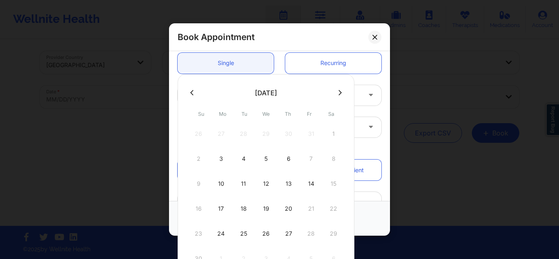
click at [339, 90] on icon at bounding box center [339, 93] width 3 height 6
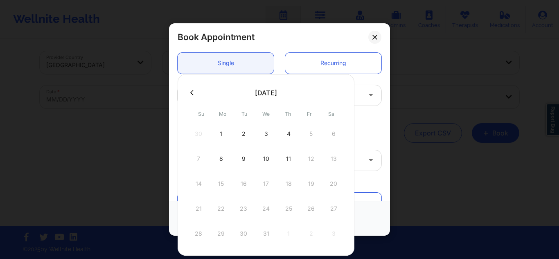
click at [287, 158] on div "11" at bounding box center [288, 158] width 20 height 23
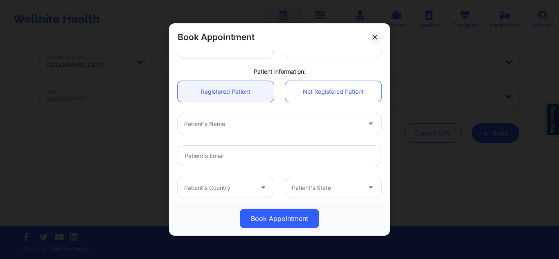
scroll to position [204, 0]
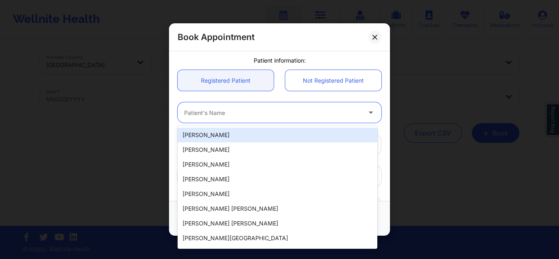
click at [315, 117] on div at bounding box center [272, 113] width 177 height 10
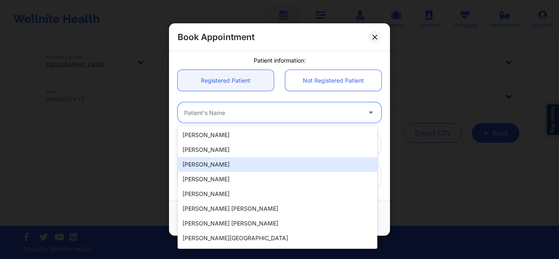
paste input "Timothy Surfield"
type input "Timothy Surfield"
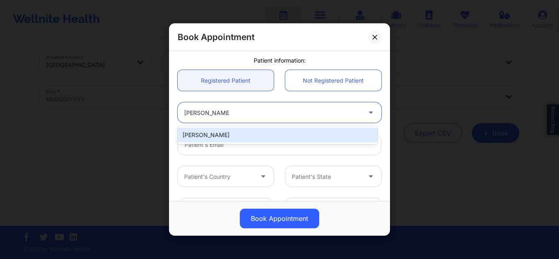
click at [265, 138] on div "Timothy Surfield" at bounding box center [277, 135] width 200 height 15
type input "timsurfield@yahoo.com"
type input "+15672044744"
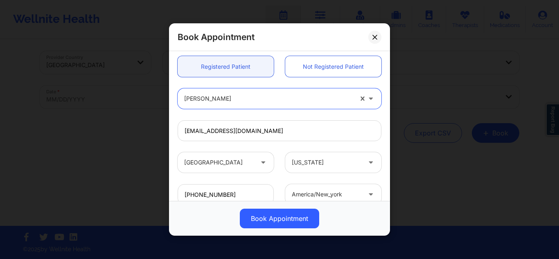
scroll to position [231, 0]
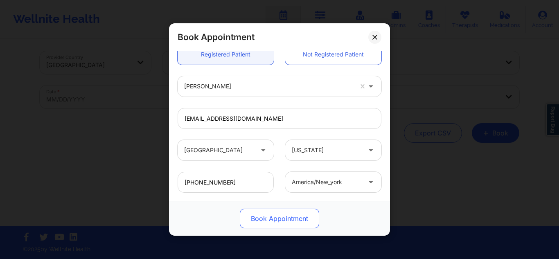
click at [289, 219] on button "Book Appointment" at bounding box center [279, 219] width 79 height 20
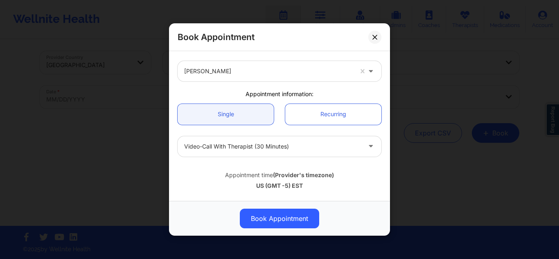
scroll to position [123, 0]
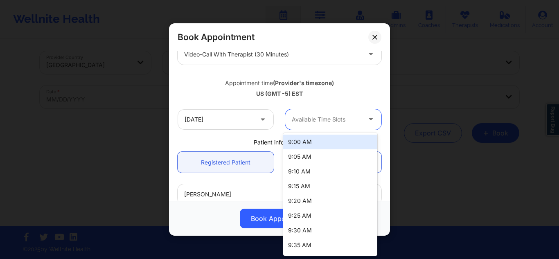
click at [321, 122] on div at bounding box center [326, 119] width 69 height 10
type input "1"
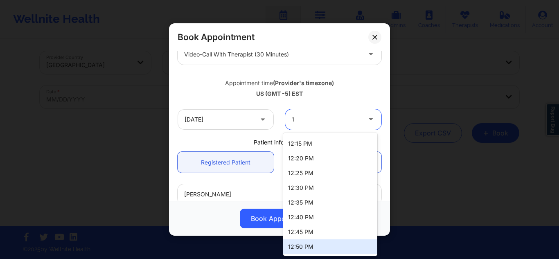
scroll to position [613, 0]
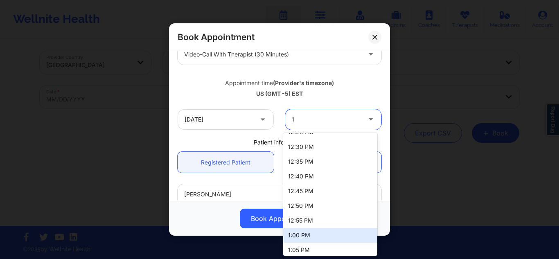
click at [311, 231] on div "1:00 PM" at bounding box center [330, 235] width 94 height 15
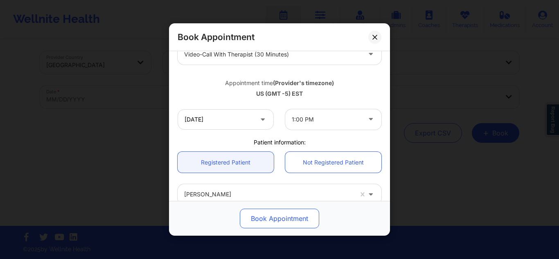
click at [304, 218] on button "Book Appointment" at bounding box center [279, 219] width 79 height 20
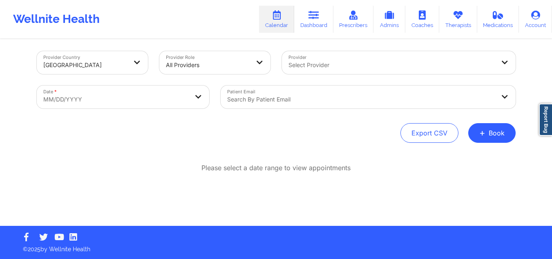
click at [328, 57] on div "Select Provider" at bounding box center [389, 62] width 214 height 23
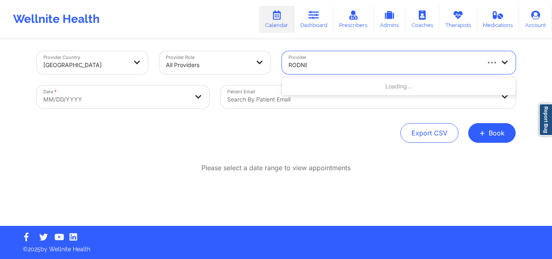
type input "RODNEY"
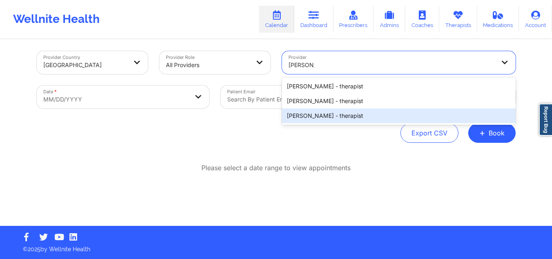
click at [311, 110] on div "Rodney Dunlap - therapist" at bounding box center [399, 115] width 234 height 15
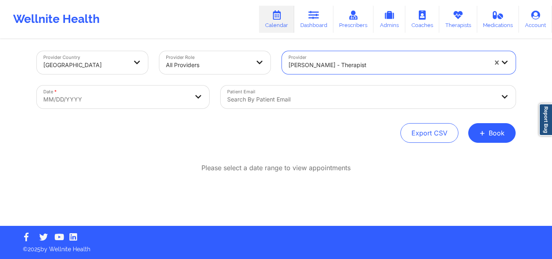
select select "2025-8"
select select "2025-9"
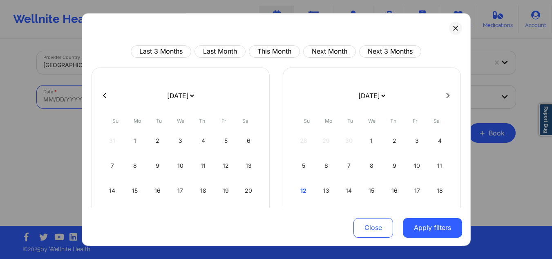
click at [113, 98] on body "Wellnite Health Calendar Dashboard Prescribers Admins Coaches Therapists Medica…" at bounding box center [276, 125] width 552 height 259
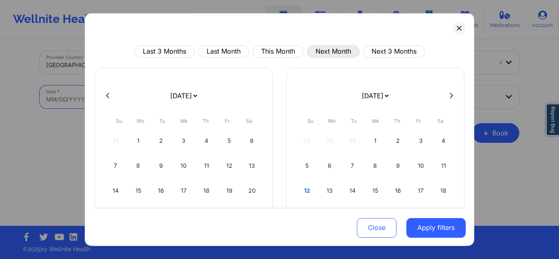
click at [319, 48] on button "Next Month" at bounding box center [333, 51] width 53 height 12
select select "2025-10"
select select "2025-11"
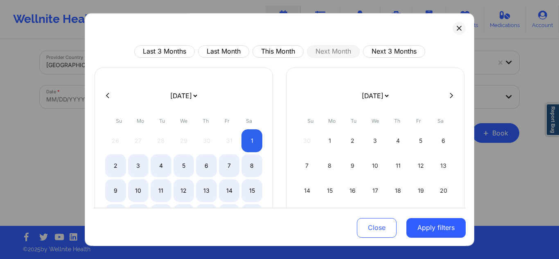
click at [107, 90] on div at bounding box center [279, 96] width 372 height 12
click at [109, 95] on icon at bounding box center [107, 95] width 3 height 6
select select "2025-9"
select select "2025-10"
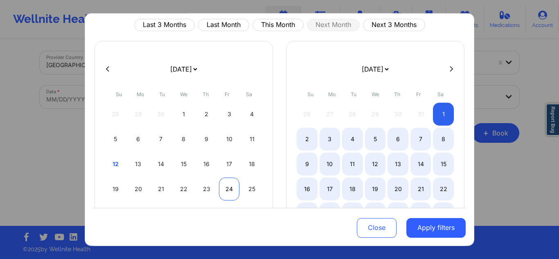
scroll to position [41, 0]
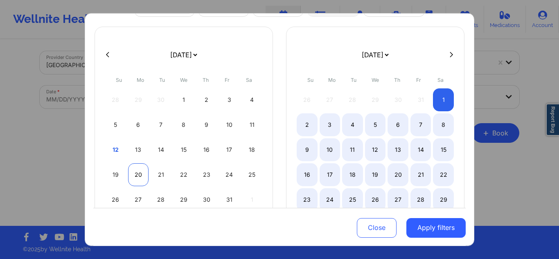
click at [141, 176] on div "20" at bounding box center [138, 174] width 21 height 23
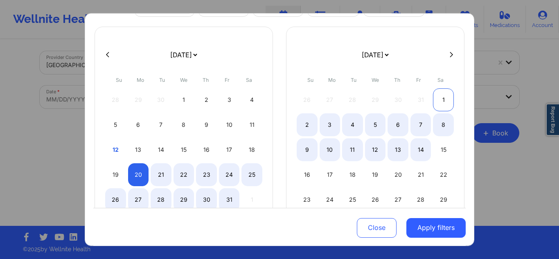
select select "2025-9"
select select "2025-10"
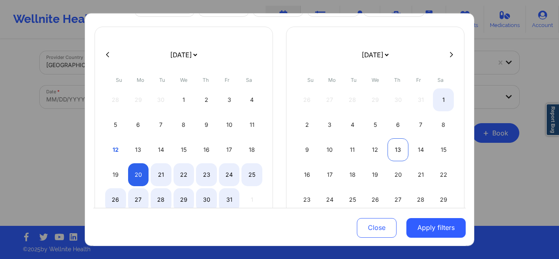
select select "2025-9"
select select "2025-10"
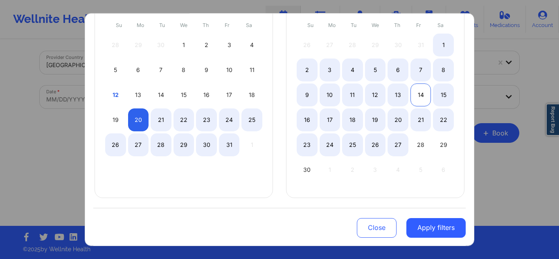
select select "2025-9"
select select "2025-10"
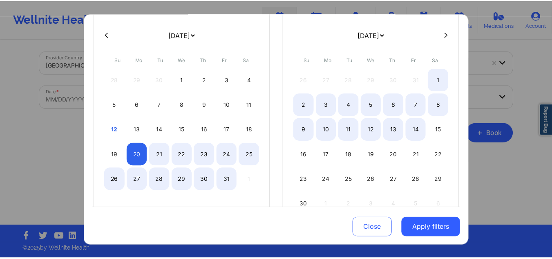
scroll to position [14, 0]
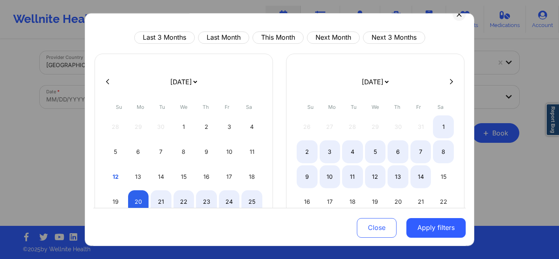
click at [450, 83] on button at bounding box center [451, 81] width 8 height 7
select select "2025-10"
select select "2025-11"
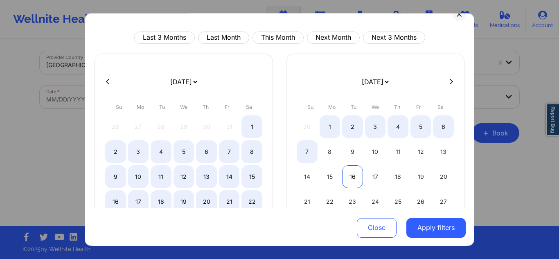
select select "2025-10"
select select "2025-11"
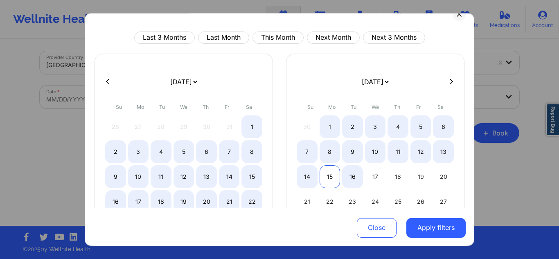
select select "2025-10"
select select "2025-11"
click at [329, 175] on div "15" at bounding box center [329, 176] width 21 height 23
select select "2025-9"
select select "2025-10"
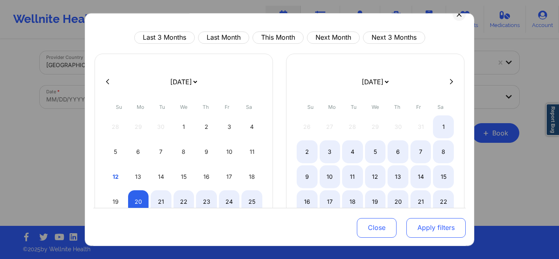
click at [435, 226] on button "Apply filters" at bounding box center [435, 228] width 59 height 20
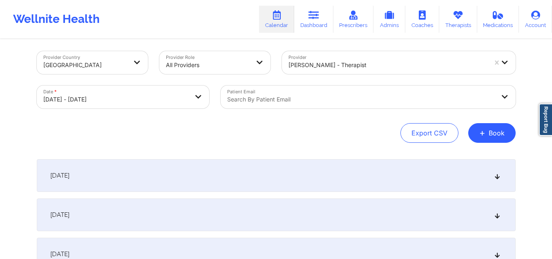
scroll to position [45, 0]
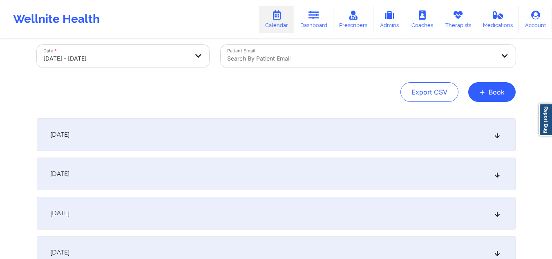
click at [162, 96] on div "Export CSV + Book" at bounding box center [276, 92] width 479 height 20
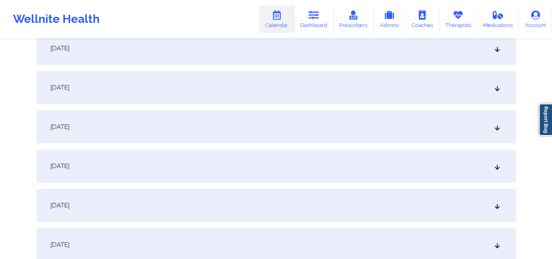
scroll to position [249, 0]
click at [195, 205] on div "October 27, 2025" at bounding box center [276, 204] width 479 height 33
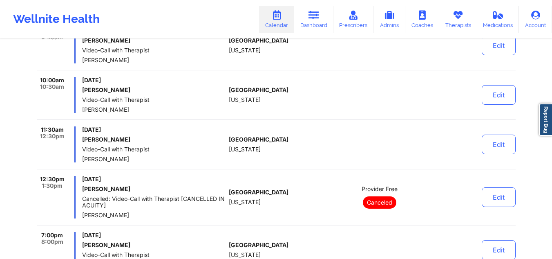
scroll to position [453, 0]
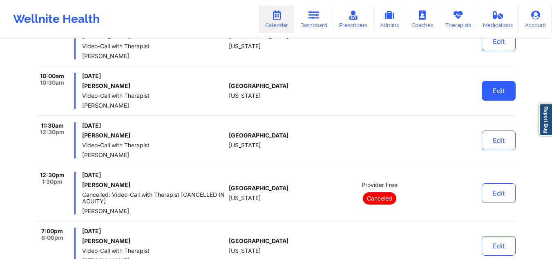
click at [489, 88] on button "Edit" at bounding box center [499, 91] width 34 height 20
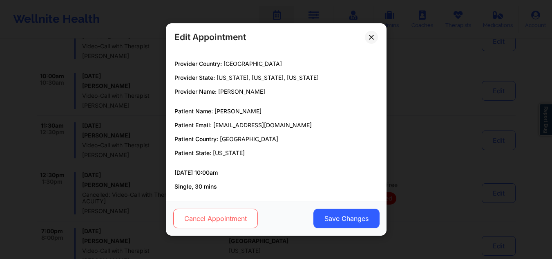
click at [211, 216] on button "Cancel Appointment" at bounding box center [215, 219] width 85 height 20
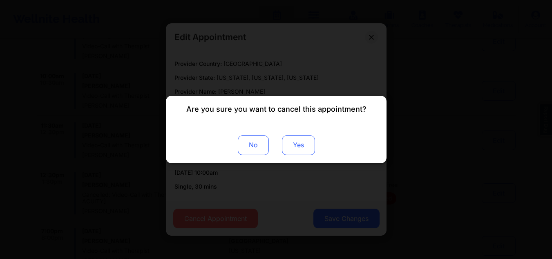
click at [303, 150] on button "Yes" at bounding box center [298, 145] width 33 height 20
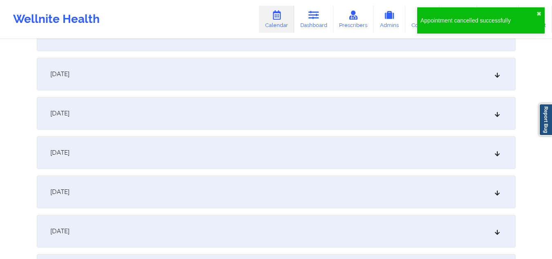
scroll to position [1164, 0]
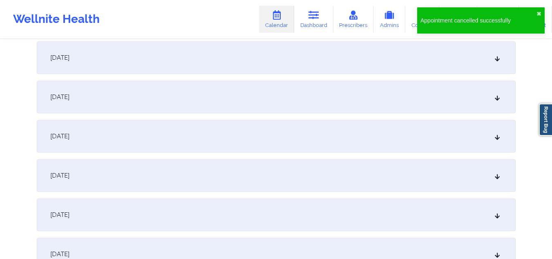
click at [496, 141] on div "November 10, 2025" at bounding box center [276, 136] width 479 height 33
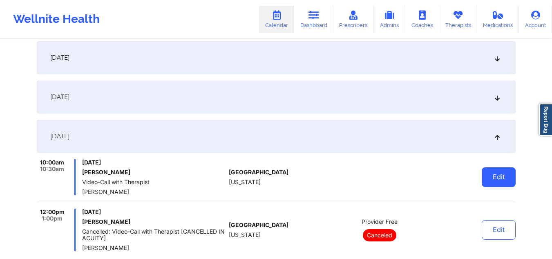
click at [494, 172] on button "Edit" at bounding box center [499, 177] width 34 height 20
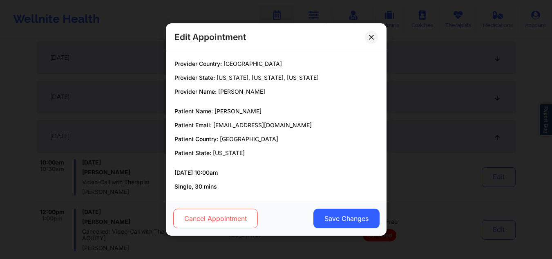
click at [208, 217] on button "Cancel Appointment" at bounding box center [215, 219] width 85 height 20
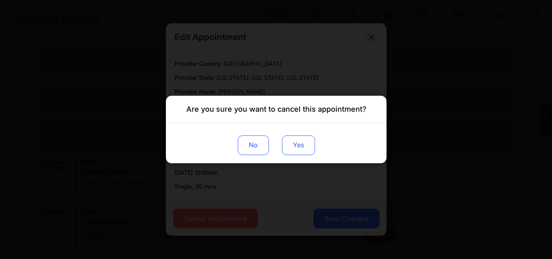
click at [293, 145] on button "Yes" at bounding box center [298, 145] width 33 height 20
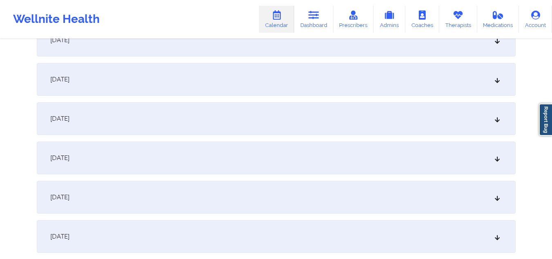
scroll to position [1841, 0]
click at [499, 157] on icon at bounding box center [497, 158] width 7 height 6
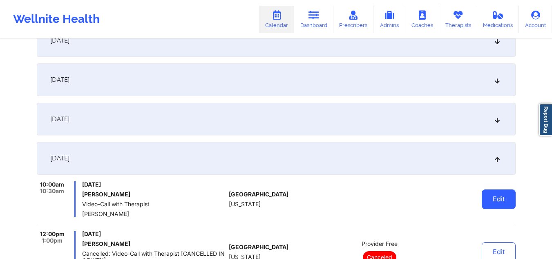
click at [491, 192] on button "Edit" at bounding box center [499, 199] width 34 height 20
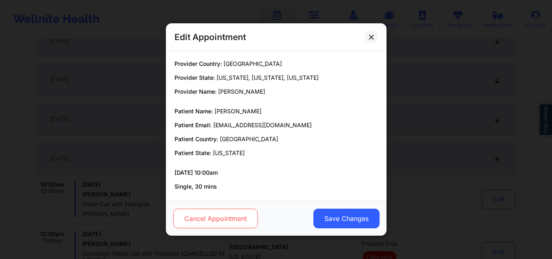
click at [216, 219] on button "Cancel Appointment" at bounding box center [215, 219] width 85 height 20
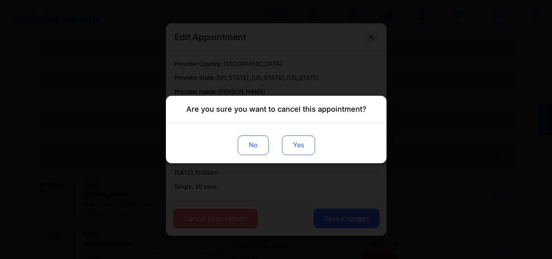
click at [295, 147] on button "Yes" at bounding box center [298, 145] width 33 height 20
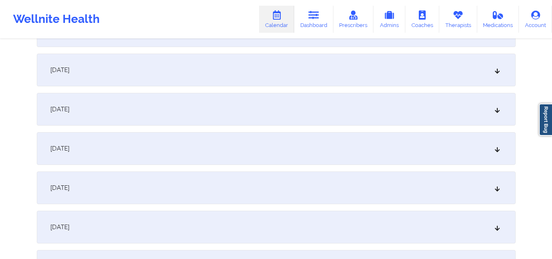
scroll to position [2383, 0]
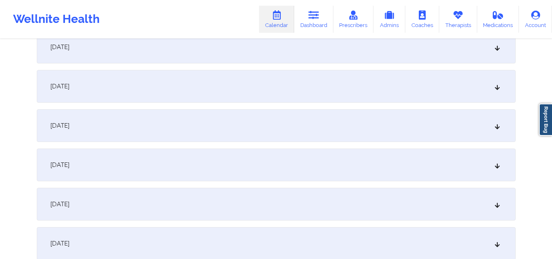
scroll to position [2506, 0]
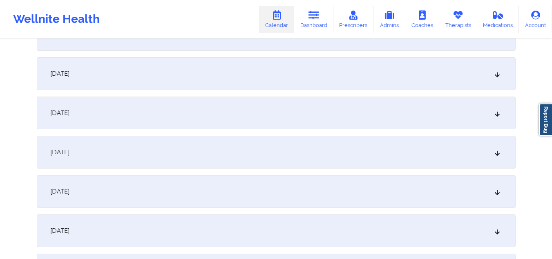
click at [185, 190] on div "December 8, 2025" at bounding box center [276, 191] width 479 height 33
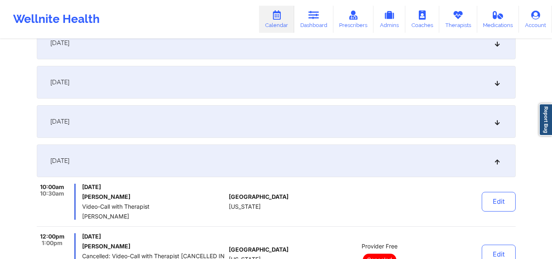
scroll to position [2588, 0]
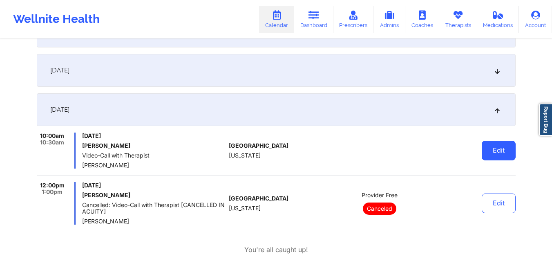
click at [512, 154] on button "Edit" at bounding box center [499, 151] width 34 height 20
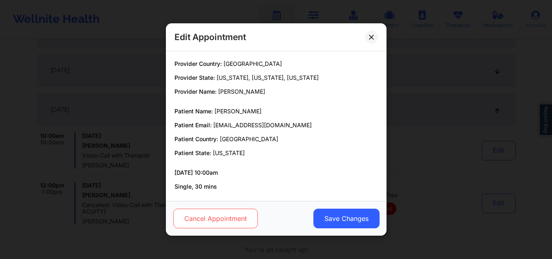
click at [217, 218] on button "Cancel Appointment" at bounding box center [215, 219] width 85 height 20
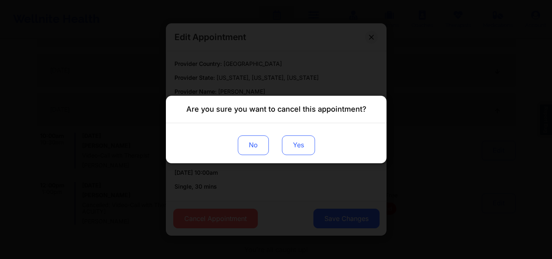
click at [291, 144] on button "Yes" at bounding box center [298, 145] width 33 height 20
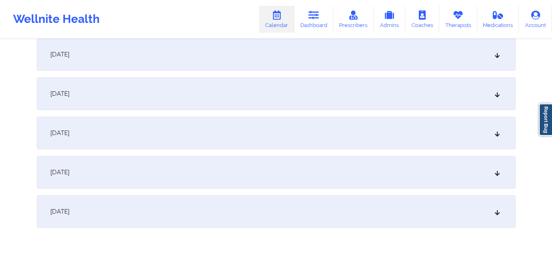
scroll to position [2944, 0]
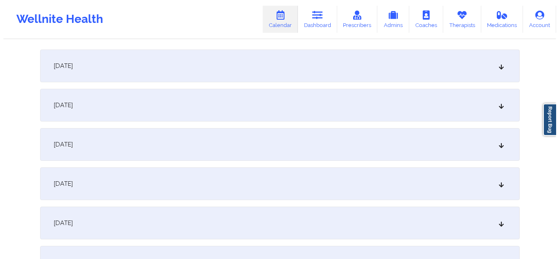
scroll to position [0, 0]
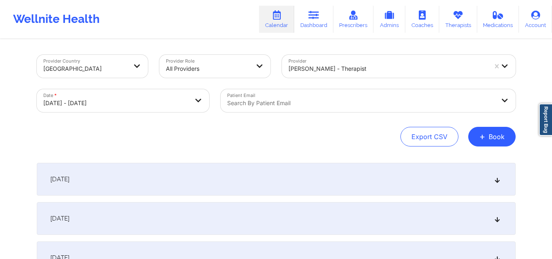
select select "2025-9"
select select "2025-10"
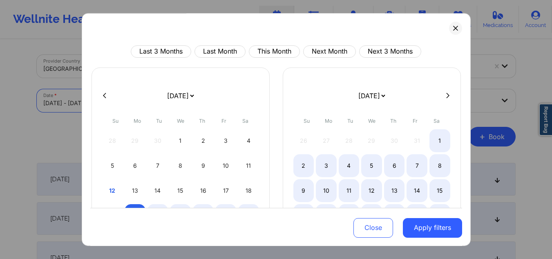
click at [108, 96] on body "Wellnite Health Calendar Dashboard Prescribers Admins Coaches Therapists Medica…" at bounding box center [276, 129] width 552 height 259
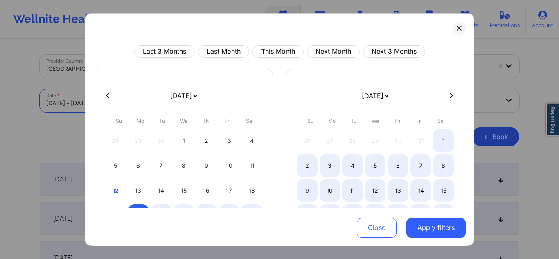
click at [449, 95] on button at bounding box center [451, 95] width 8 height 7
select select "2025-10"
select select "2025-11"
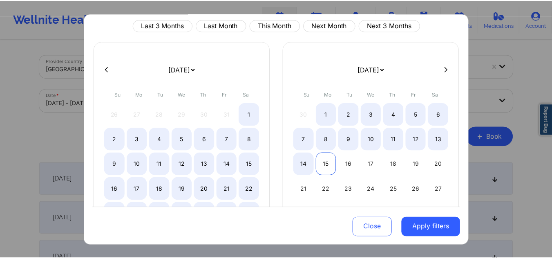
scroll to position [41, 0]
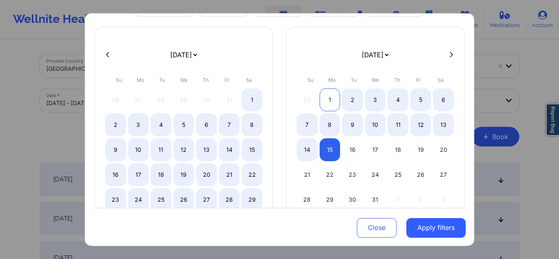
click at [327, 99] on div "1" at bounding box center [329, 99] width 21 height 23
select select "2025-11"
select select "2026-0"
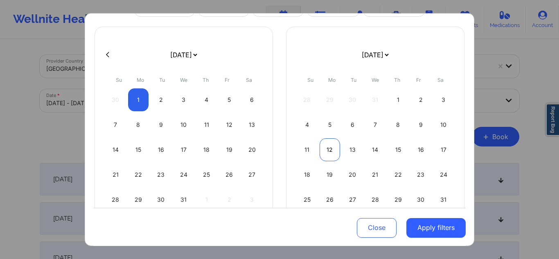
select select "2025-11"
select select "2026-0"
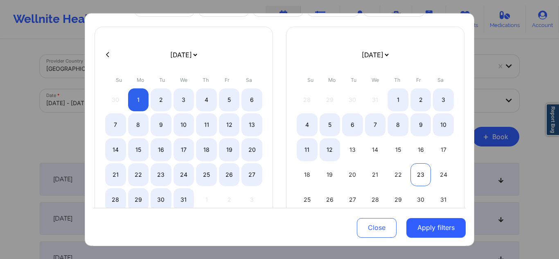
select select "2025-11"
select select "2026-0"
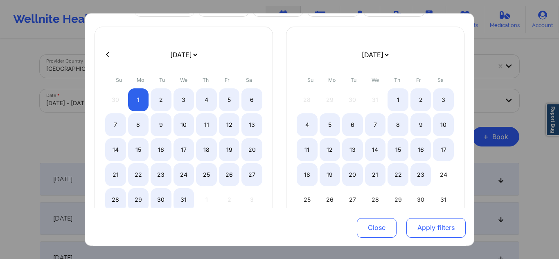
select select "2025-11"
select select "2026-0"
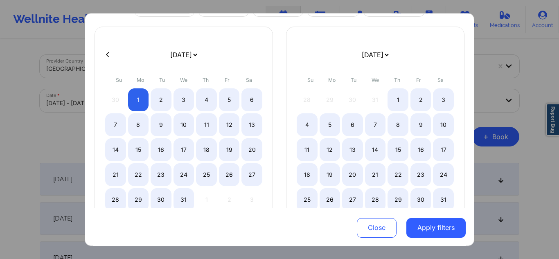
select select "2025-11"
select select "2026-0"
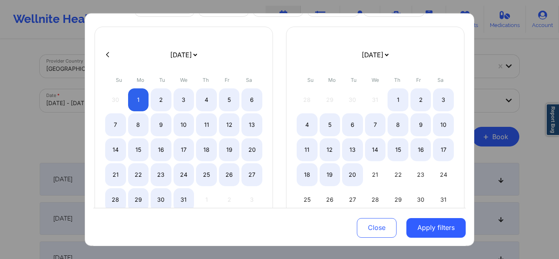
select select "2025-11"
select select "2026-0"
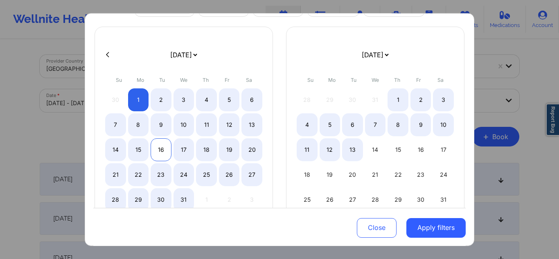
select select "2025-11"
select select "2026-0"
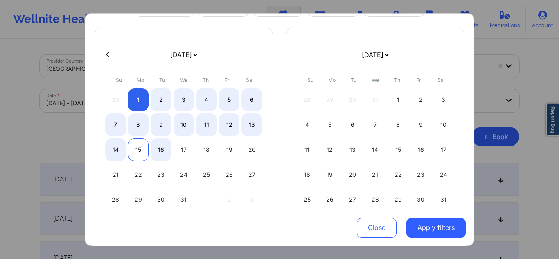
select select "2025-11"
select select "2026-0"
select select "2025-11"
select select "2026-0"
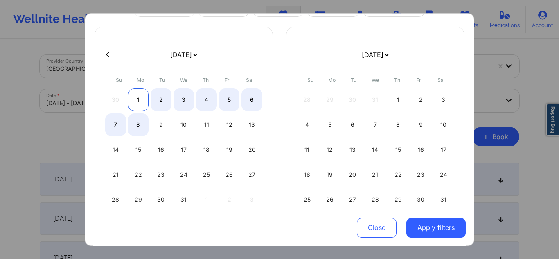
select select "2025-11"
select select "2026-0"
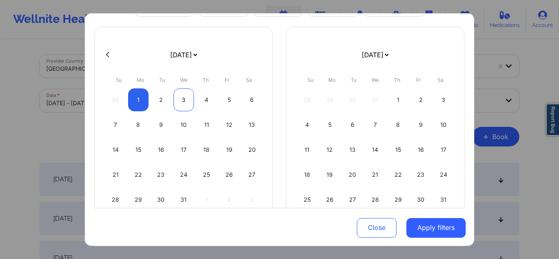
select select "2025-11"
select select "2026-0"
select select "2025-11"
select select "2026-0"
select select "2025-11"
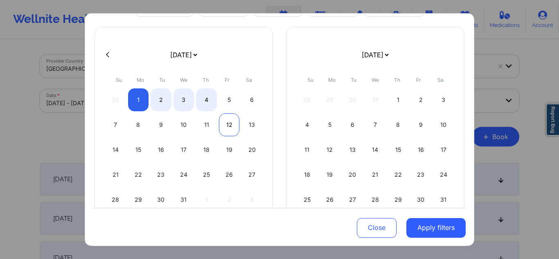
select select "2026-0"
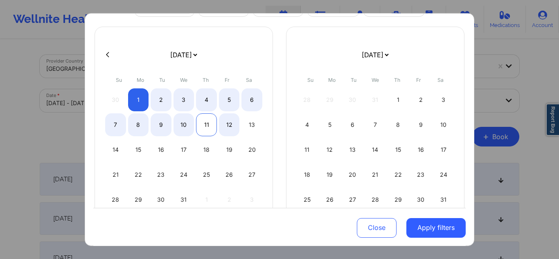
select select "2025-11"
select select "2026-0"
select select "2025-11"
select select "2026-0"
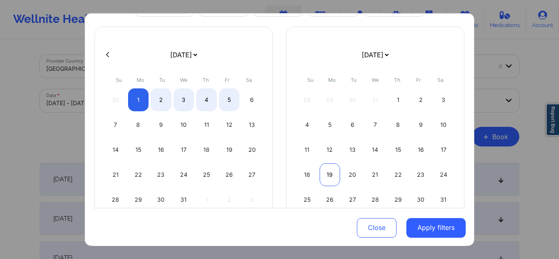
select select "2025-11"
select select "2026-0"
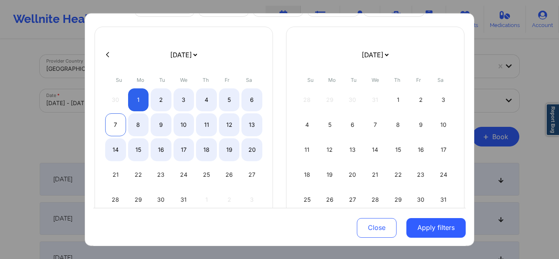
select select "2025-11"
select select "2026-0"
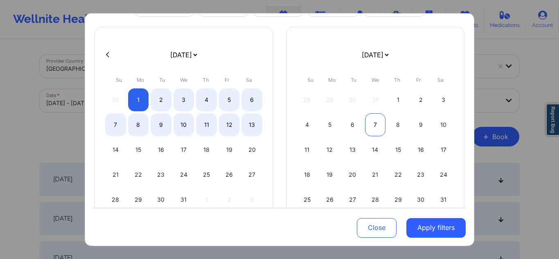
select select "2025-11"
select select "2026-0"
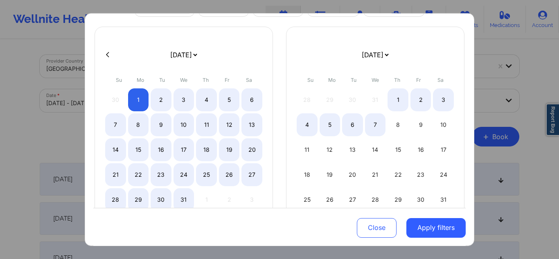
select select "2025-11"
select select "2026-0"
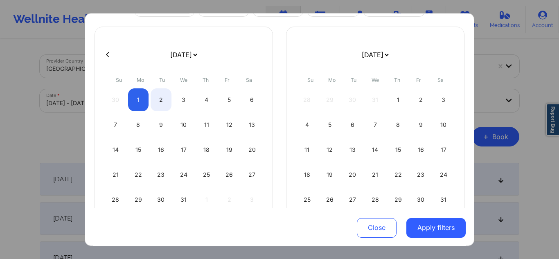
click at [109, 58] on div at bounding box center [279, 55] width 372 height 12
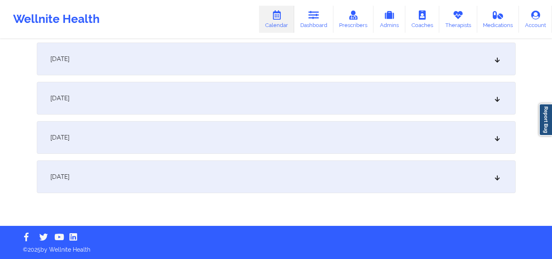
scroll to position [2821, 0]
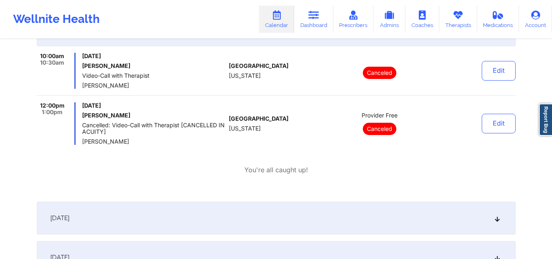
scroll to position [1186, 0]
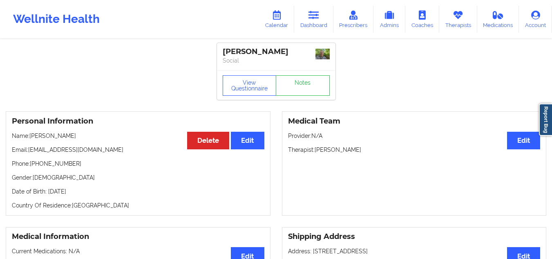
drag, startPoint x: 297, startPoint y: 50, endPoint x: 223, endPoint y: 51, distance: 74.0
click at [223, 51] on div "[PERSON_NAME]" at bounding box center [276, 51] width 107 height 9
copy div "[PERSON_NAME]"
drag, startPoint x: 82, startPoint y: 161, endPoint x: 37, endPoint y: 162, distance: 45.0
click at [37, 162] on p "Phone: [PHONE_NUMBER]" at bounding box center [138, 163] width 253 height 8
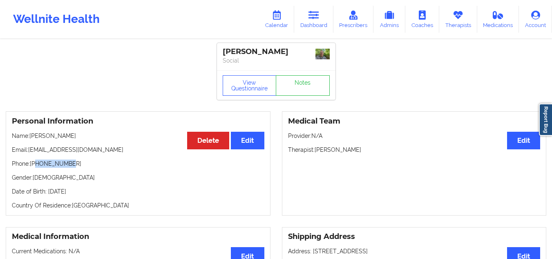
copy p "5672044744"
drag, startPoint x: 92, startPoint y: 150, endPoint x: 29, endPoint y: 149, distance: 62.6
click at [29, 149] on p "Email: [EMAIL_ADDRESS][DOMAIN_NAME]" at bounding box center [138, 150] width 253 height 8
copy p "[EMAIL_ADDRESS][DOMAIN_NAME]"
drag, startPoint x: 357, startPoint y: 152, endPoint x: 309, endPoint y: 148, distance: 48.4
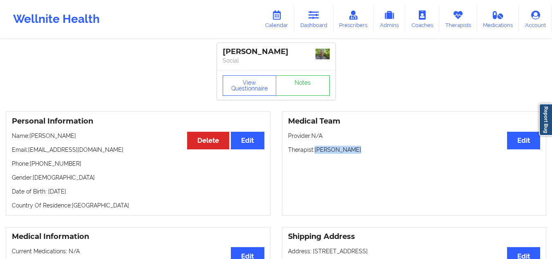
click at [316, 147] on p "Therapist: [PERSON_NAME]" at bounding box center [414, 150] width 253 height 8
copy p "[PERSON_NAME]"
drag, startPoint x: 85, startPoint y: 134, endPoint x: 32, endPoint y: 135, distance: 52.7
click at [32, 135] on p "Name: [PERSON_NAME]" at bounding box center [138, 136] width 253 height 8
copy p "[PERSON_NAME]"
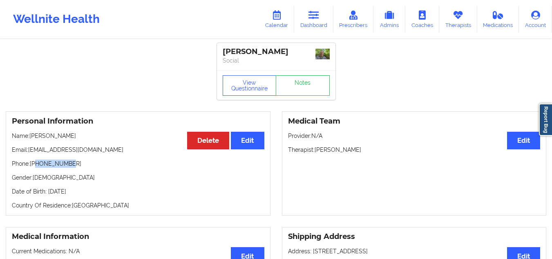
drag, startPoint x: 74, startPoint y: 160, endPoint x: 36, endPoint y: 164, distance: 38.2
click at [36, 164] on p "Phone: [PHONE_NUMBER]" at bounding box center [138, 163] width 253 height 8
copy p "5672044744"
drag, startPoint x: 99, startPoint y: 151, endPoint x: 29, endPoint y: 150, distance: 69.5
click at [29, 150] on p "Email: [EMAIL_ADDRESS][DOMAIN_NAME]" at bounding box center [138, 150] width 253 height 8
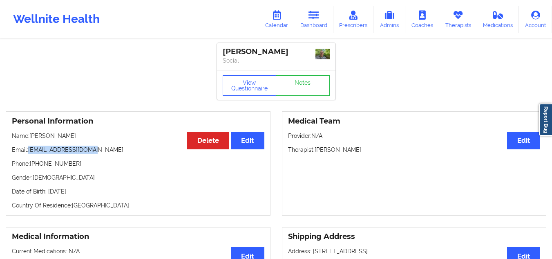
copy p "[EMAIL_ADDRESS][DOMAIN_NAME]"
drag, startPoint x: 372, startPoint y: 153, endPoint x: 316, endPoint y: 148, distance: 56.2
click at [316, 148] on p "Therapist: [PERSON_NAME]" at bounding box center [414, 150] width 253 height 8
copy p "[PERSON_NAME]"
drag, startPoint x: 289, startPoint y: 51, endPoint x: 220, endPoint y: 47, distance: 68.8
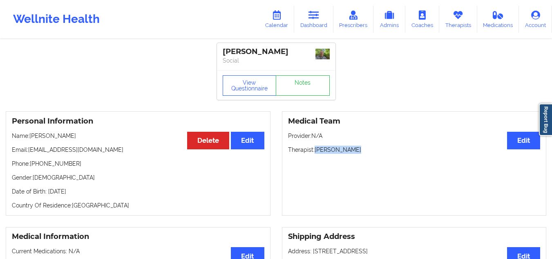
click at [220, 47] on div "[PERSON_NAME] Social" at bounding box center [276, 56] width 119 height 27
copy div "[PERSON_NAME]"
drag, startPoint x: 68, startPoint y: 164, endPoint x: 37, endPoint y: 165, distance: 30.7
click at [37, 165] on p "Phone: [PHONE_NUMBER]" at bounding box center [138, 163] width 253 height 8
copy p "5672044744"
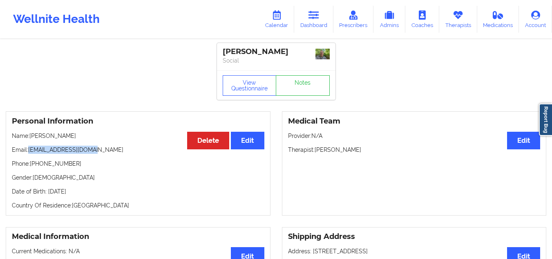
drag, startPoint x: 99, startPoint y: 149, endPoint x: 28, endPoint y: 150, distance: 70.7
click at [28, 150] on p "Email: timsurfield@yahoo.com" at bounding box center [138, 150] width 253 height 8
drag, startPoint x: 359, startPoint y: 149, endPoint x: 315, endPoint y: 152, distance: 43.8
click at [315, 152] on p "Therapist: Rodney Dunlap" at bounding box center [414, 150] width 253 height 8
click at [309, 20] on link "Dashboard" at bounding box center [313, 19] width 39 height 27
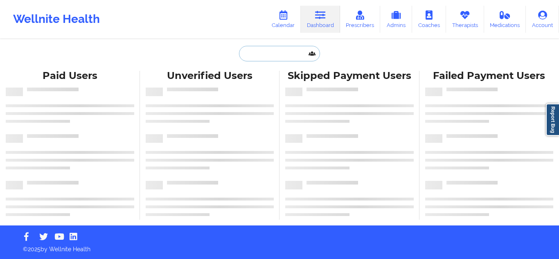
drag, startPoint x: 287, startPoint y: 59, endPoint x: 285, endPoint y: 51, distance: 8.3
click at [285, 51] on input "text" at bounding box center [279, 54] width 81 height 16
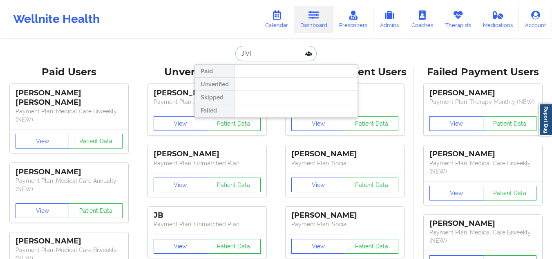
type input "JIVIN"
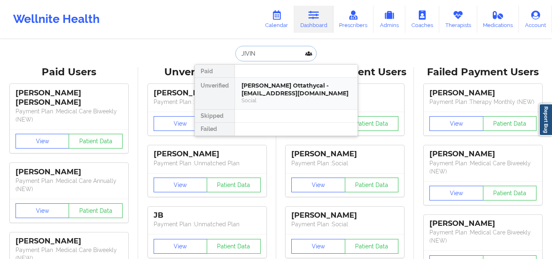
click at [285, 102] on div "Social" at bounding box center [297, 100] width 110 height 7
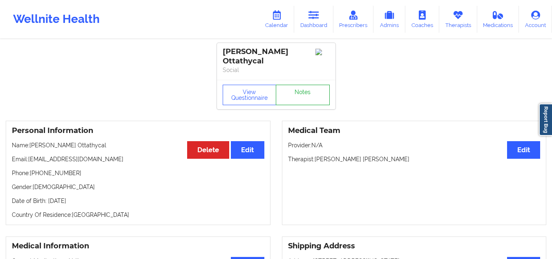
click at [284, 94] on link "Notes" at bounding box center [303, 95] width 54 height 20
click at [314, 16] on icon at bounding box center [314, 15] width 11 height 9
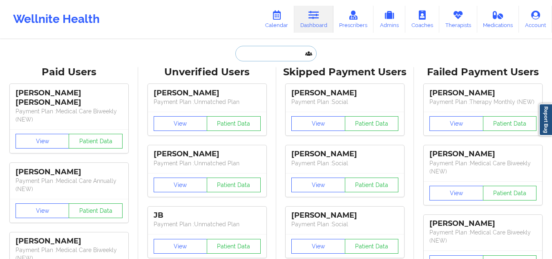
click at [278, 56] on input "text" at bounding box center [276, 54] width 81 height 16
paste input "7708965953"
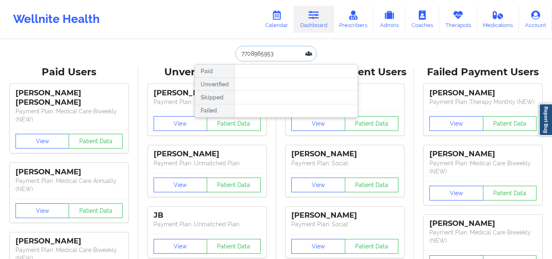
drag, startPoint x: 283, startPoint y: 60, endPoint x: 285, endPoint y: 64, distance: 4.6
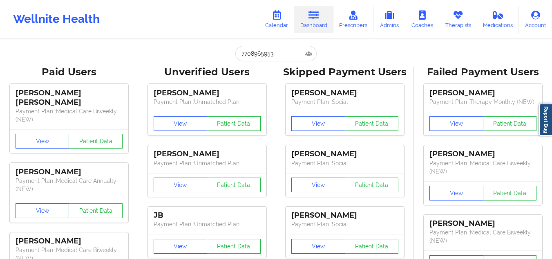
click at [286, 66] on div "Skipped Payment Users" at bounding box center [345, 72] width 127 height 13
click at [291, 50] on input "7708965953" at bounding box center [276, 54] width 81 height 16
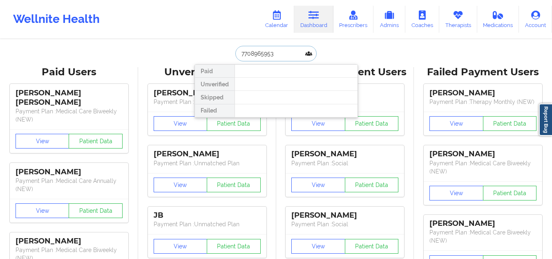
paste input "lahotiyena jackson"
click at [290, 52] on input "lahotiyena jackson" at bounding box center [276, 54] width 81 height 16
paste input "croslandtoiya@yahoo.com"
type input "croslandtoiya@yahoo.com"
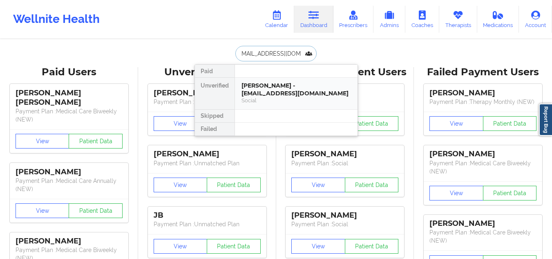
click at [289, 92] on div "Lahtoiyena Jackson - croslandtoiya@yahoo.com" at bounding box center [297, 89] width 110 height 15
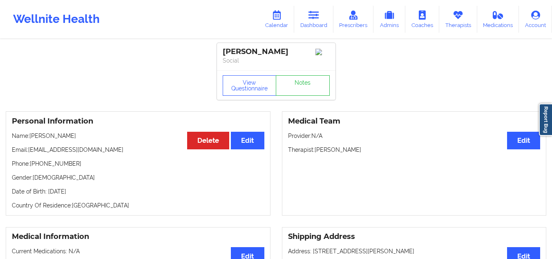
drag, startPoint x: 357, startPoint y: 150, endPoint x: 317, endPoint y: 150, distance: 40.1
click at [317, 150] on p "Therapist: Destini Turner" at bounding box center [414, 150] width 253 height 8
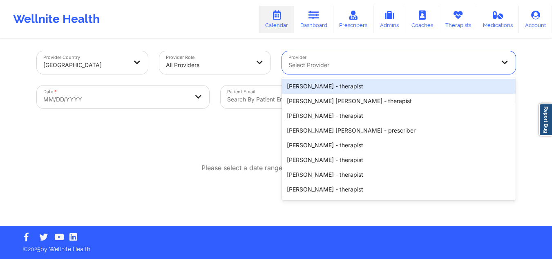
click at [345, 58] on div "Select Provider" at bounding box center [389, 62] width 214 height 23
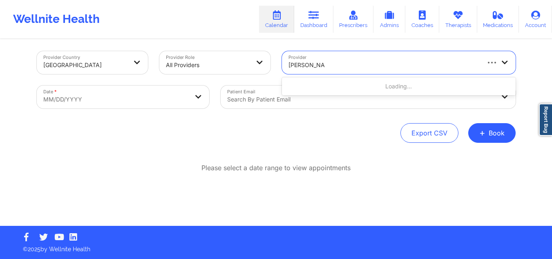
type input "[PERSON_NAME]"
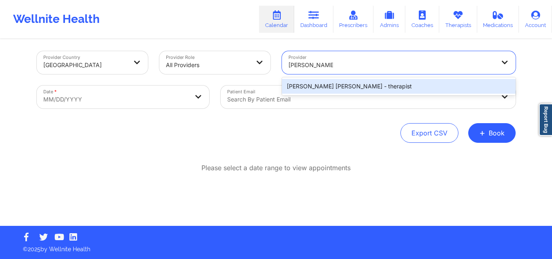
click at [349, 90] on div "[PERSON_NAME] [PERSON_NAME] - therapist" at bounding box center [399, 86] width 234 height 15
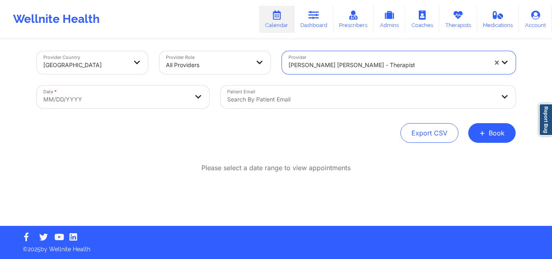
select select "2025-8"
select select "2025-9"
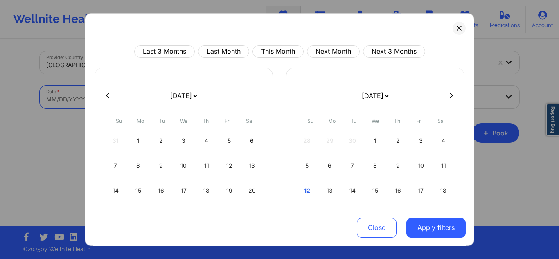
click at [153, 99] on body "Wellnite Health Calendar Dashboard Prescribers Admins Coaches Therapists Medica…" at bounding box center [279, 125] width 559 height 259
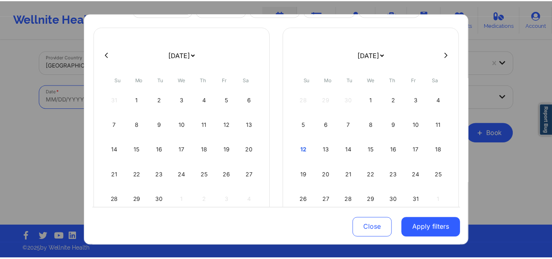
scroll to position [71, 0]
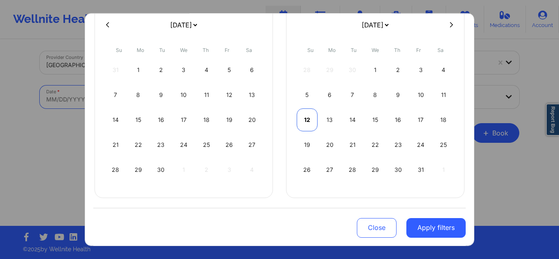
click at [310, 124] on div "12" at bounding box center [306, 119] width 21 height 23
select select "2025-9"
select select "2025-10"
select select "2025-9"
select select "2025-10"
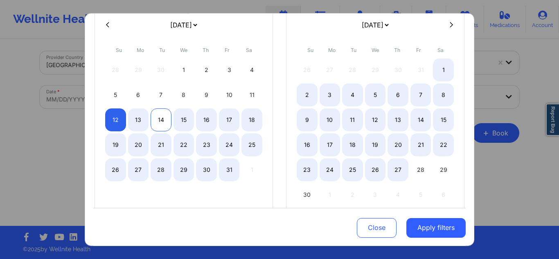
select select "2025-9"
select select "2025-10"
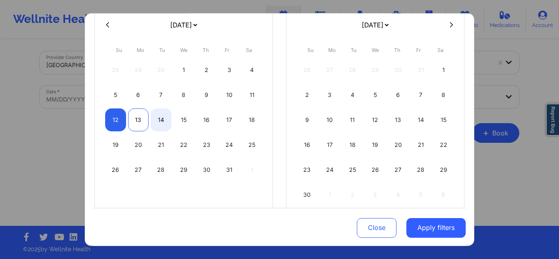
select select "2025-9"
select select "2025-10"
drag, startPoint x: 139, startPoint y: 119, endPoint x: 236, endPoint y: 156, distance: 103.0
click at [141, 121] on div "13" at bounding box center [138, 119] width 21 height 23
select select "2025-9"
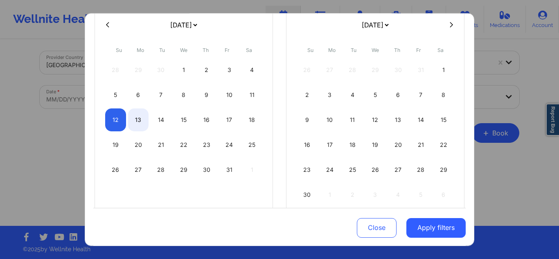
select select "2025-10"
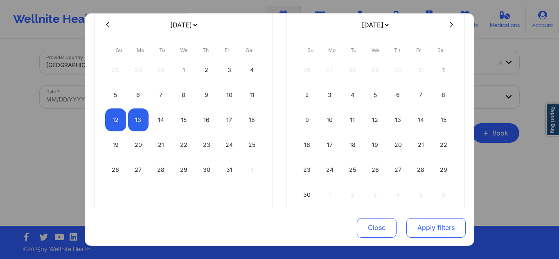
click at [451, 224] on button "Apply filters" at bounding box center [435, 228] width 59 height 20
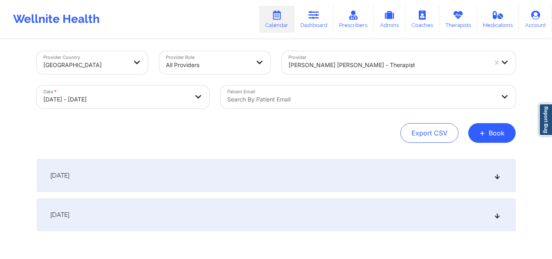
click at [156, 194] on div "[DATE] No appointments [DATE] No appointments" at bounding box center [276, 195] width 479 height 72
click at [155, 172] on div "[DATE]" at bounding box center [276, 175] width 479 height 33
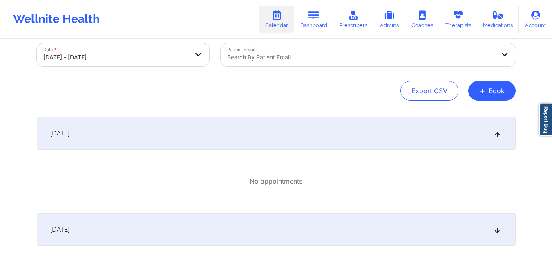
scroll to position [96, 0]
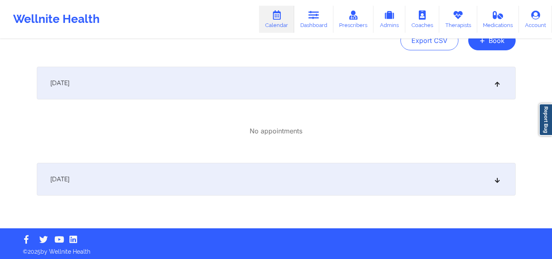
click at [236, 190] on div "[DATE]" at bounding box center [276, 179] width 479 height 33
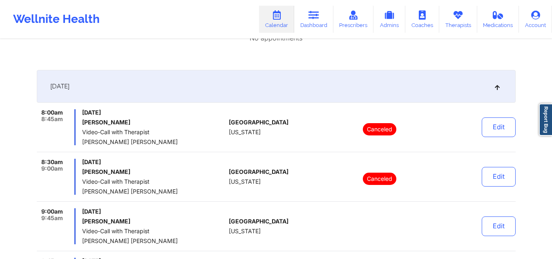
scroll to position [275, 0]
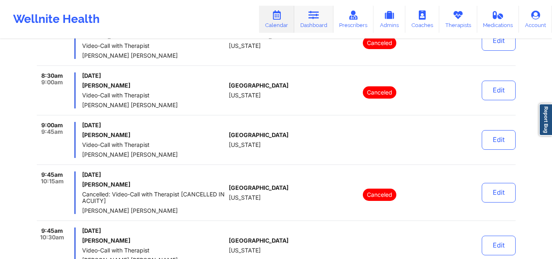
click at [314, 23] on link "Dashboard" at bounding box center [313, 19] width 39 height 27
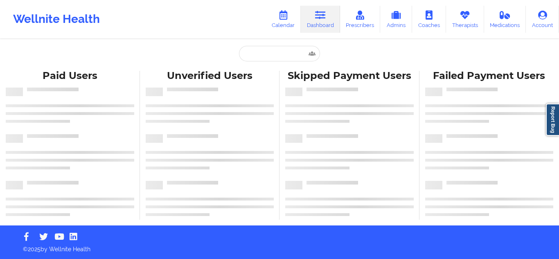
click at [307, 21] on link "Dashboard" at bounding box center [320, 19] width 39 height 27
click at [282, 20] on icon at bounding box center [283, 15] width 11 height 9
